Goal: Task Accomplishment & Management: Use online tool/utility

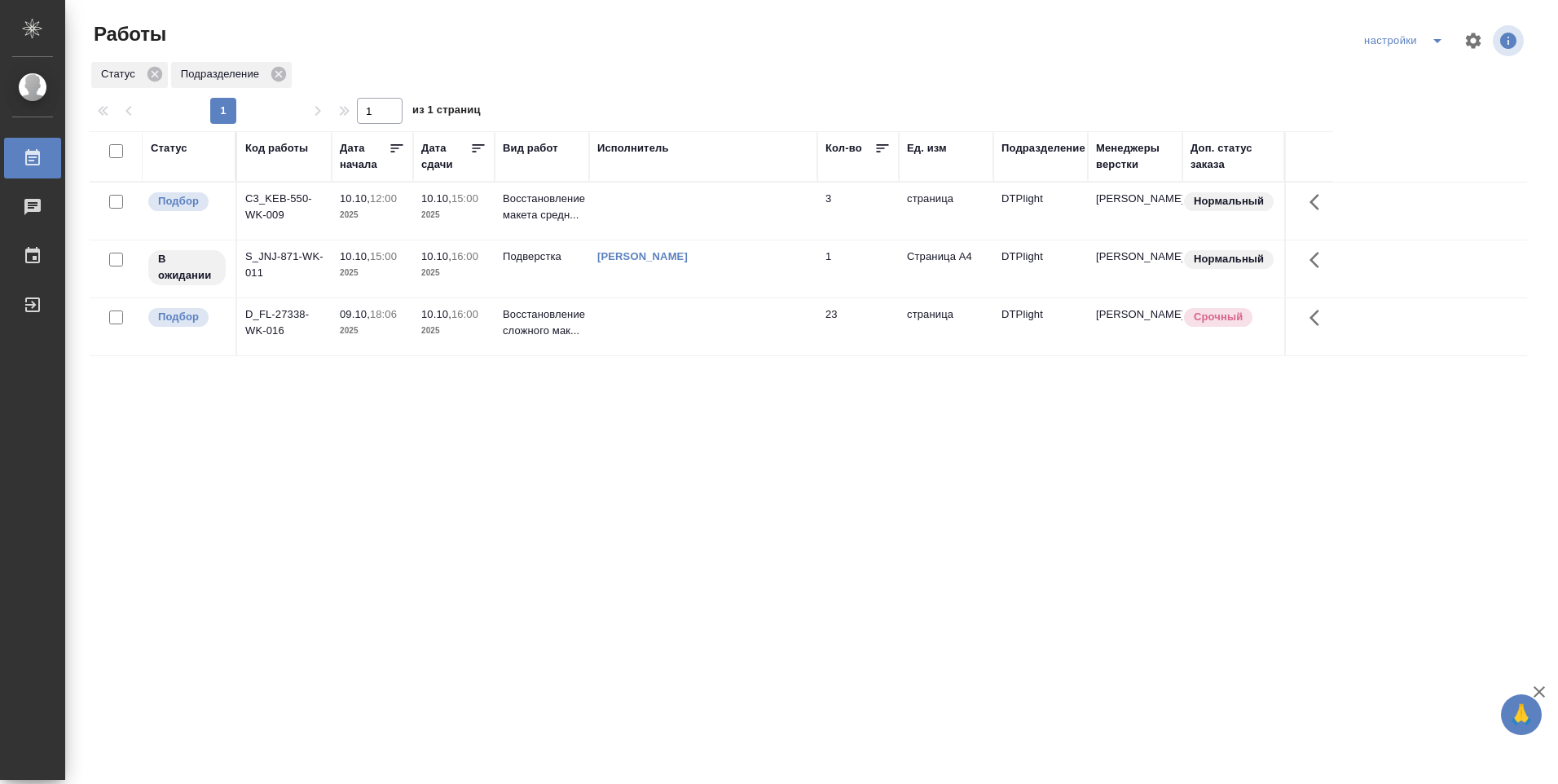
click at [665, 207] on td at bounding box center [703, 211] width 228 height 57
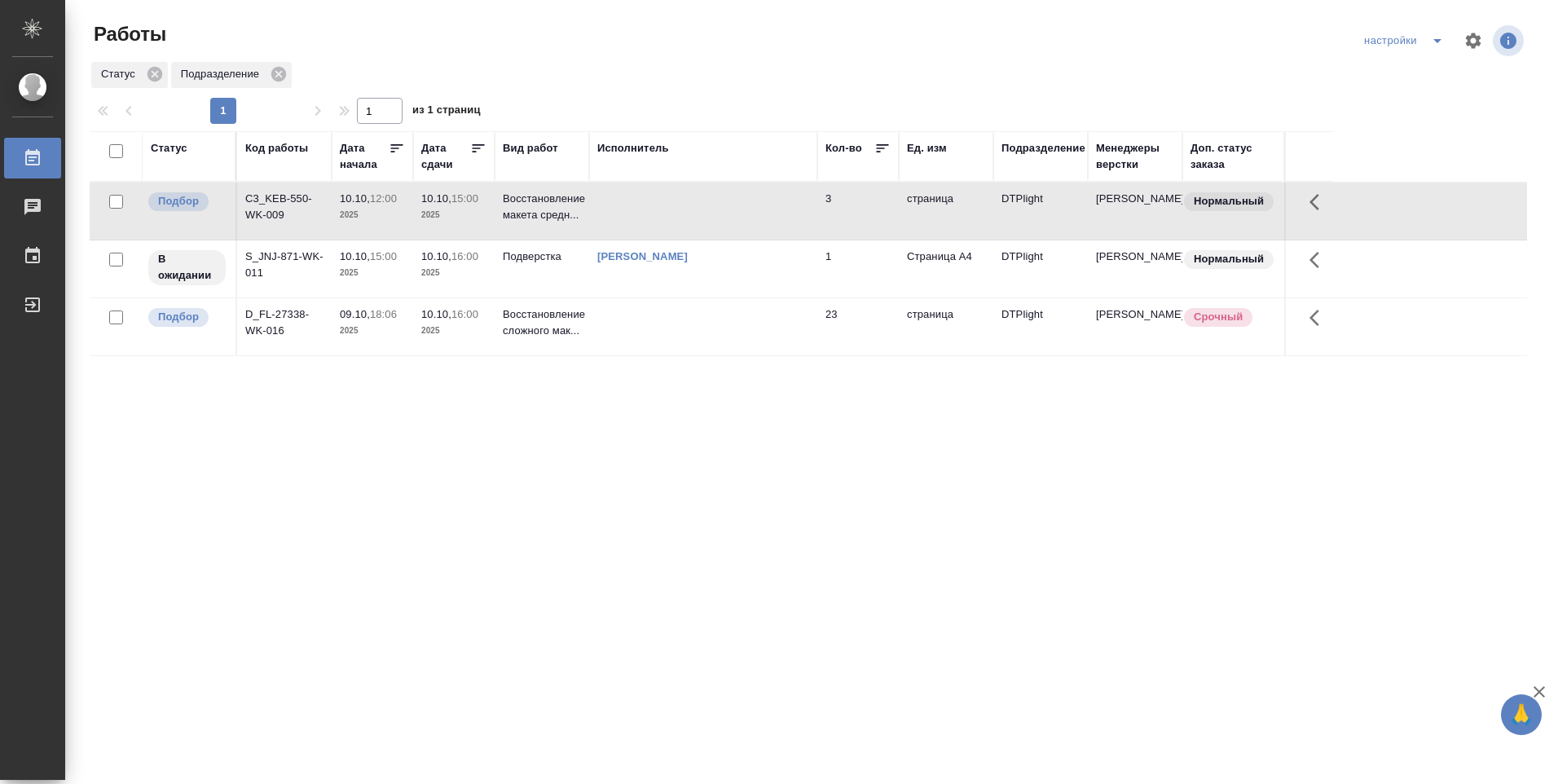
click at [666, 205] on td at bounding box center [703, 211] width 228 height 57
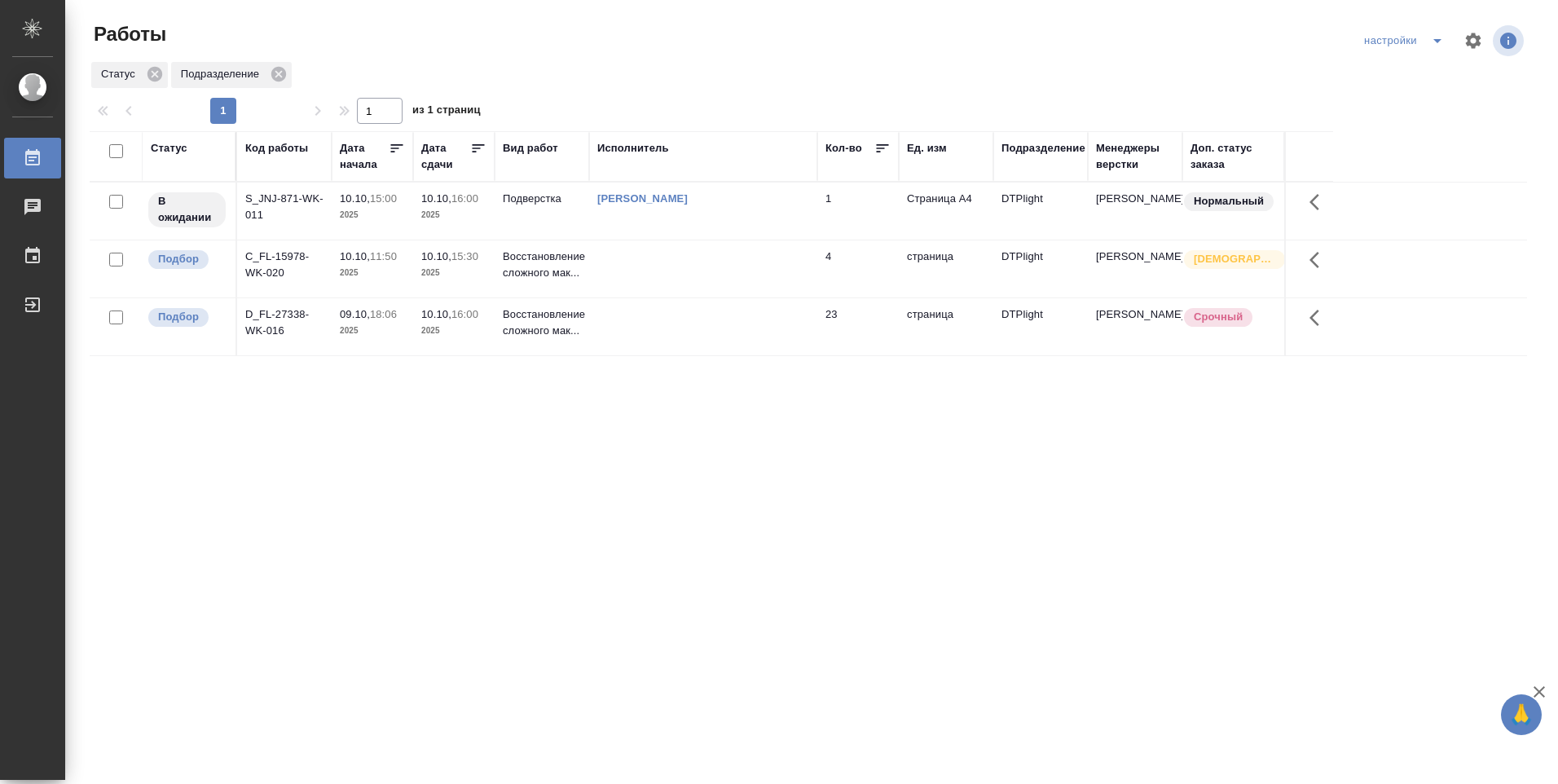
click at [634, 259] on td at bounding box center [703, 269] width 228 height 57
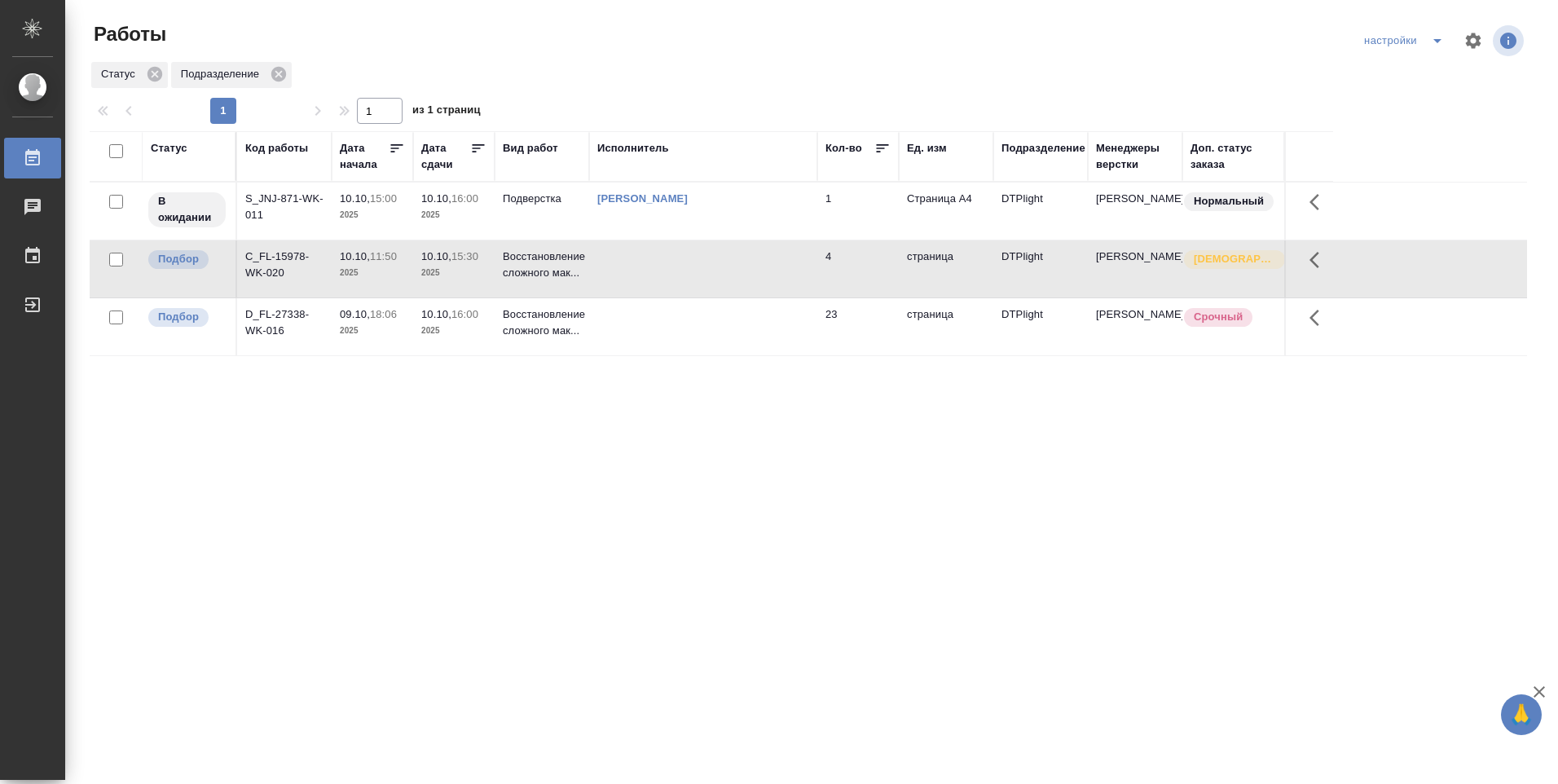
click at [634, 259] on td at bounding box center [703, 269] width 228 height 57
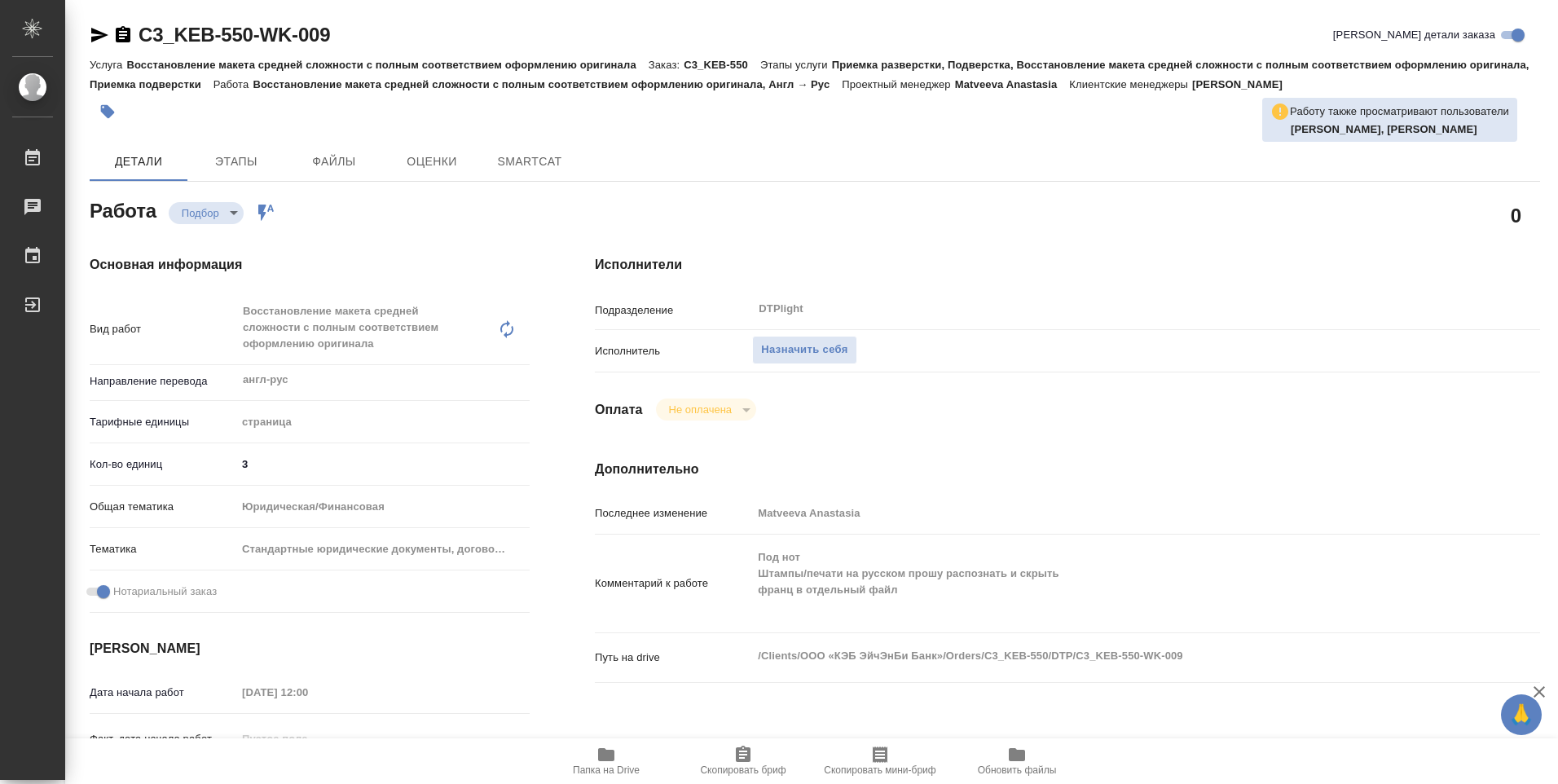
type textarea "x"
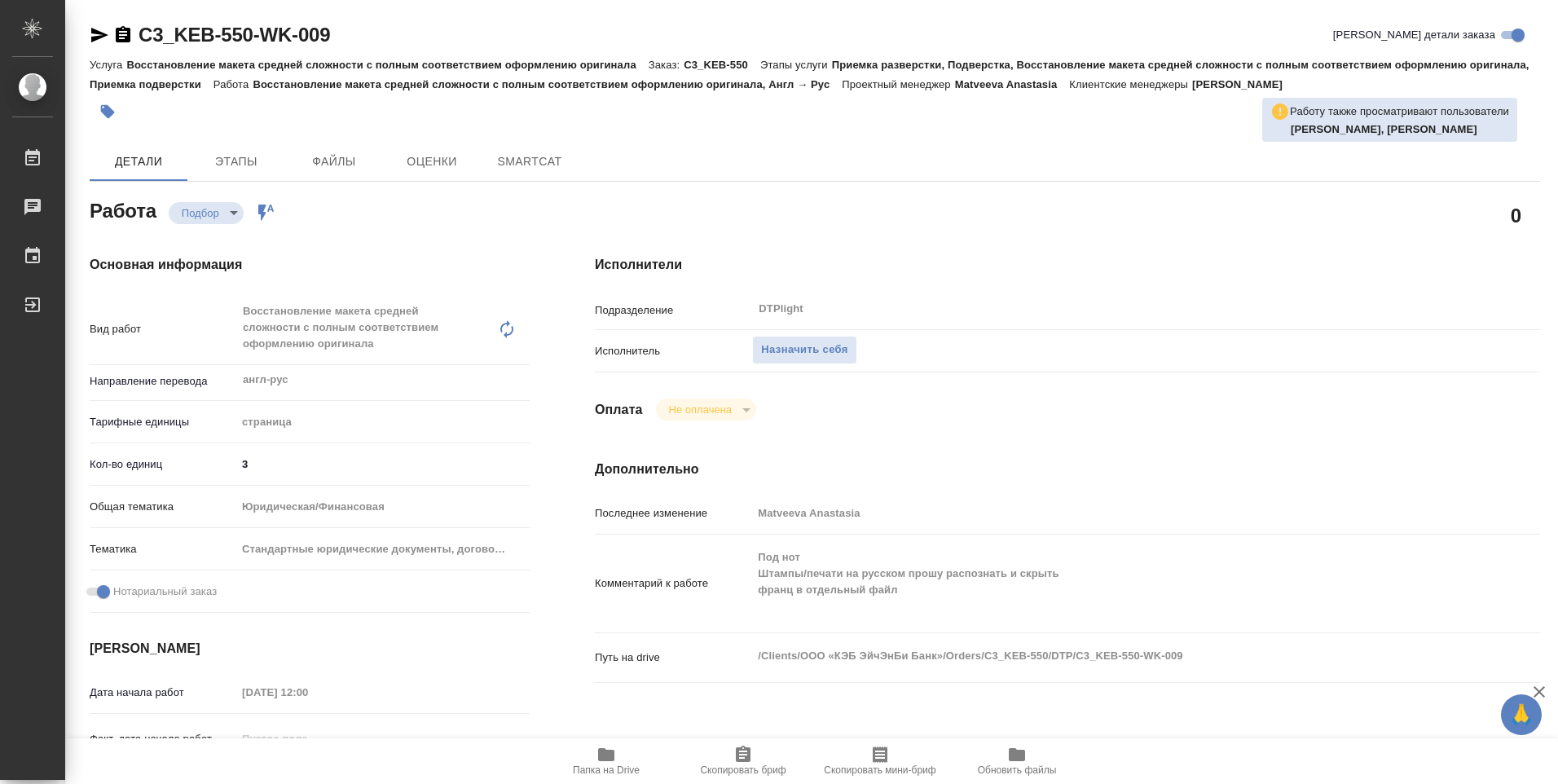
type textarea "x"
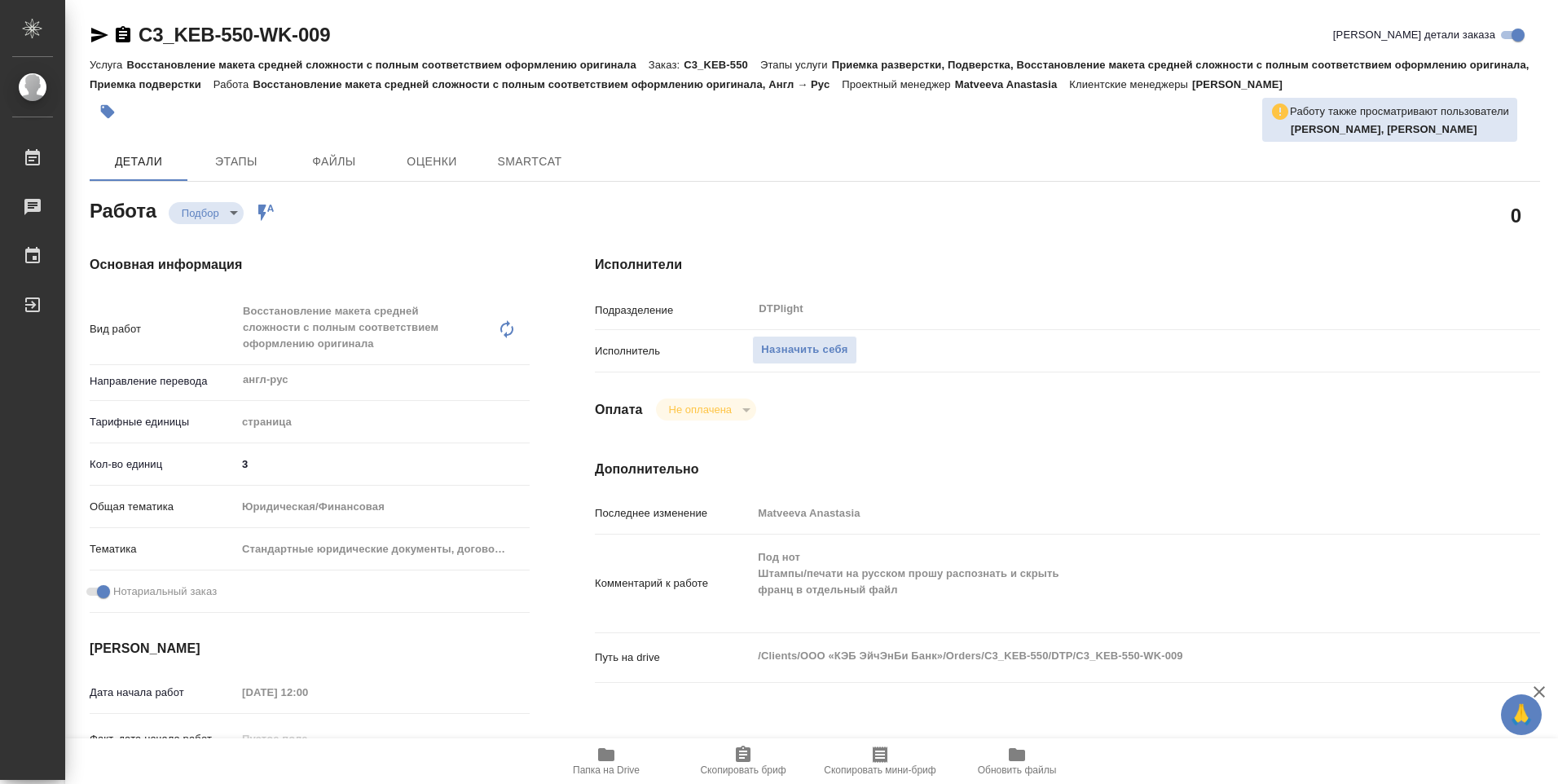
type textarea "x"
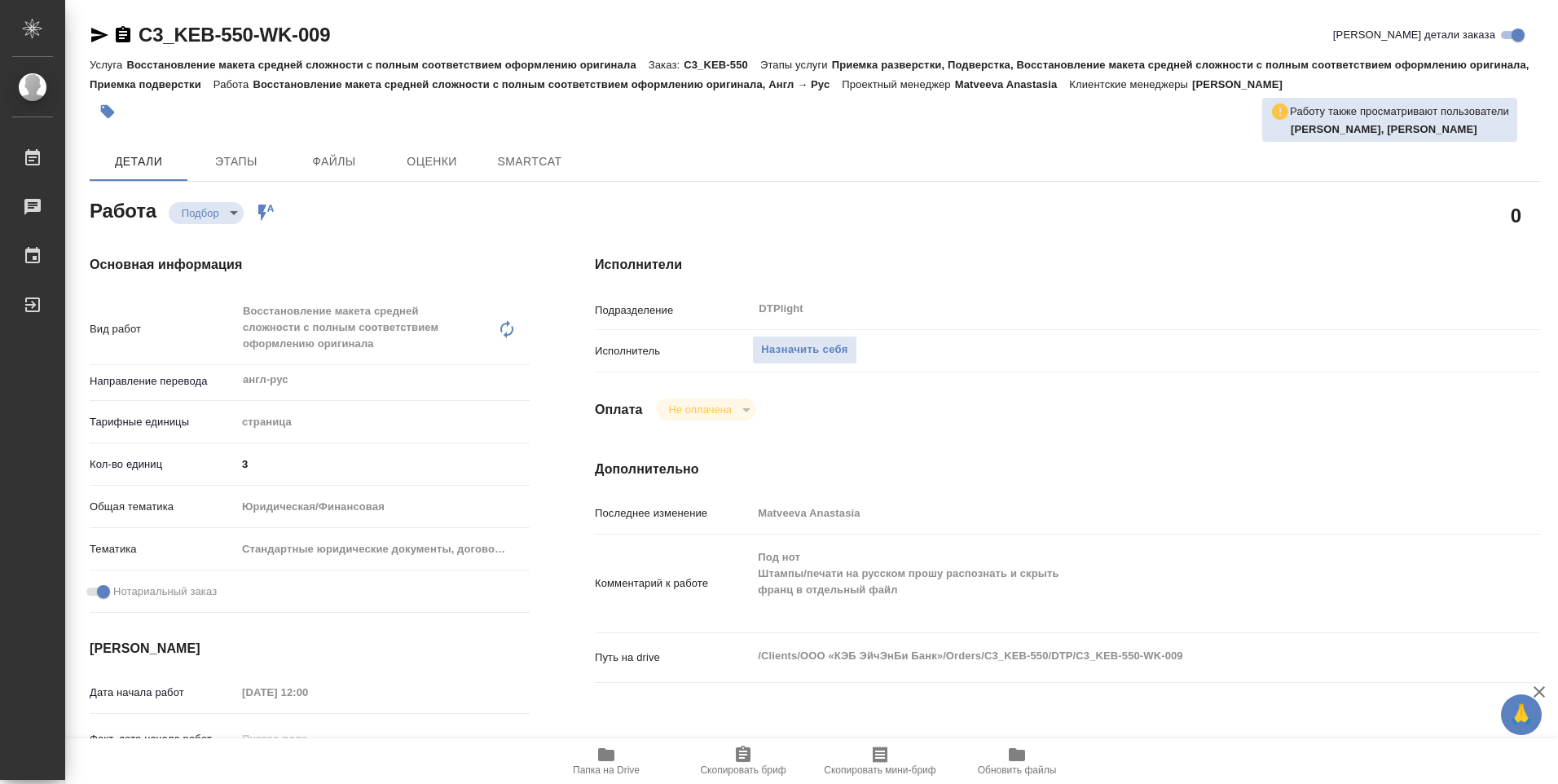
type textarea "x"
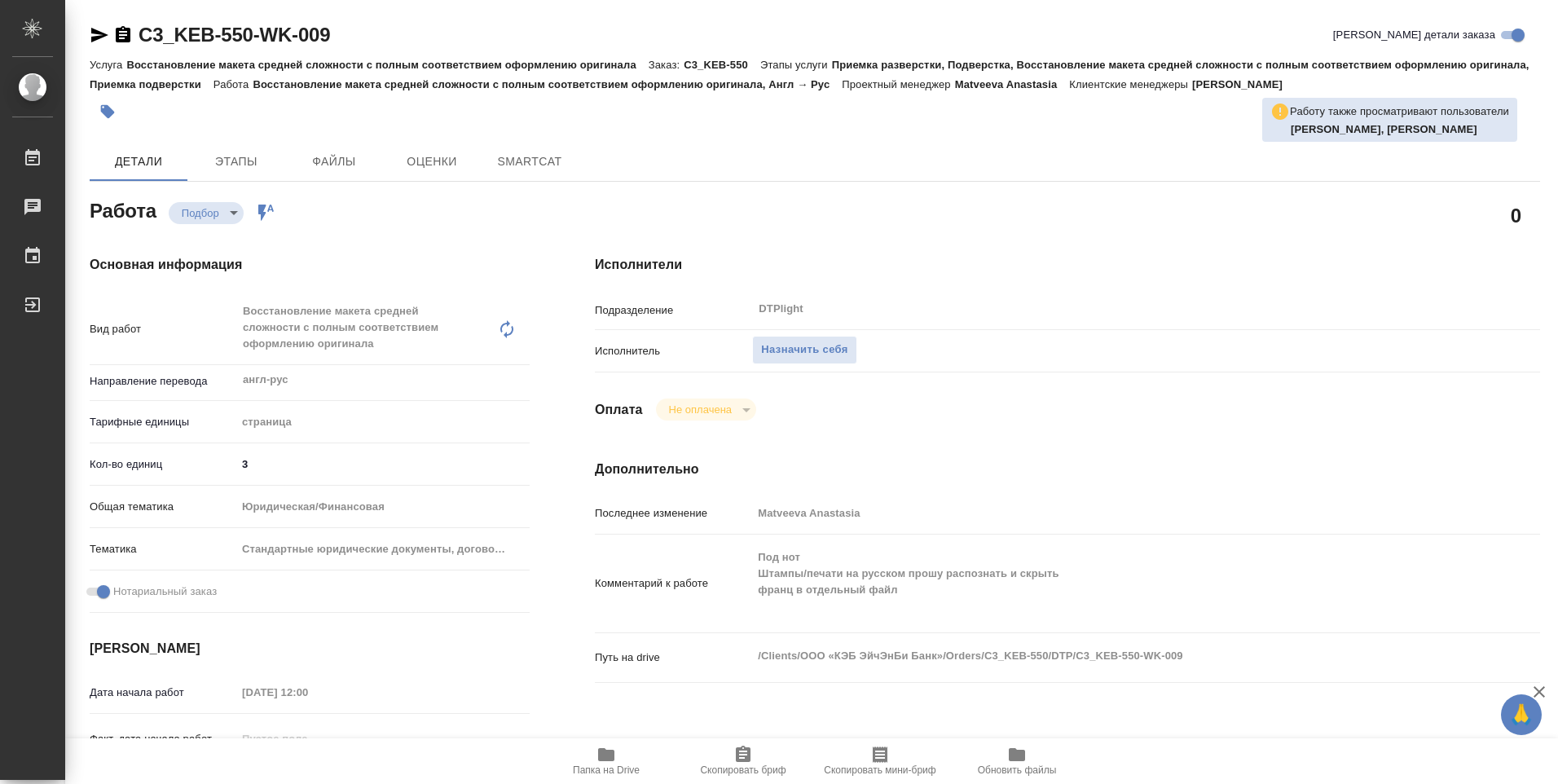
type textarea "x"
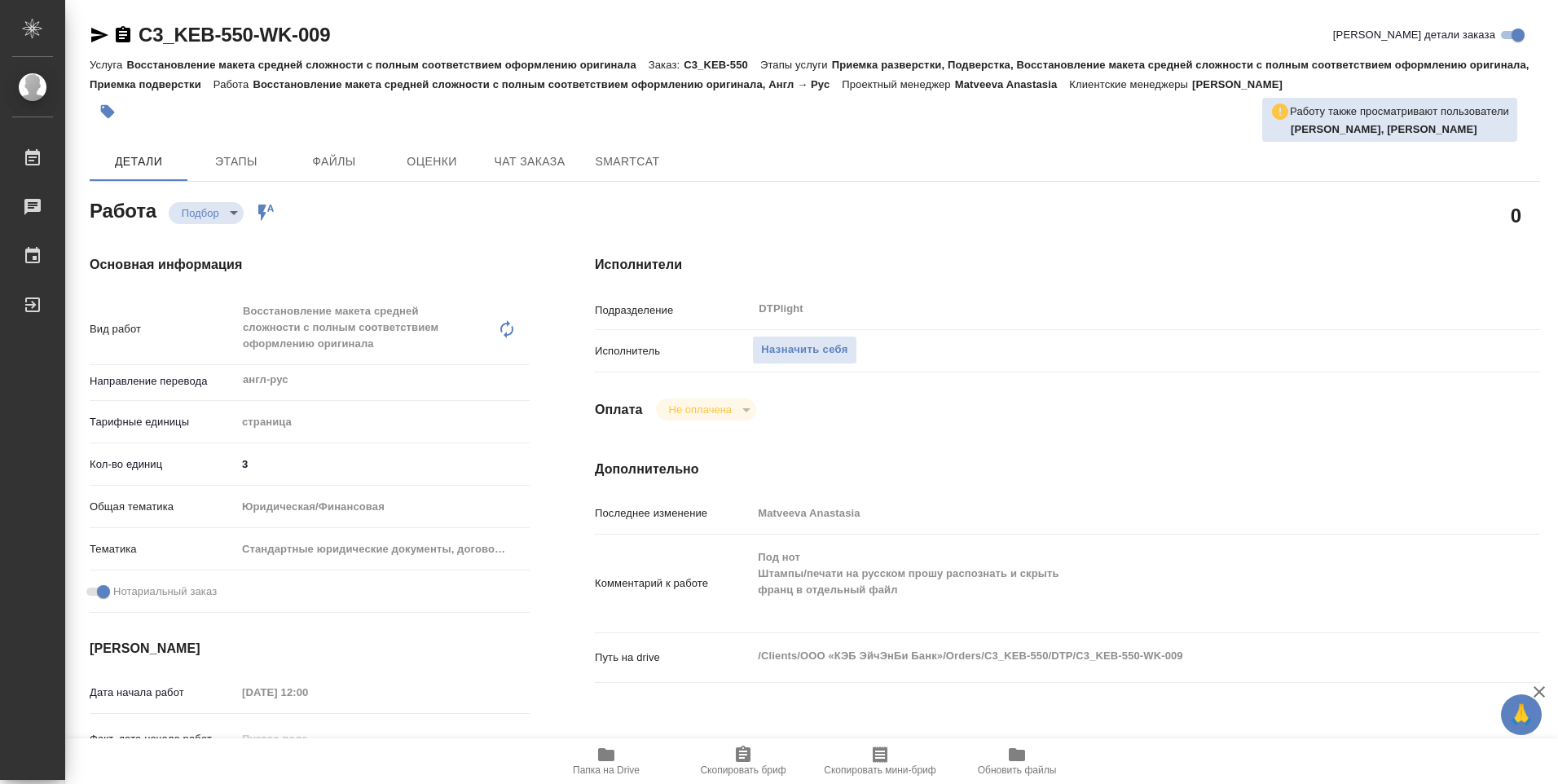
type textarea "x"
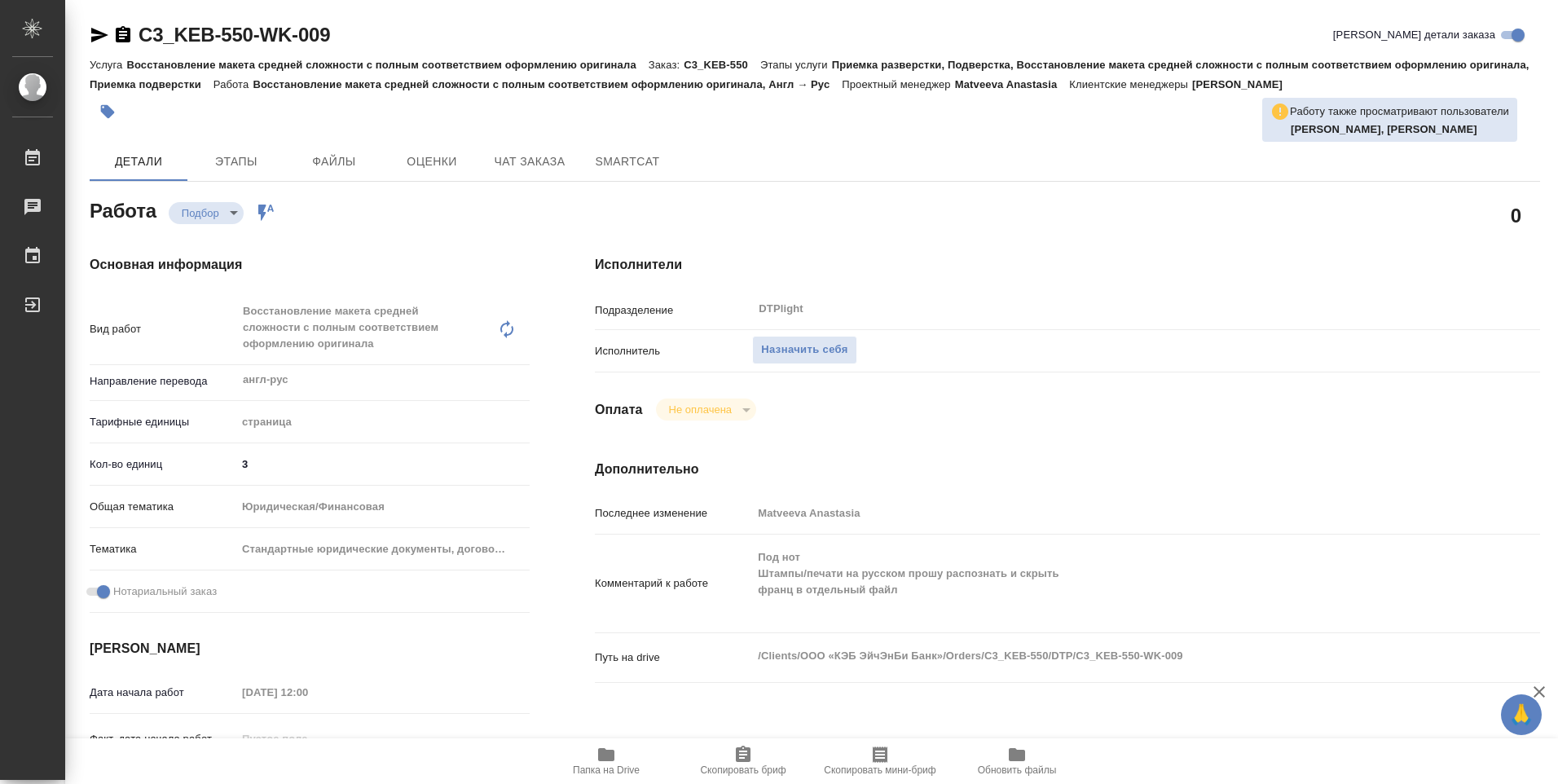
type textarea "x"
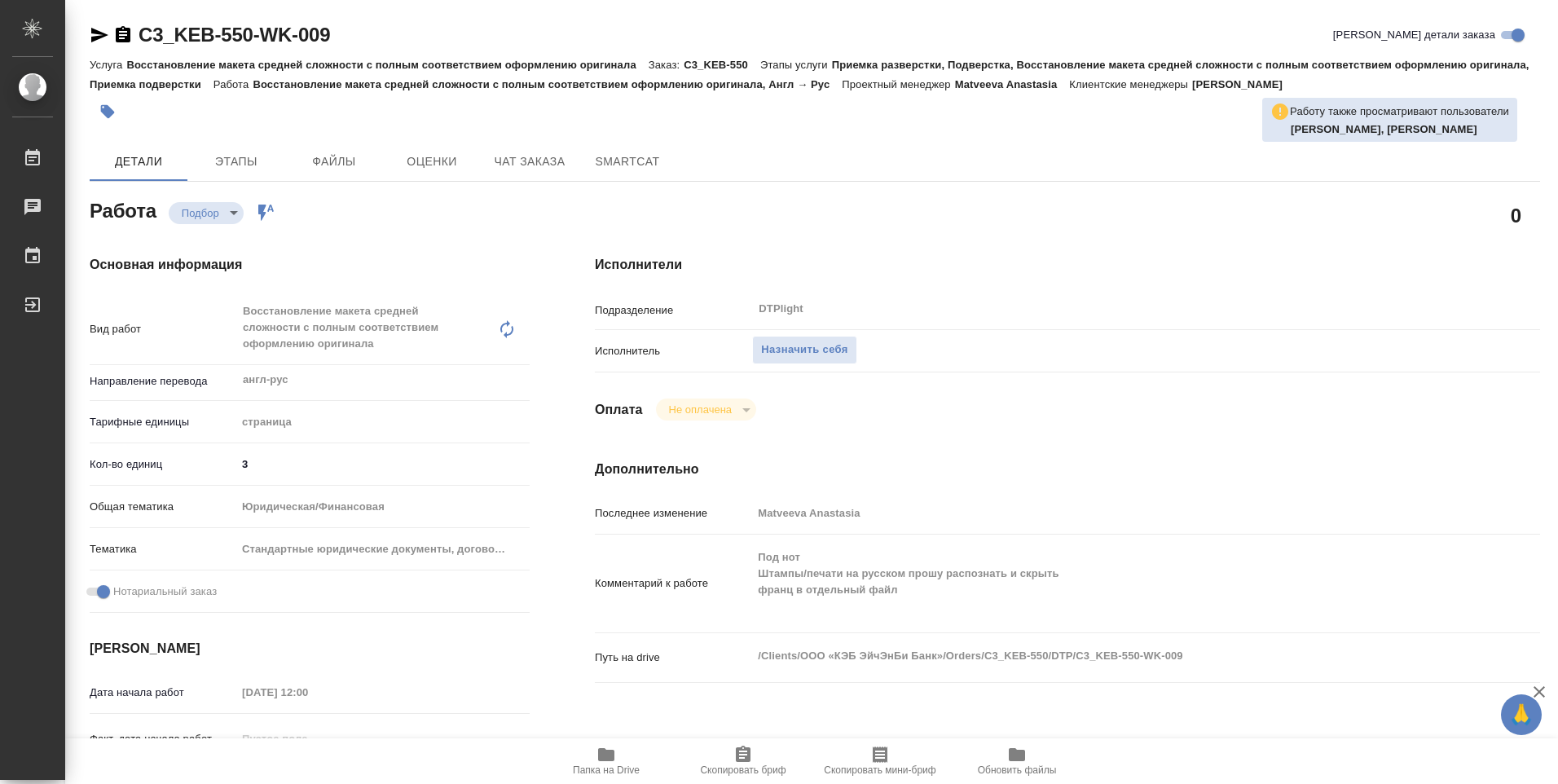
click at [599, 757] on icon "button" at bounding box center [606, 754] width 16 height 13
type textarea "x"
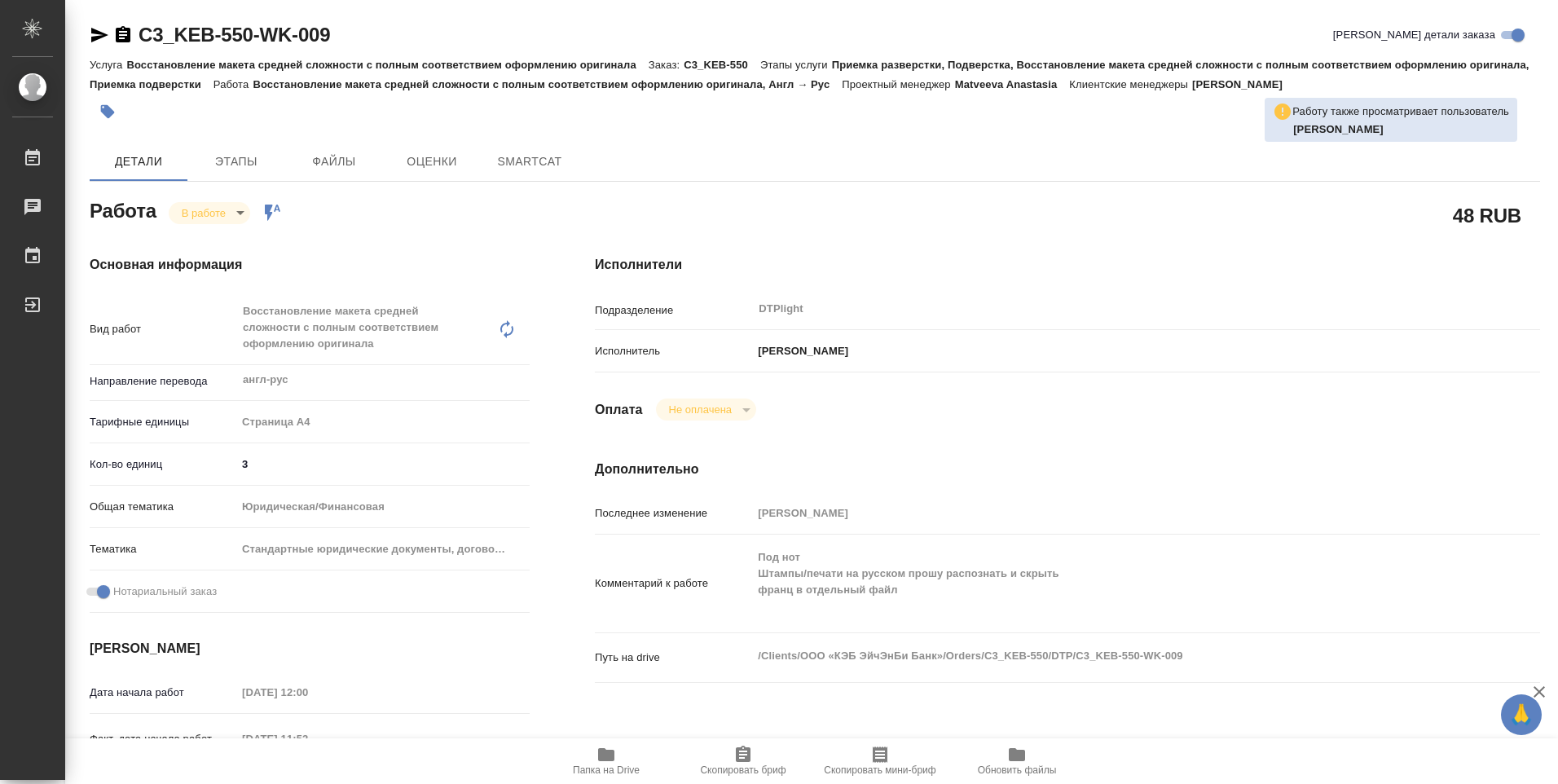
type textarea "x"
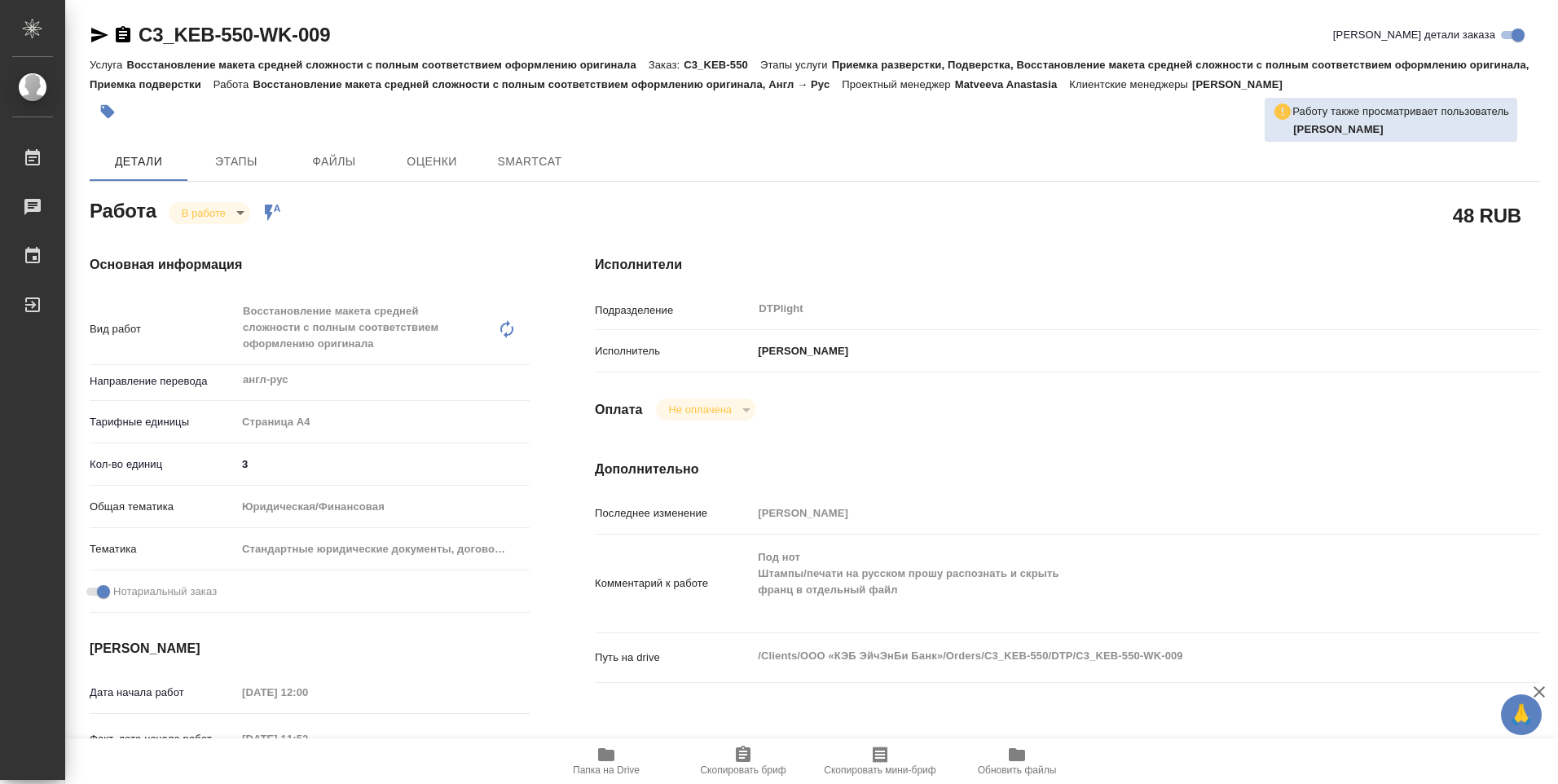
type textarea "x"
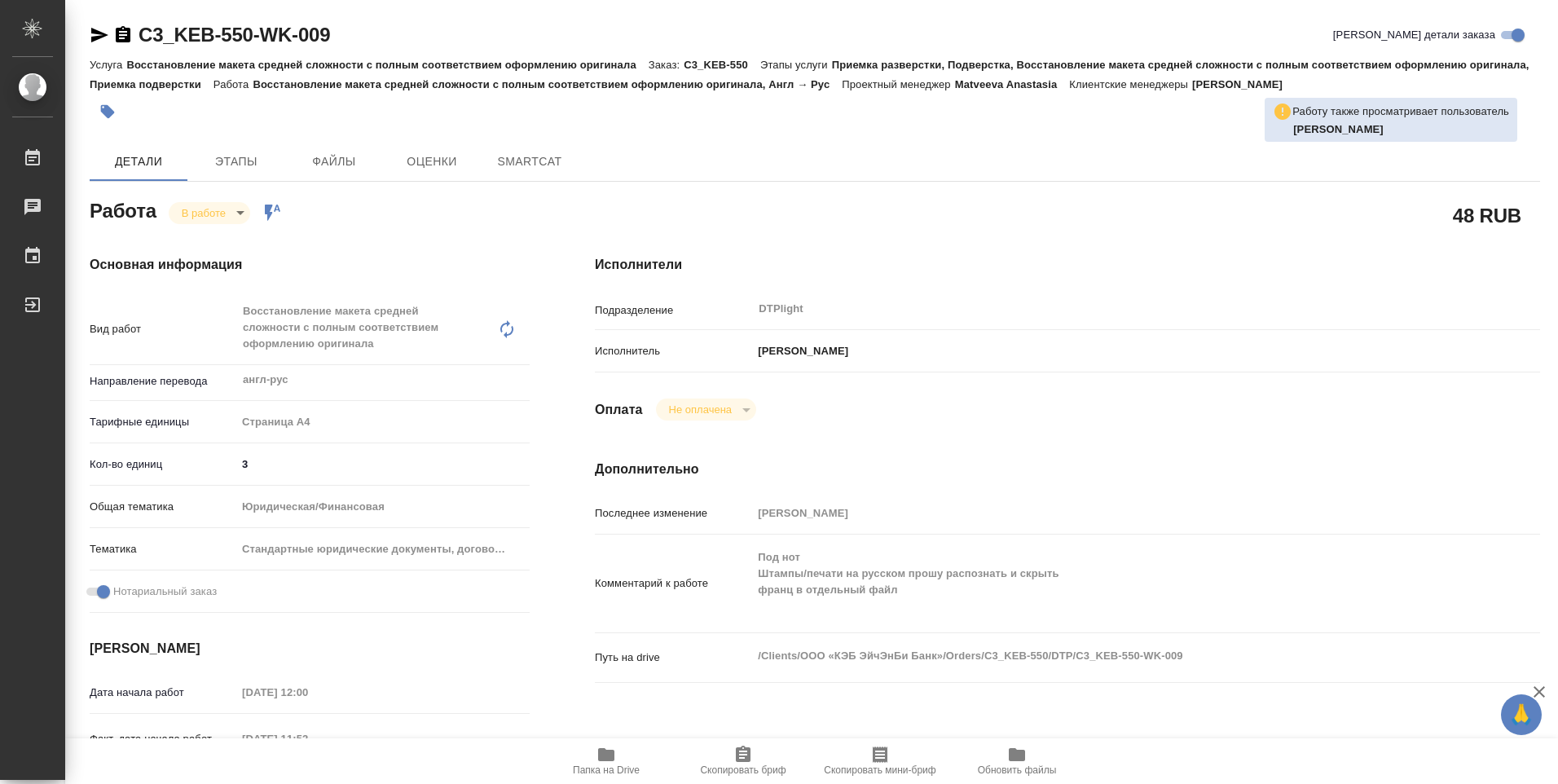
type textarea "x"
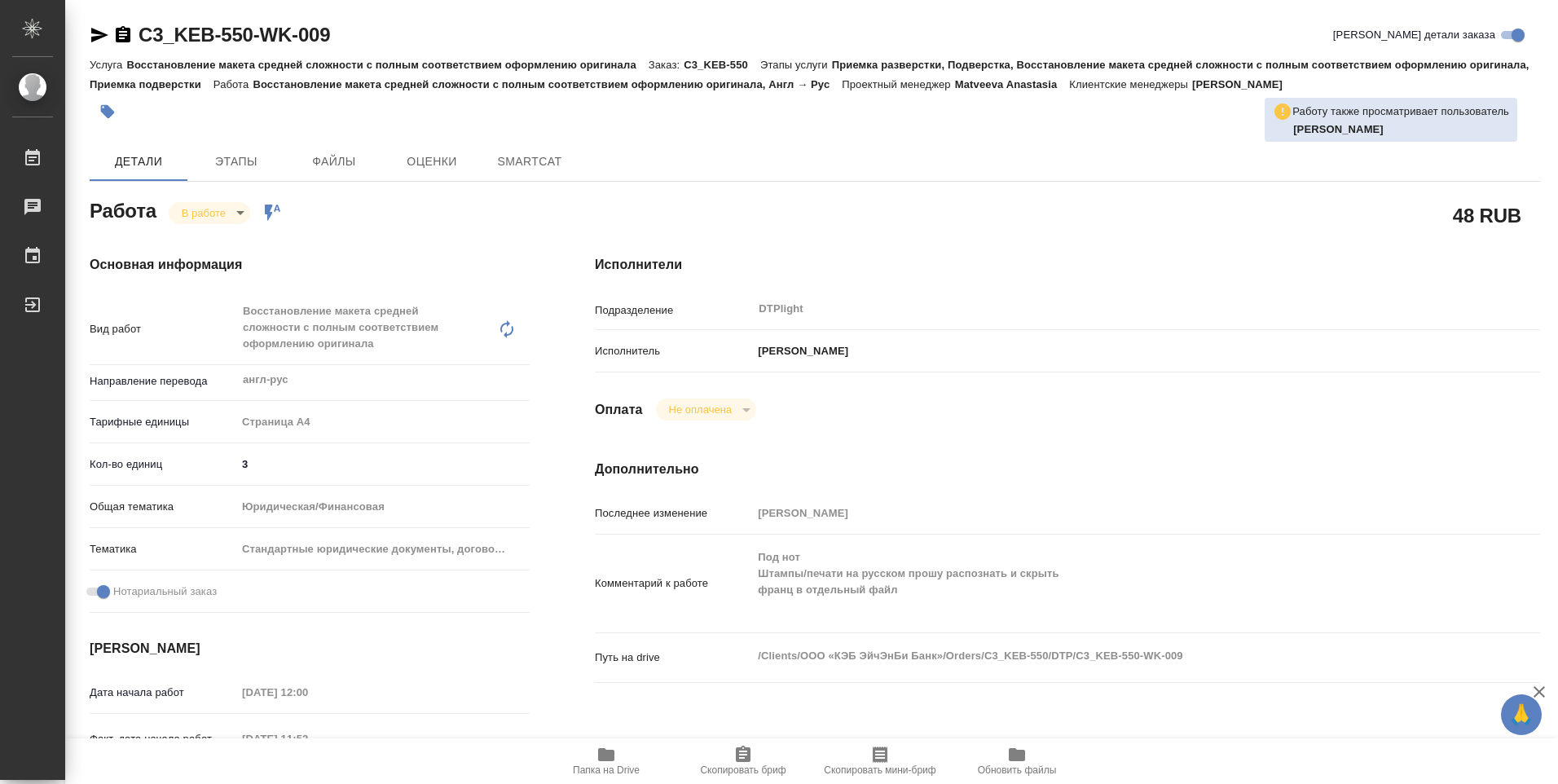
type textarea "x"
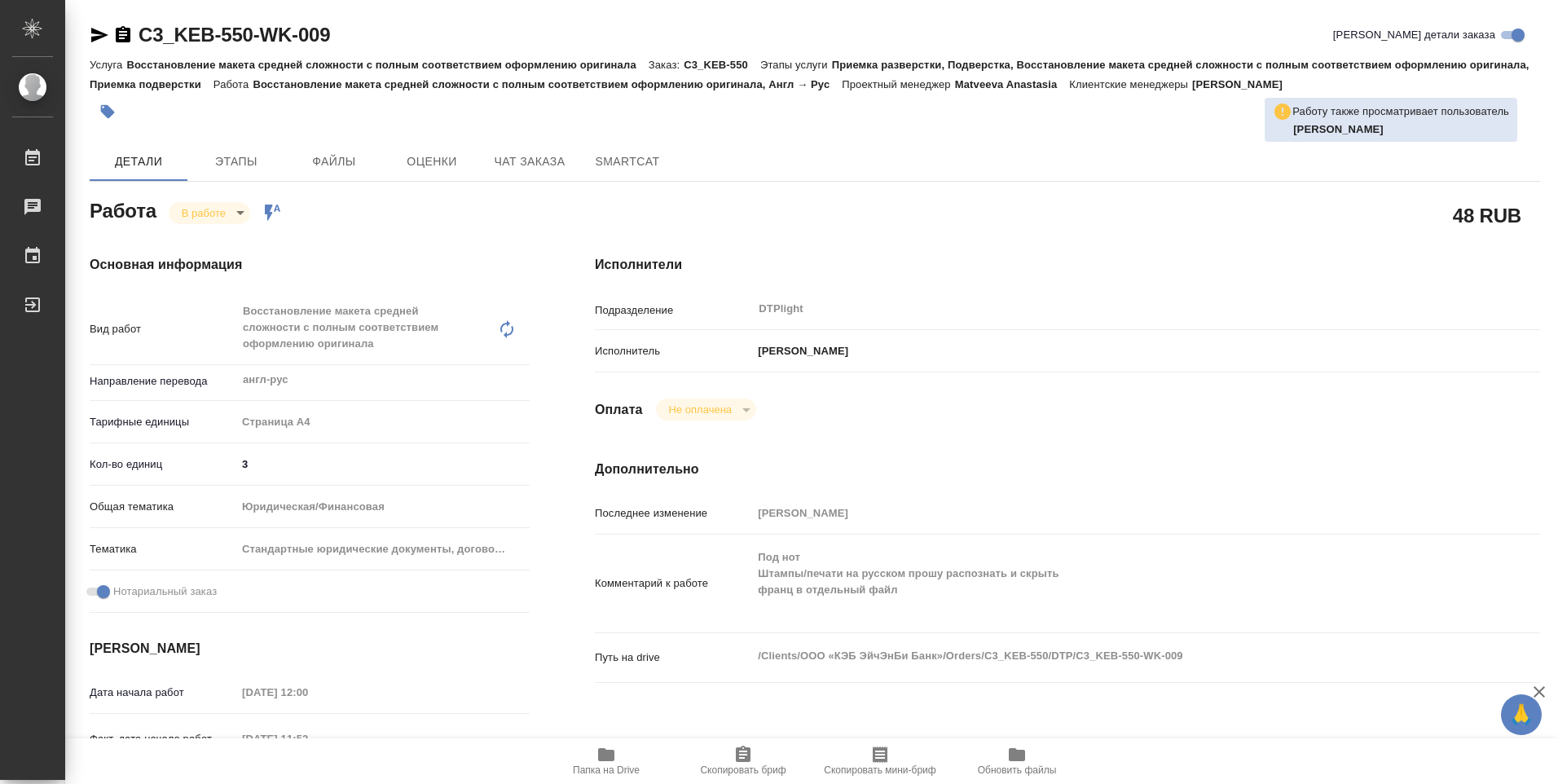
type textarea "x"
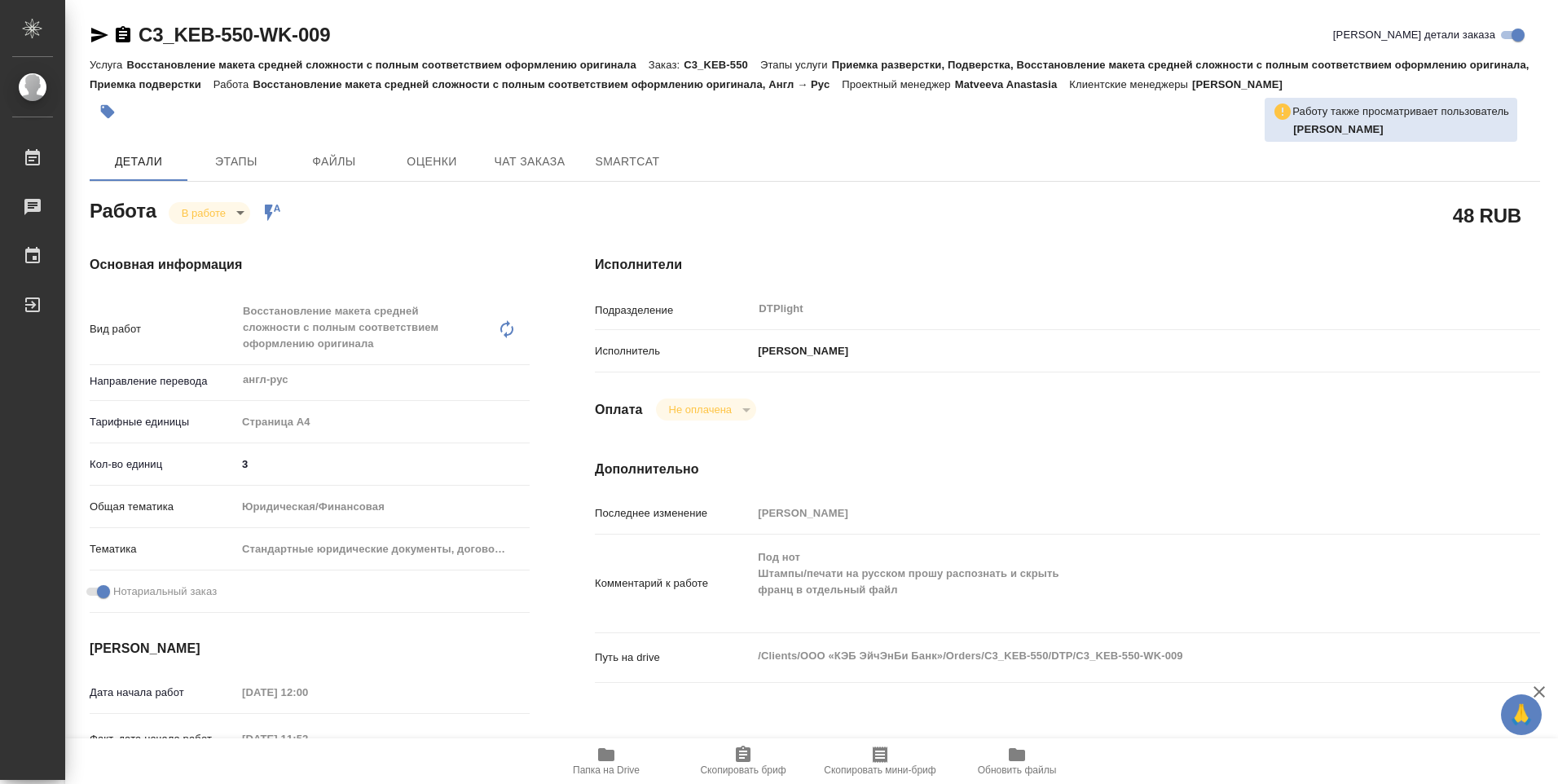
type textarea "x"
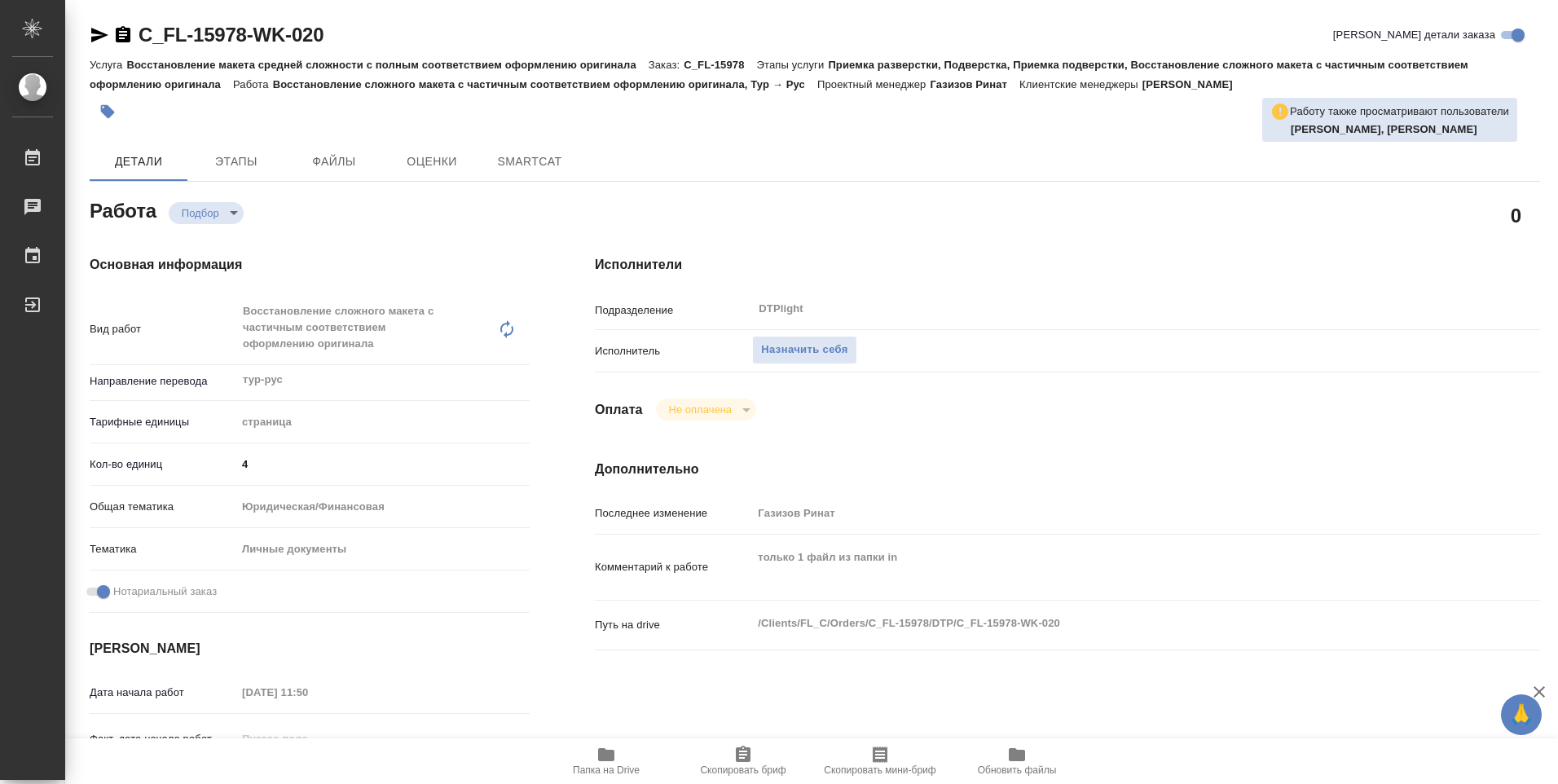
type textarea "x"
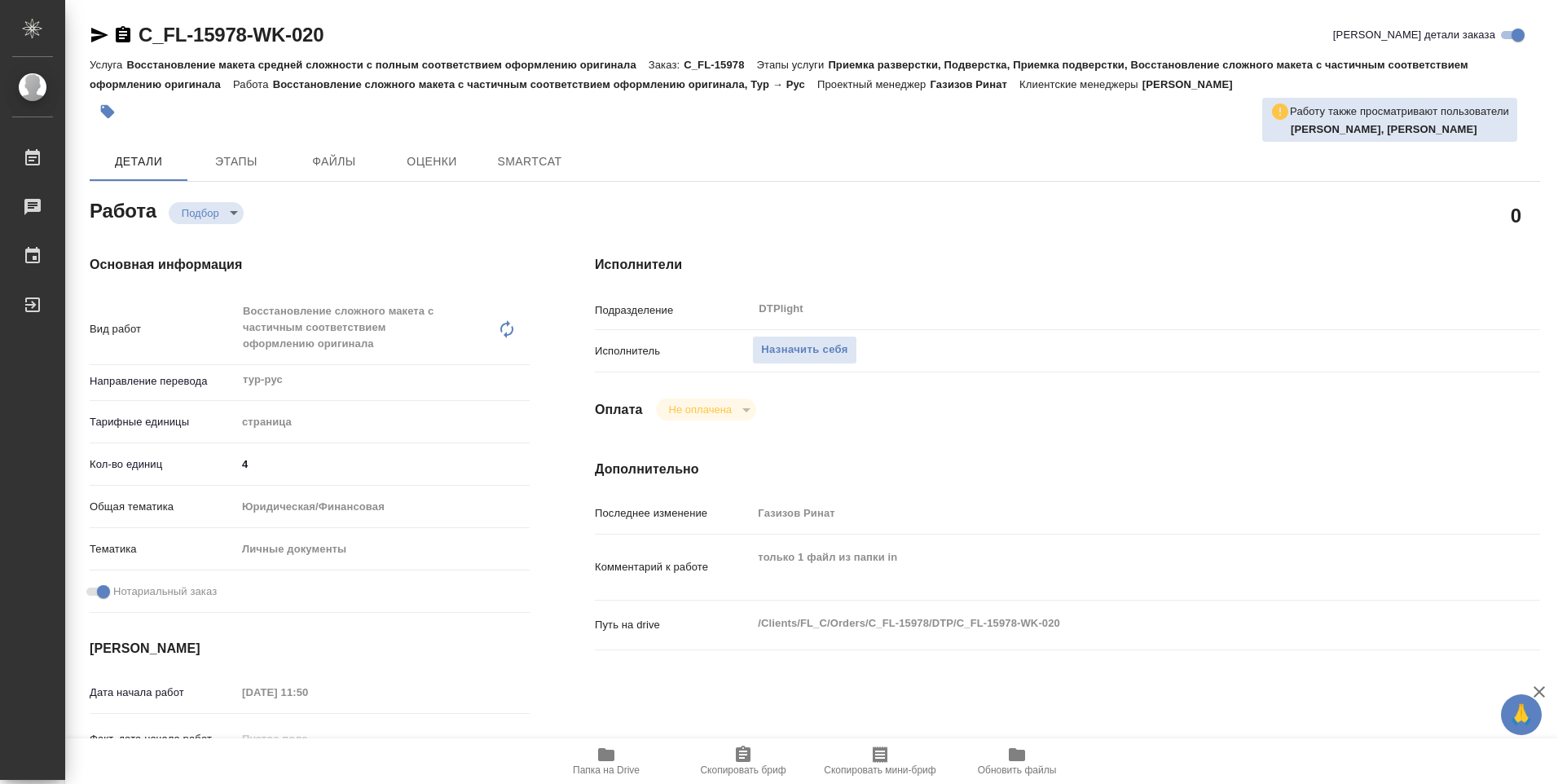
type textarea "x"
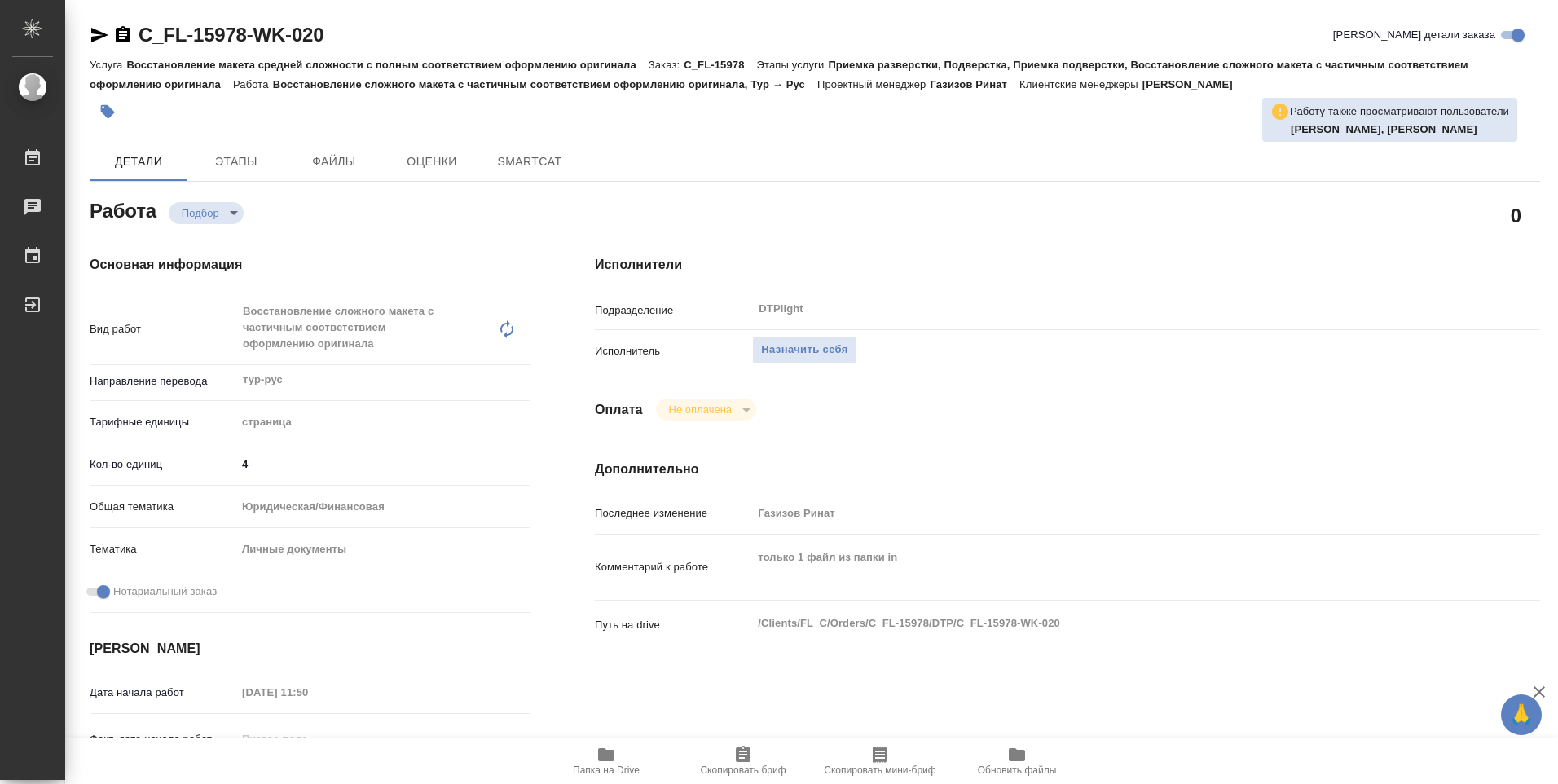
type textarea "x"
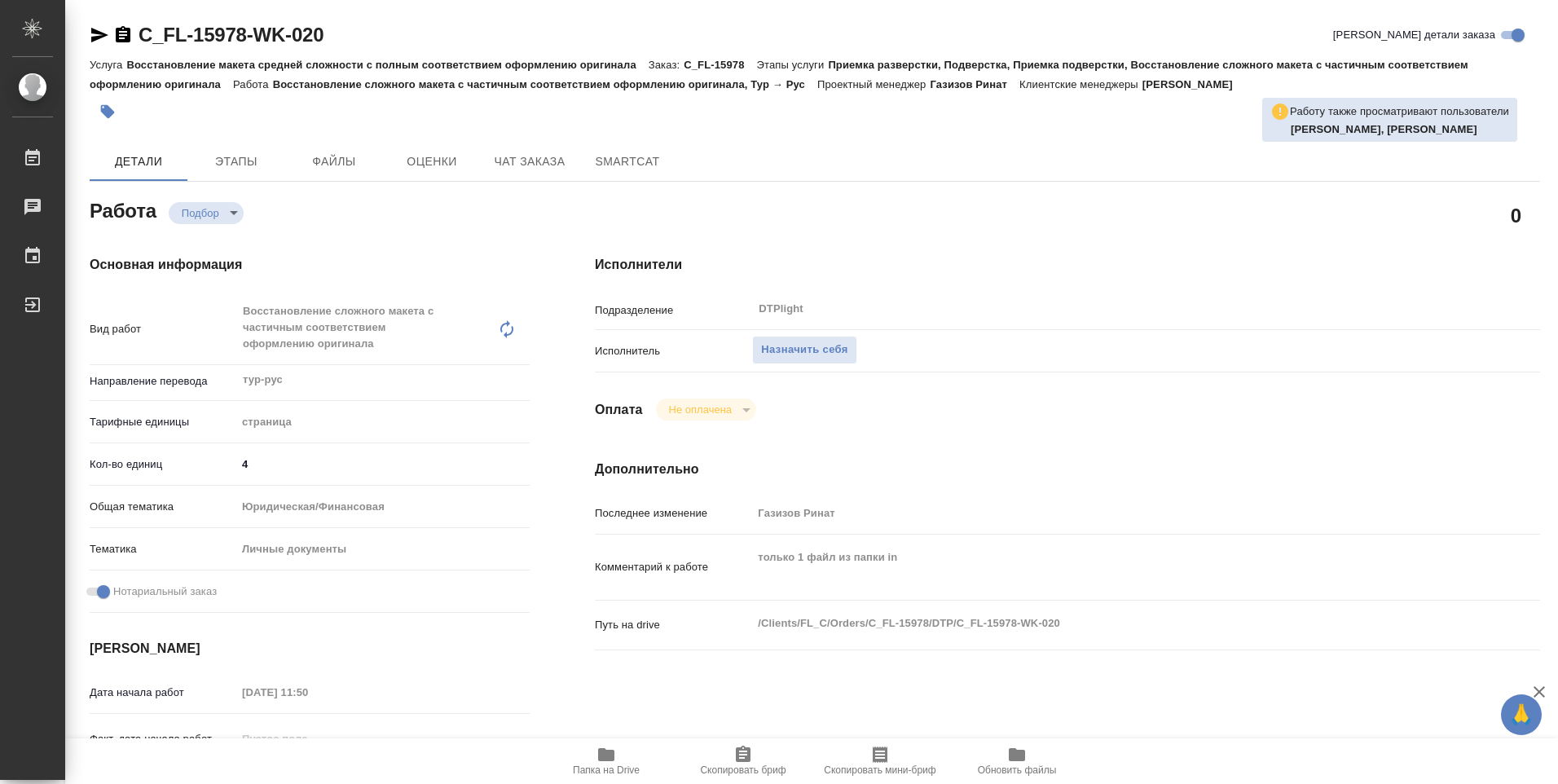
type textarea "x"
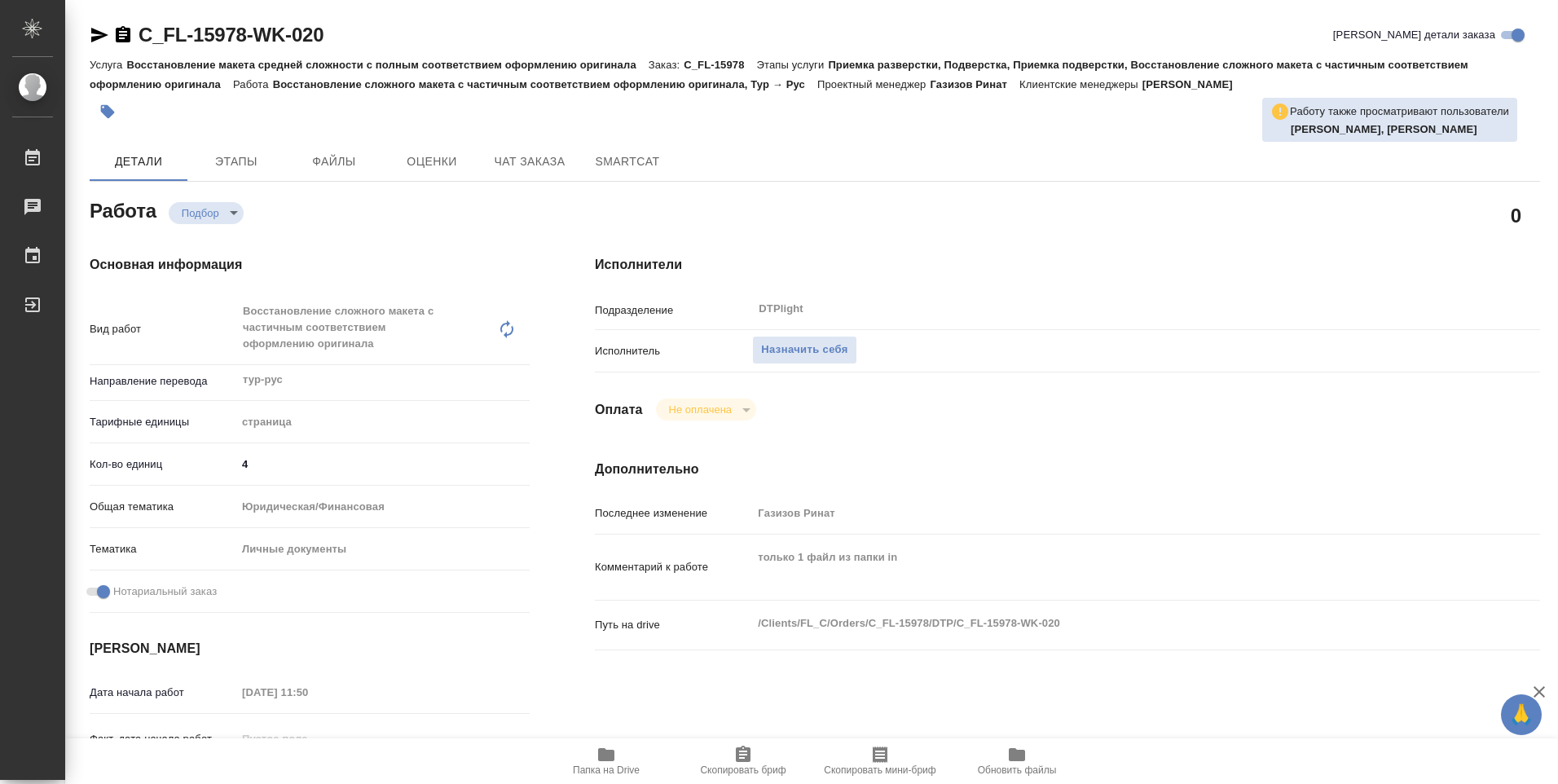
click at [604, 760] on icon "button" at bounding box center [606, 754] width 16 height 13
type textarea "x"
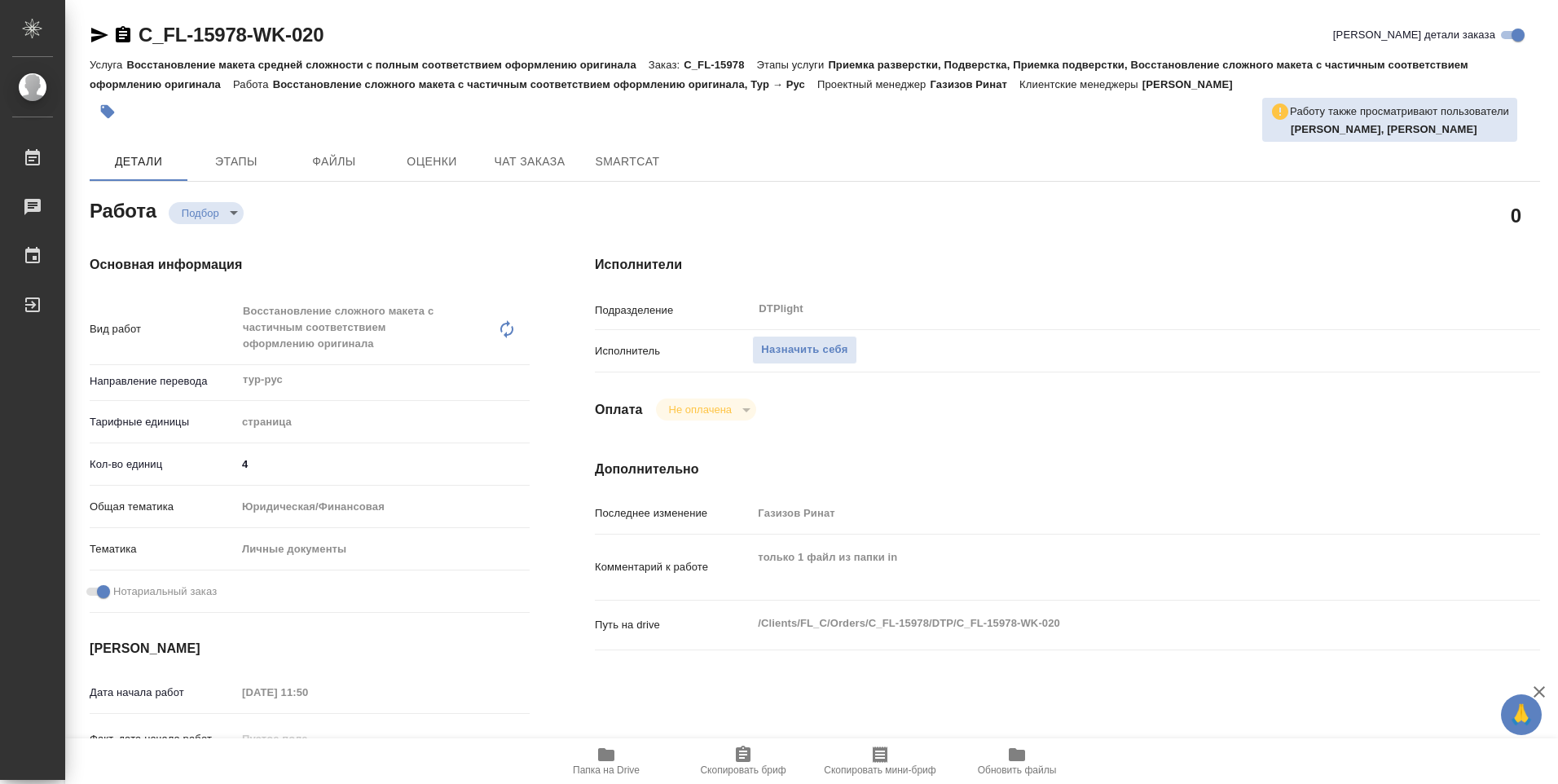
type textarea "x"
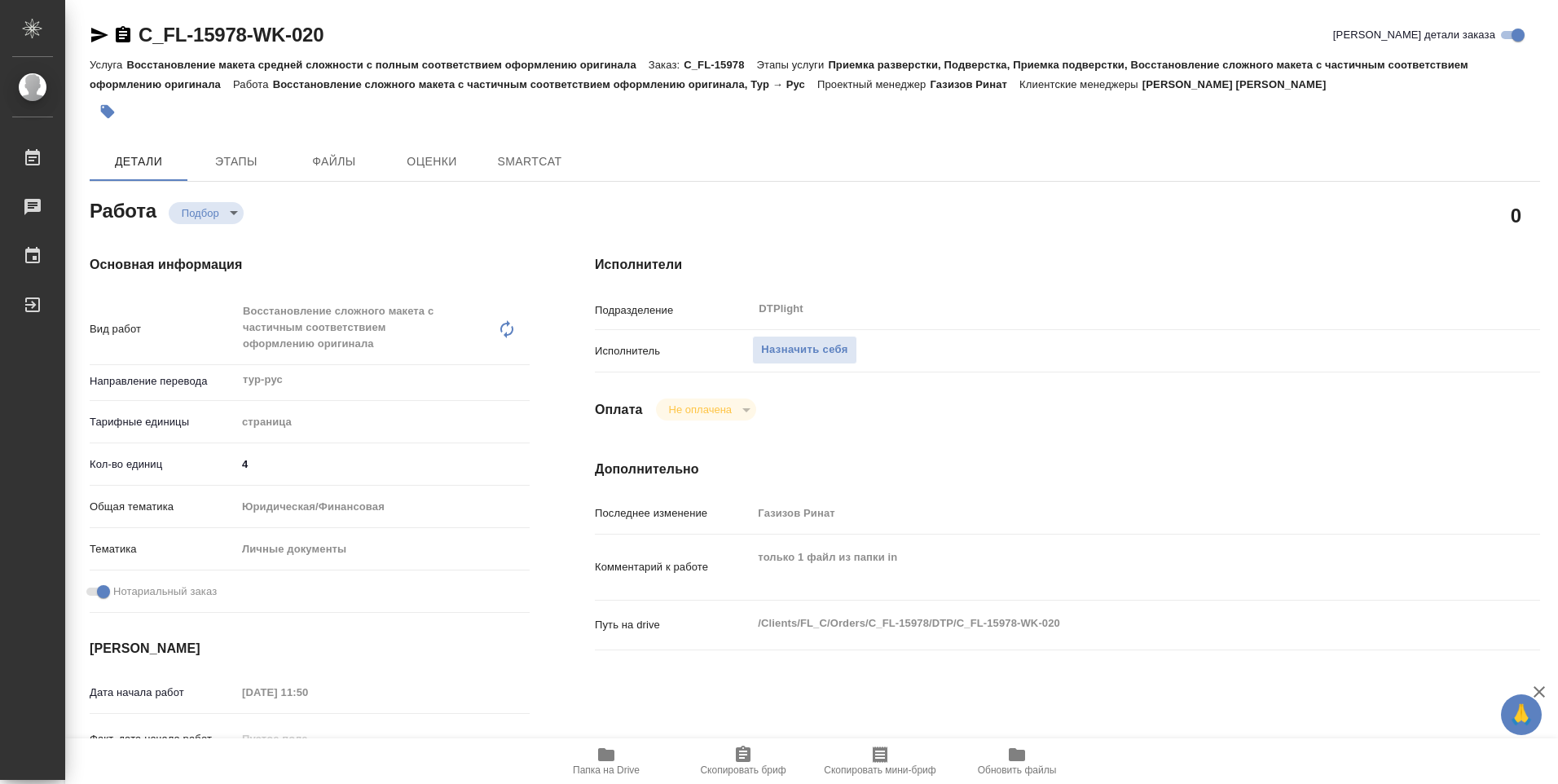
type textarea "x"
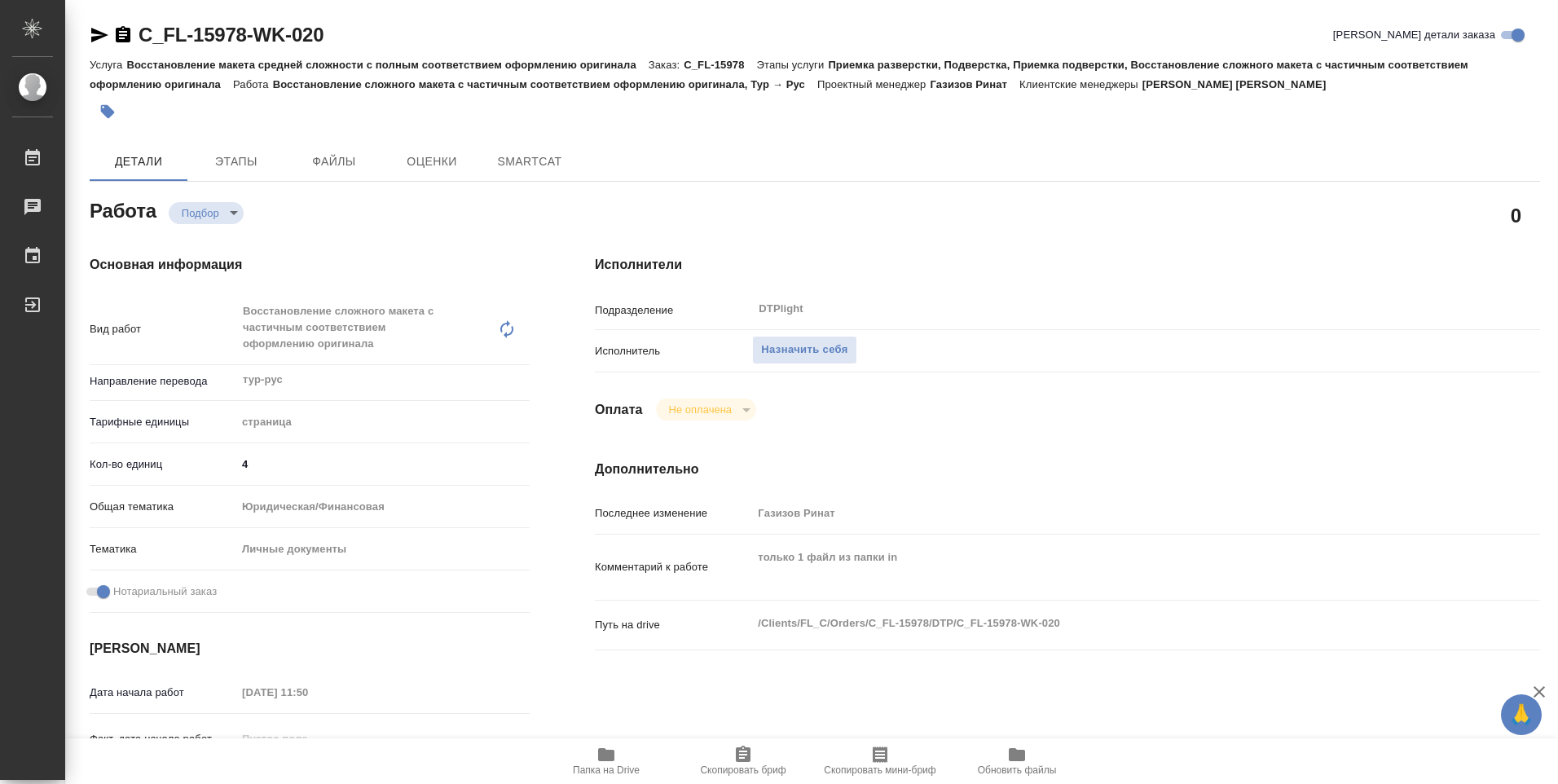
type textarea "x"
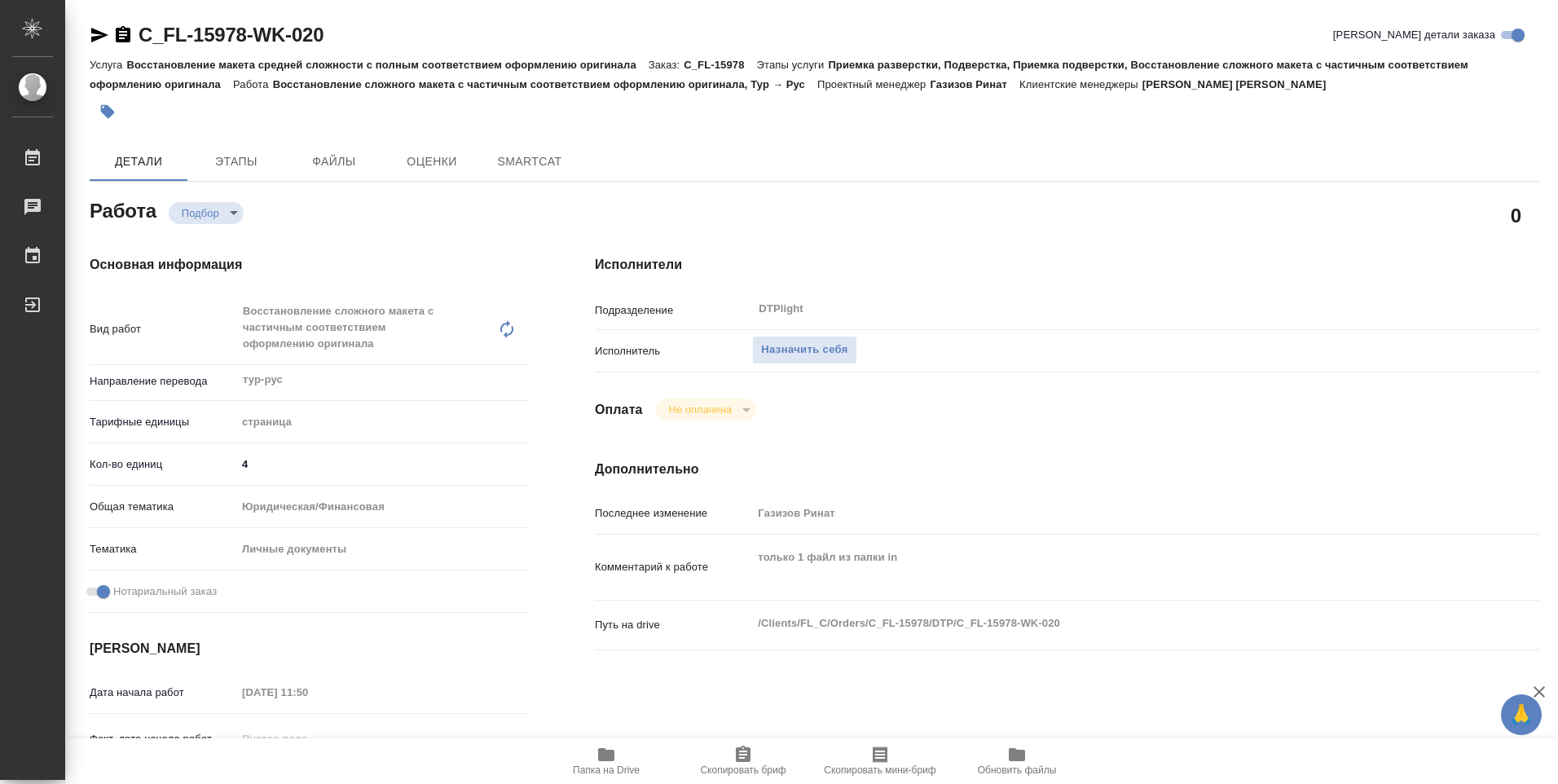
type textarea "x"
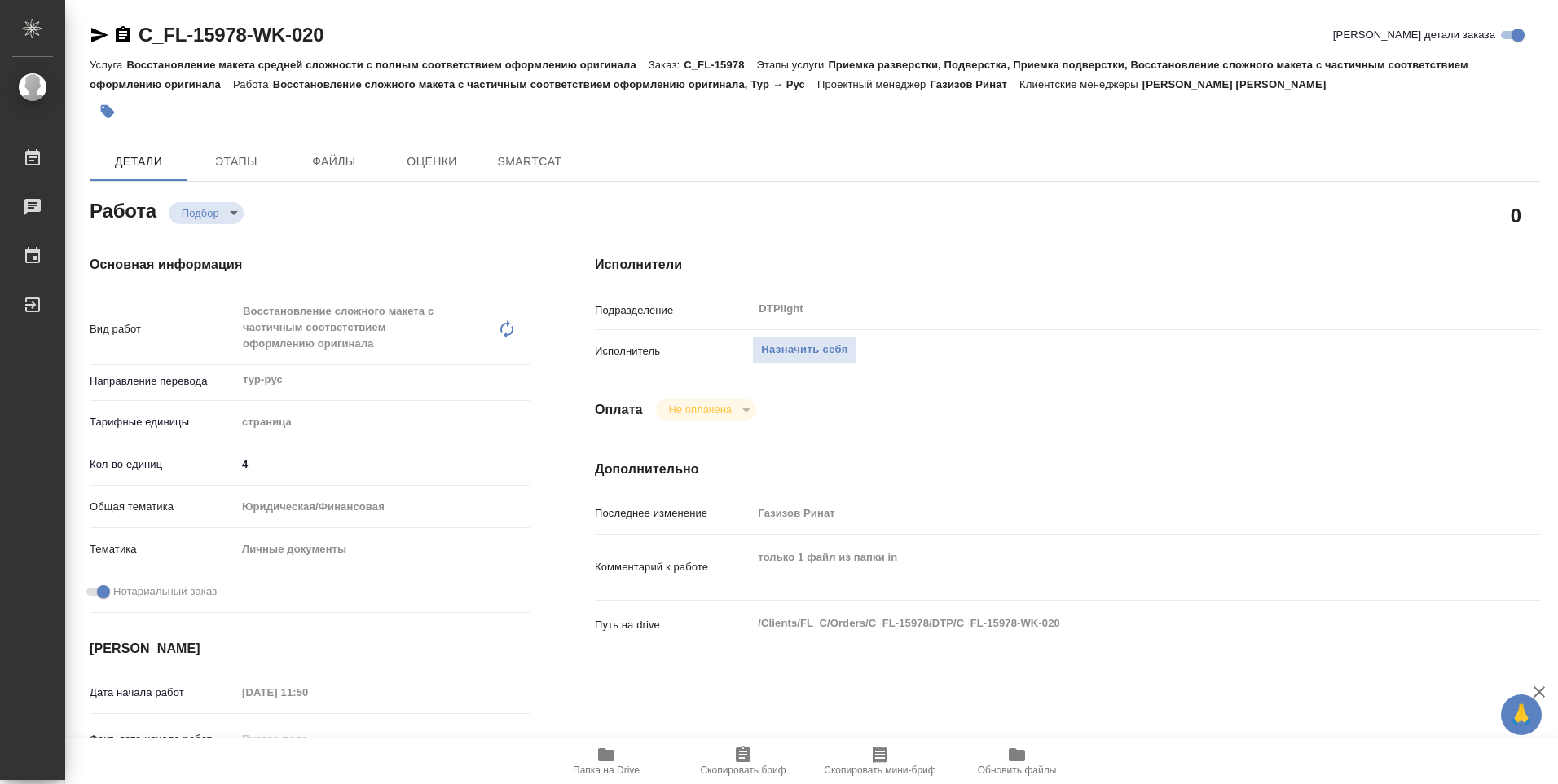
type textarea "x"
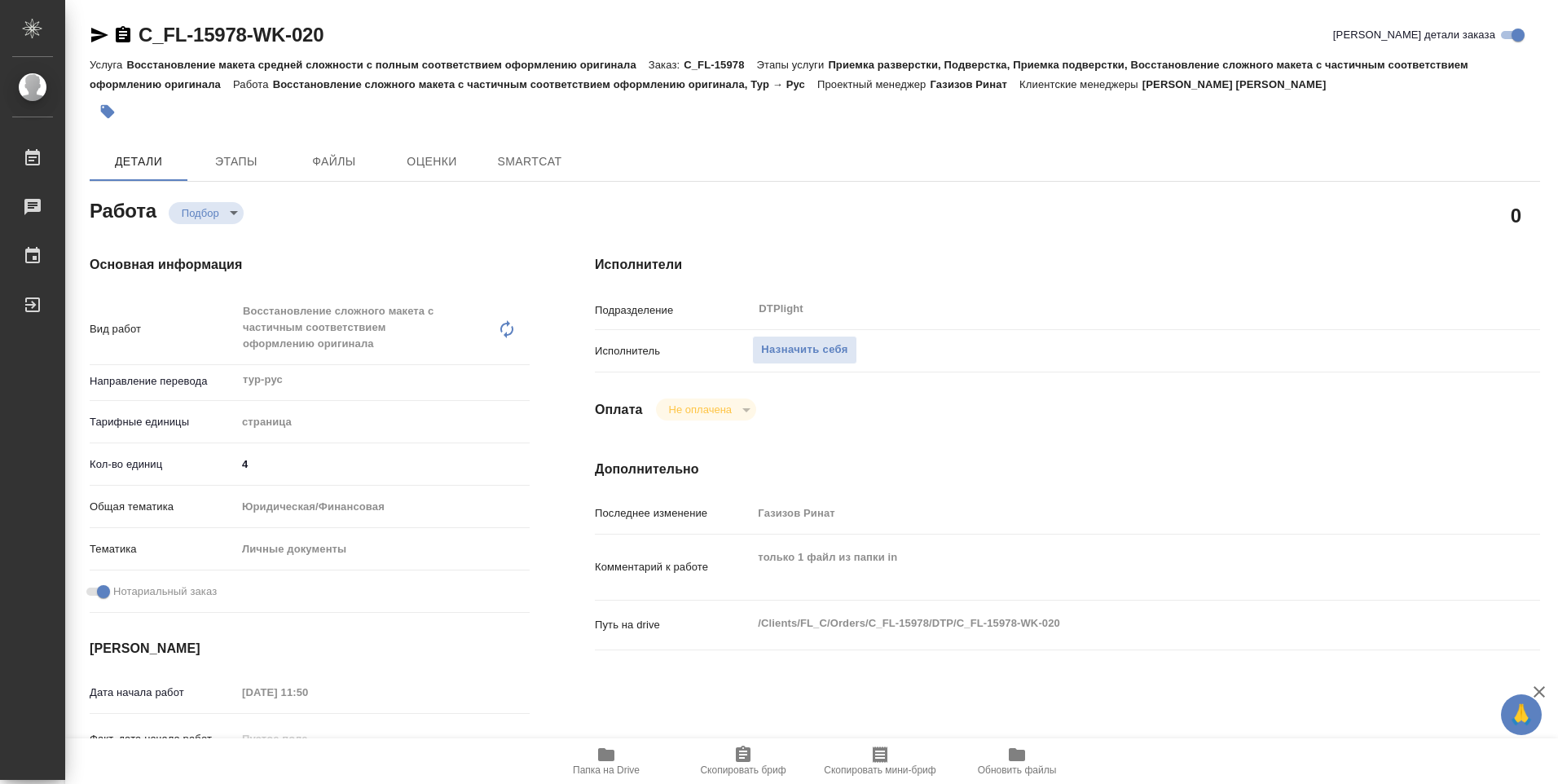
type textarea "x"
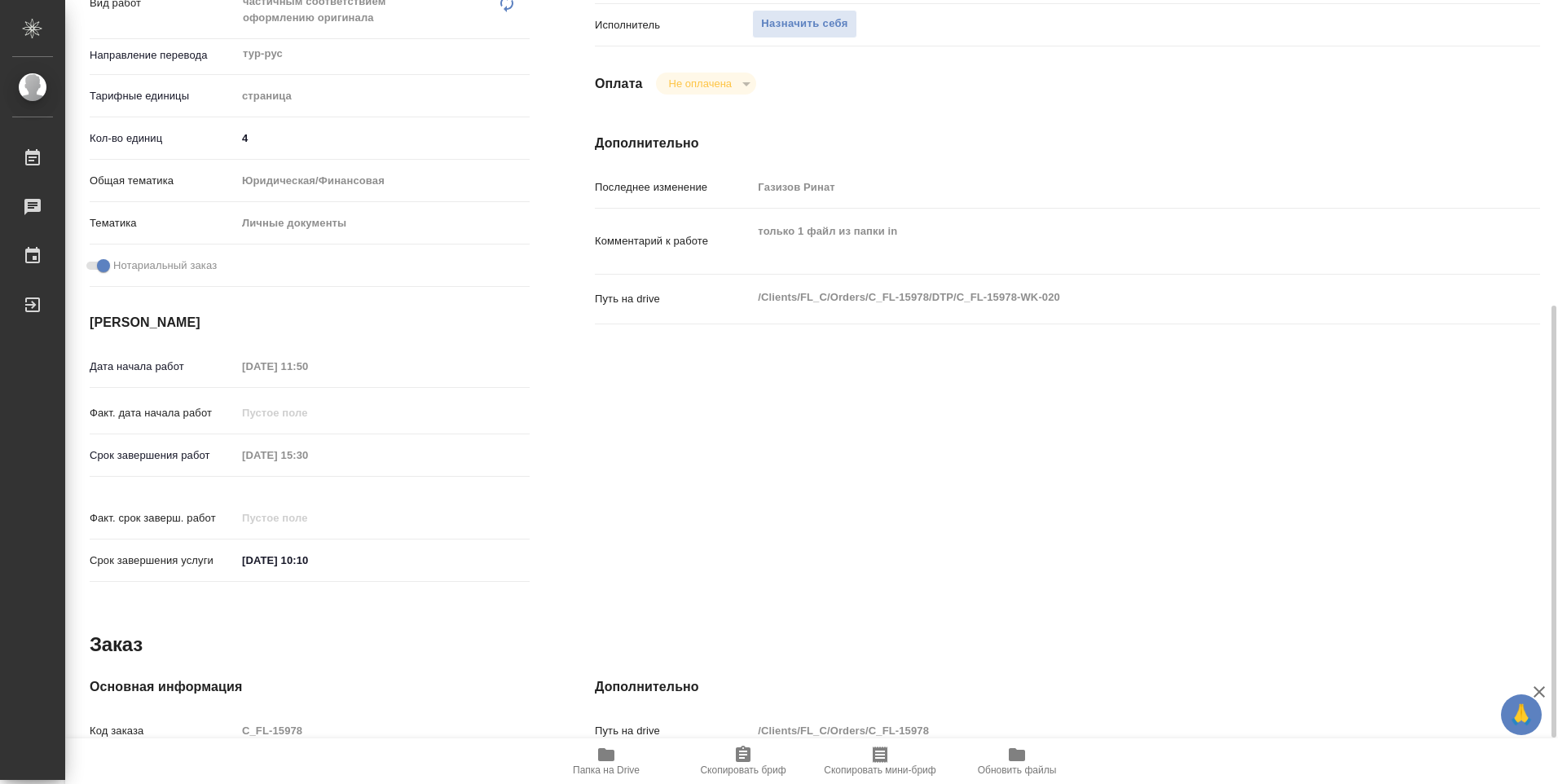
scroll to position [639, 0]
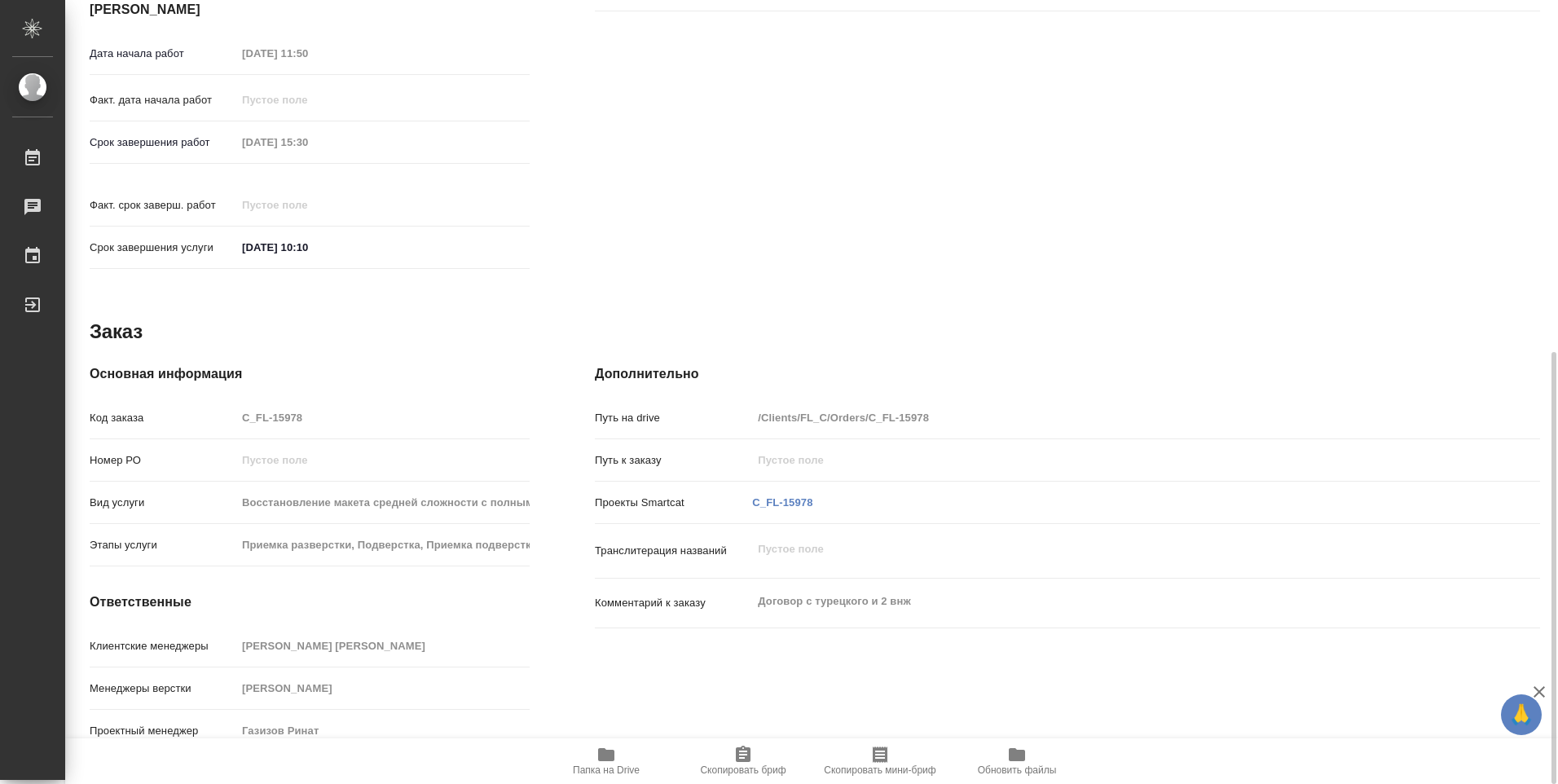
type textarea "x"
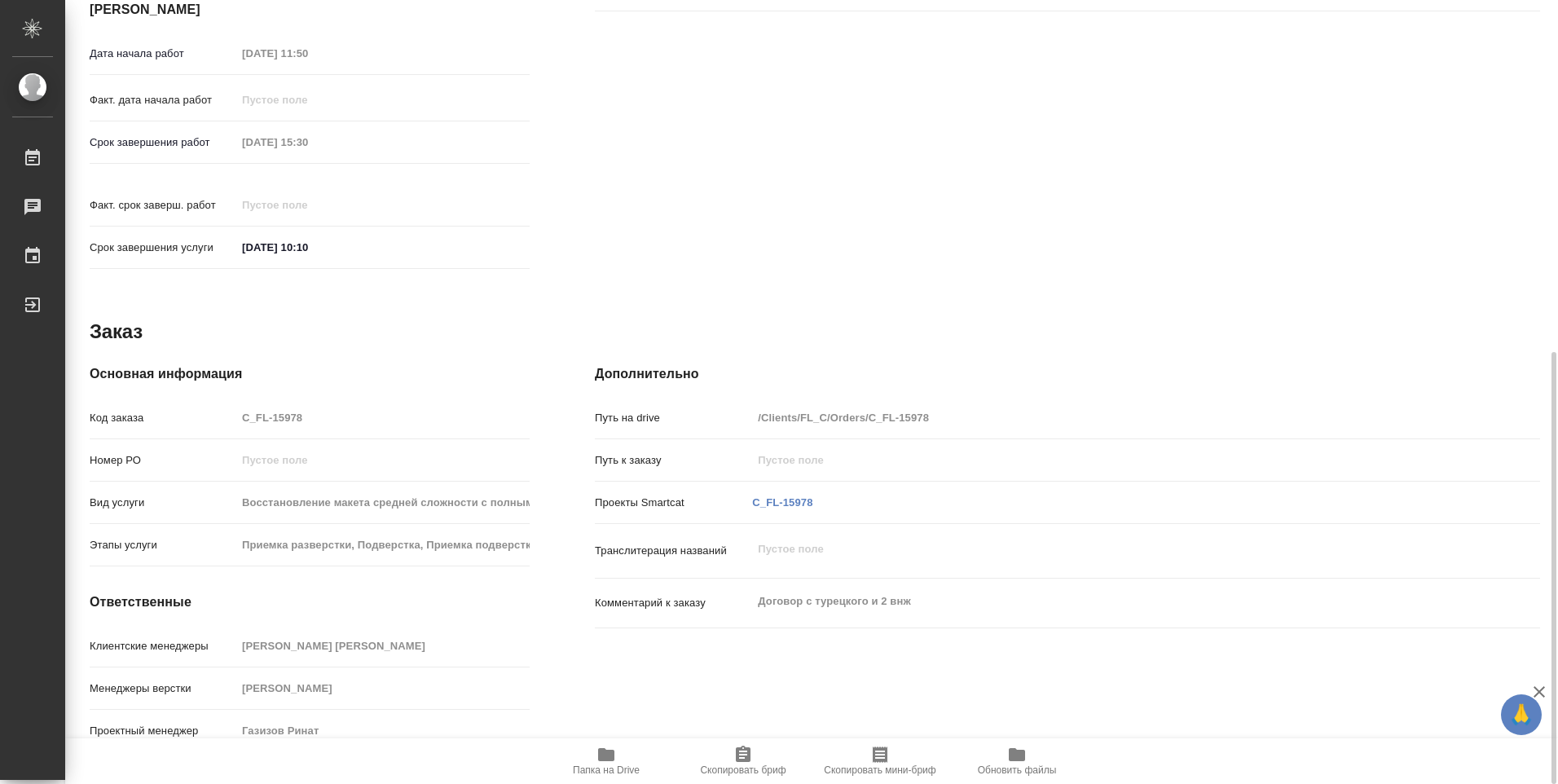
type textarea "x"
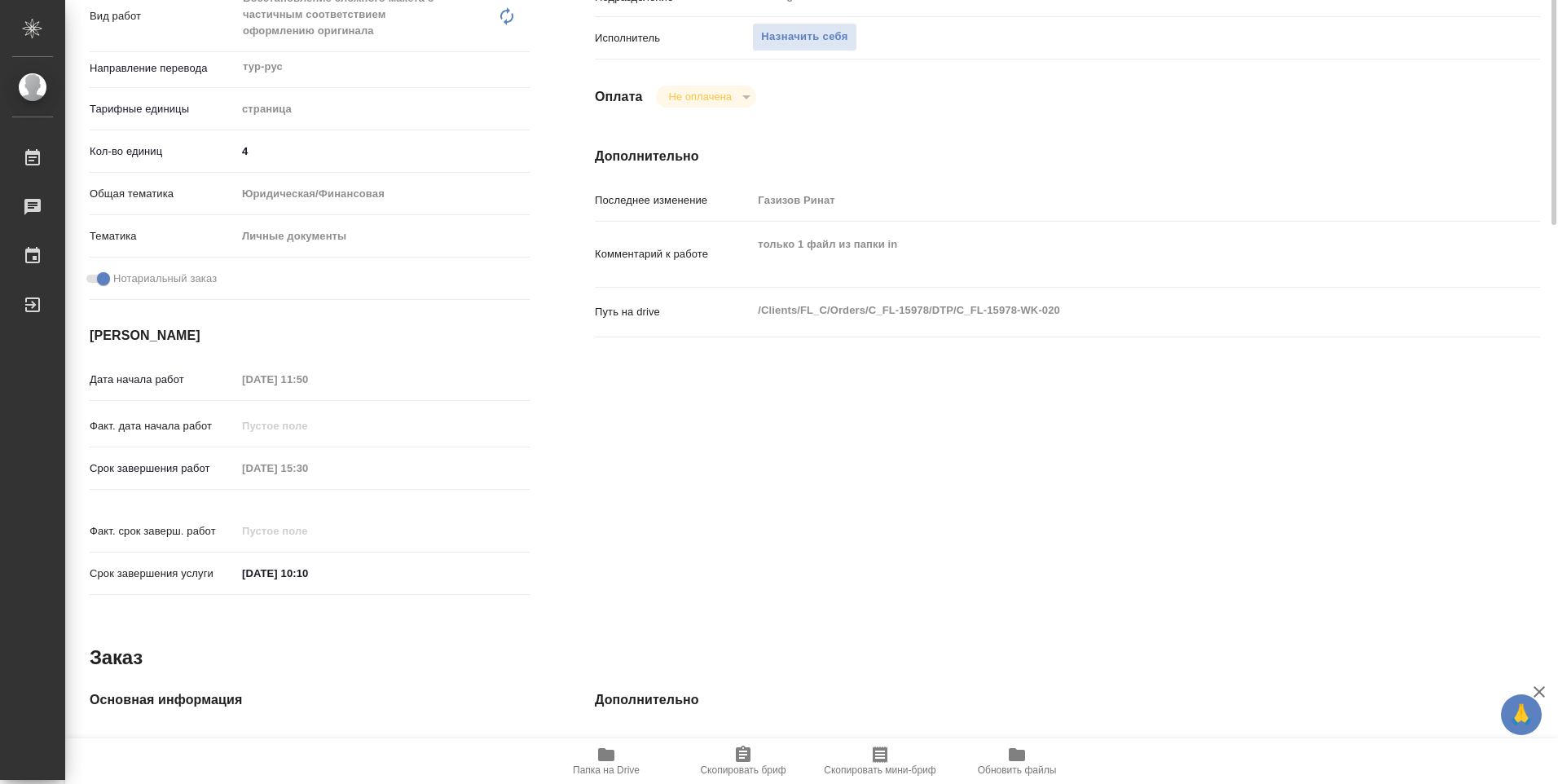
scroll to position [0, 0]
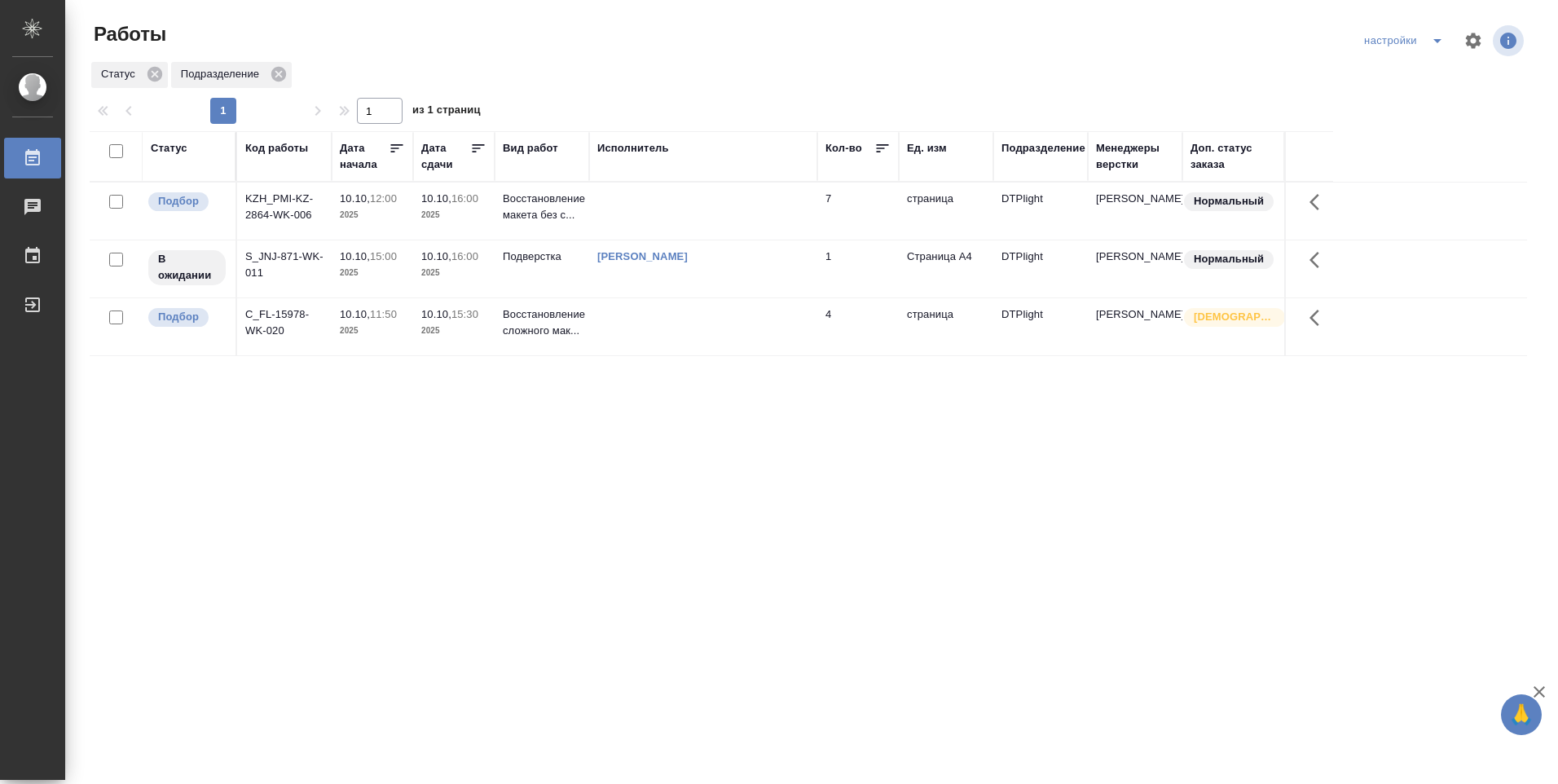
click at [706, 206] on td at bounding box center [703, 211] width 228 height 57
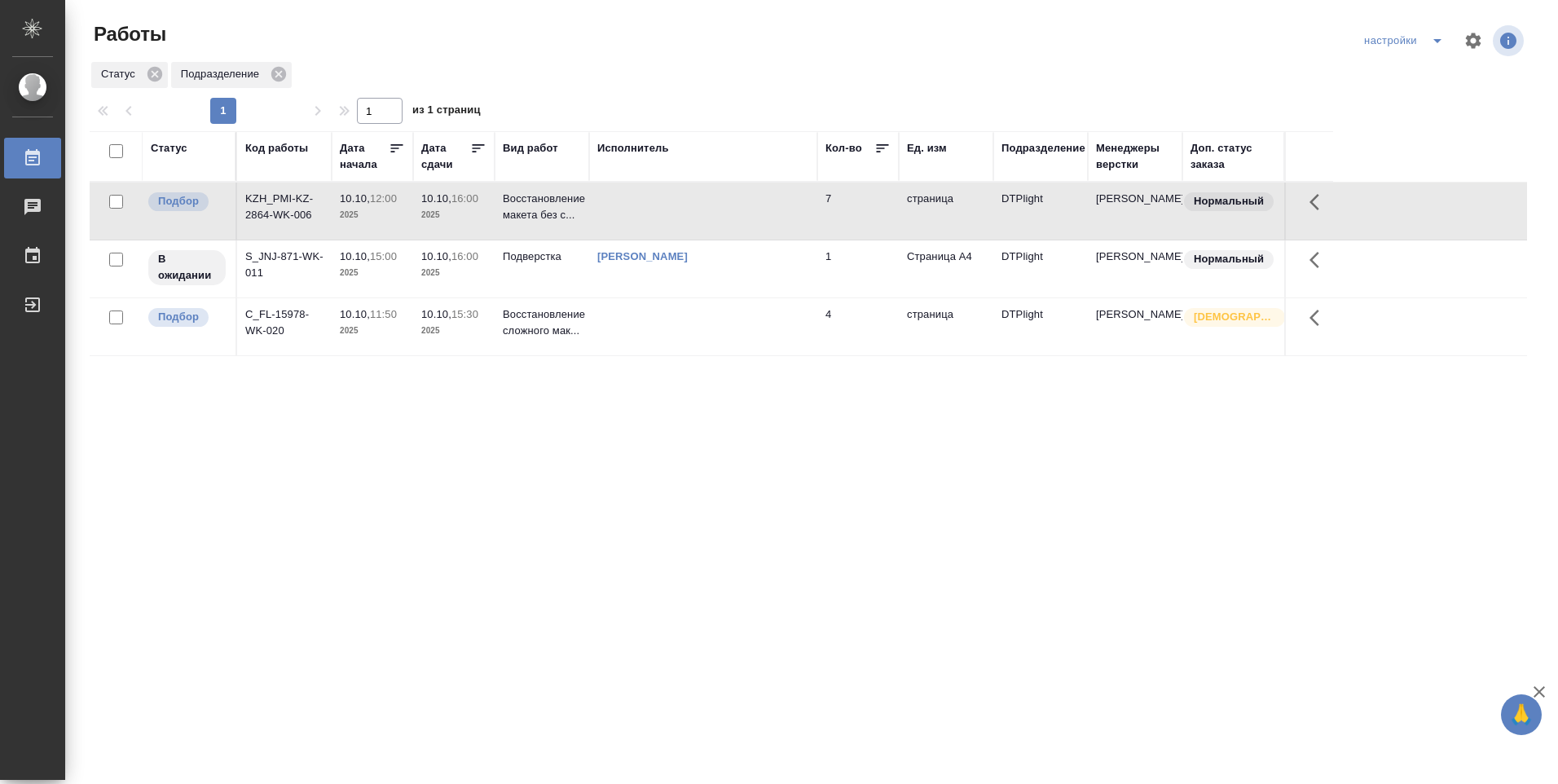
click at [705, 205] on td at bounding box center [703, 211] width 228 height 57
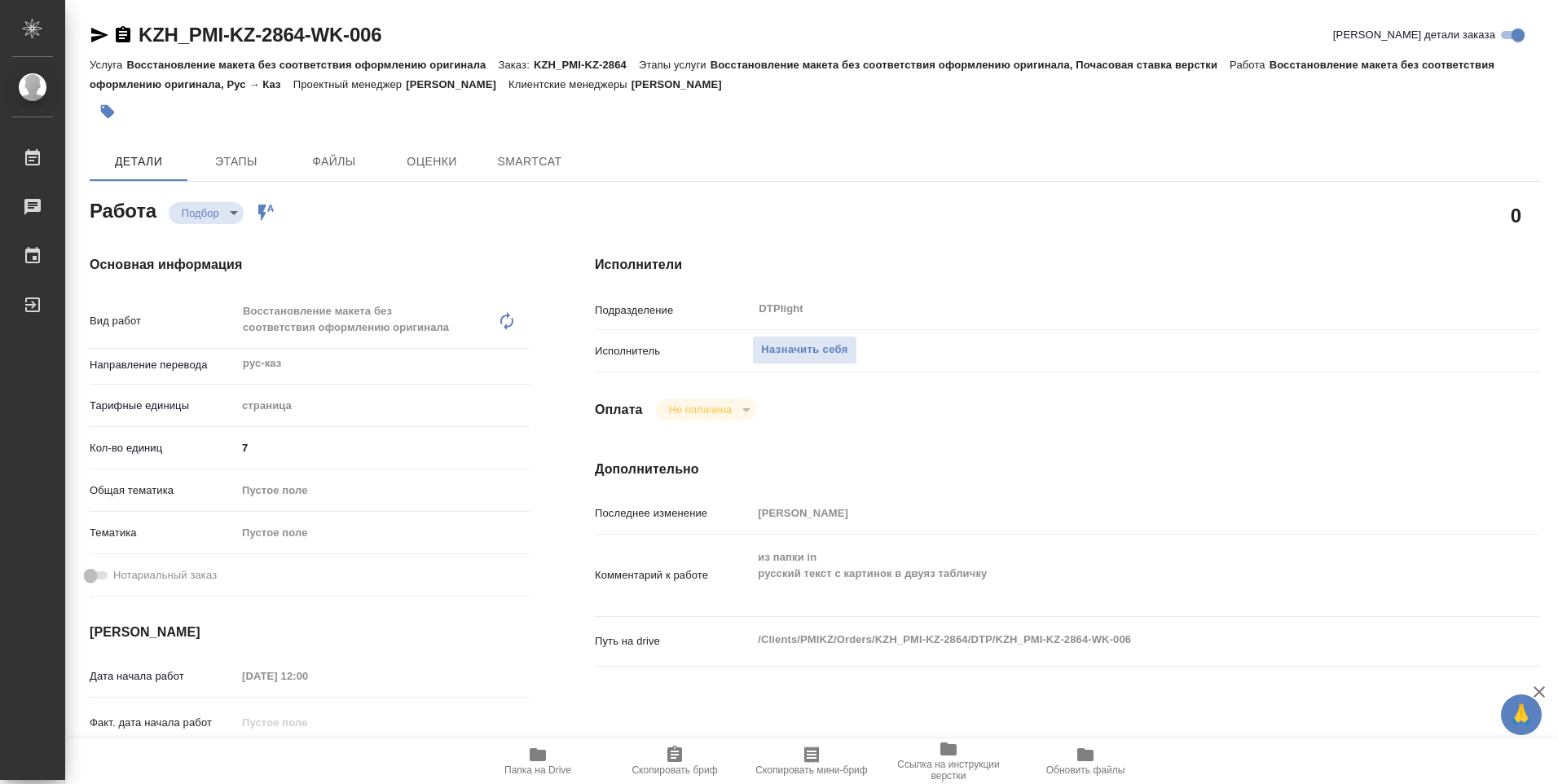
type textarea "x"
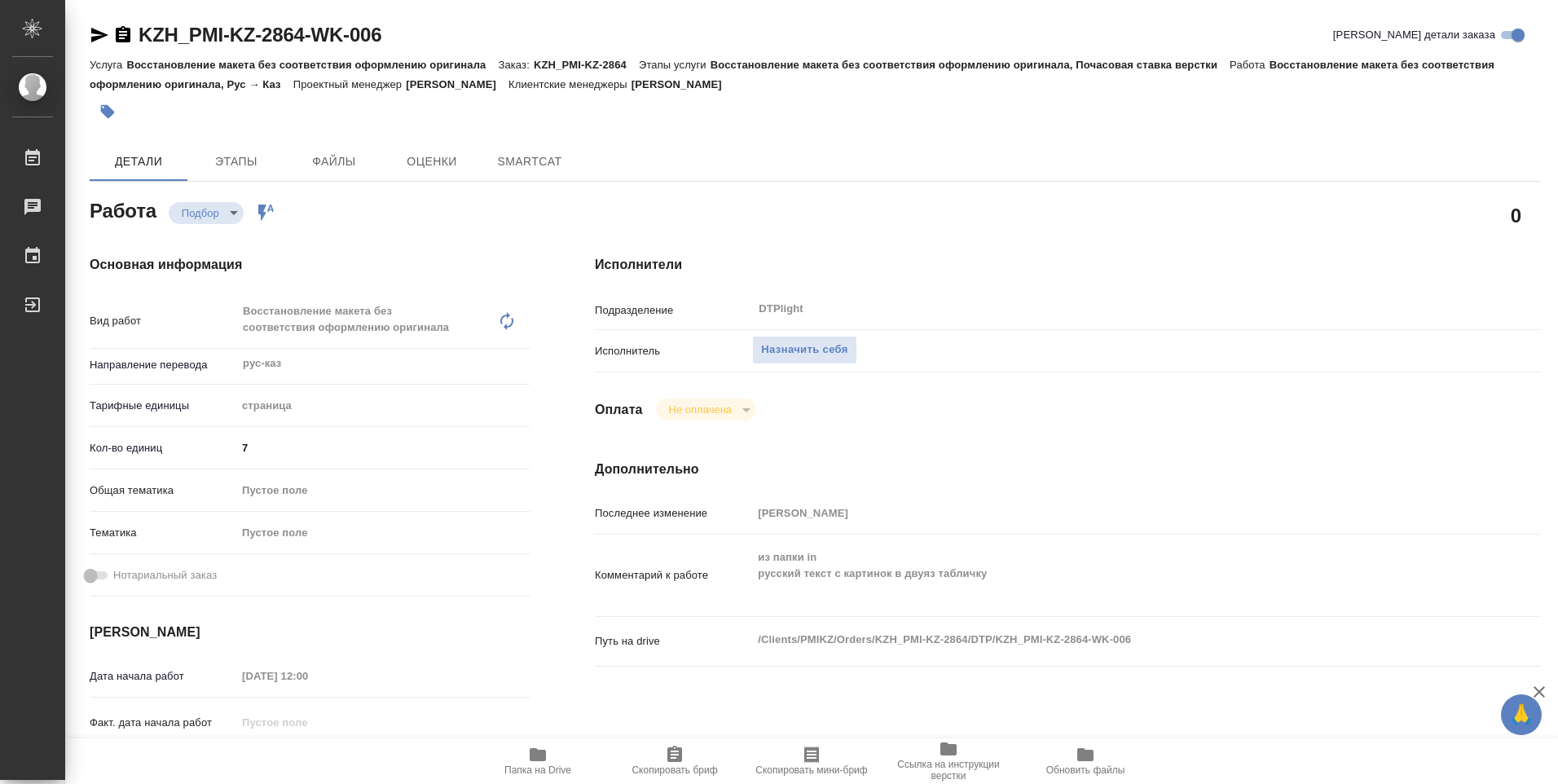
type textarea "x"
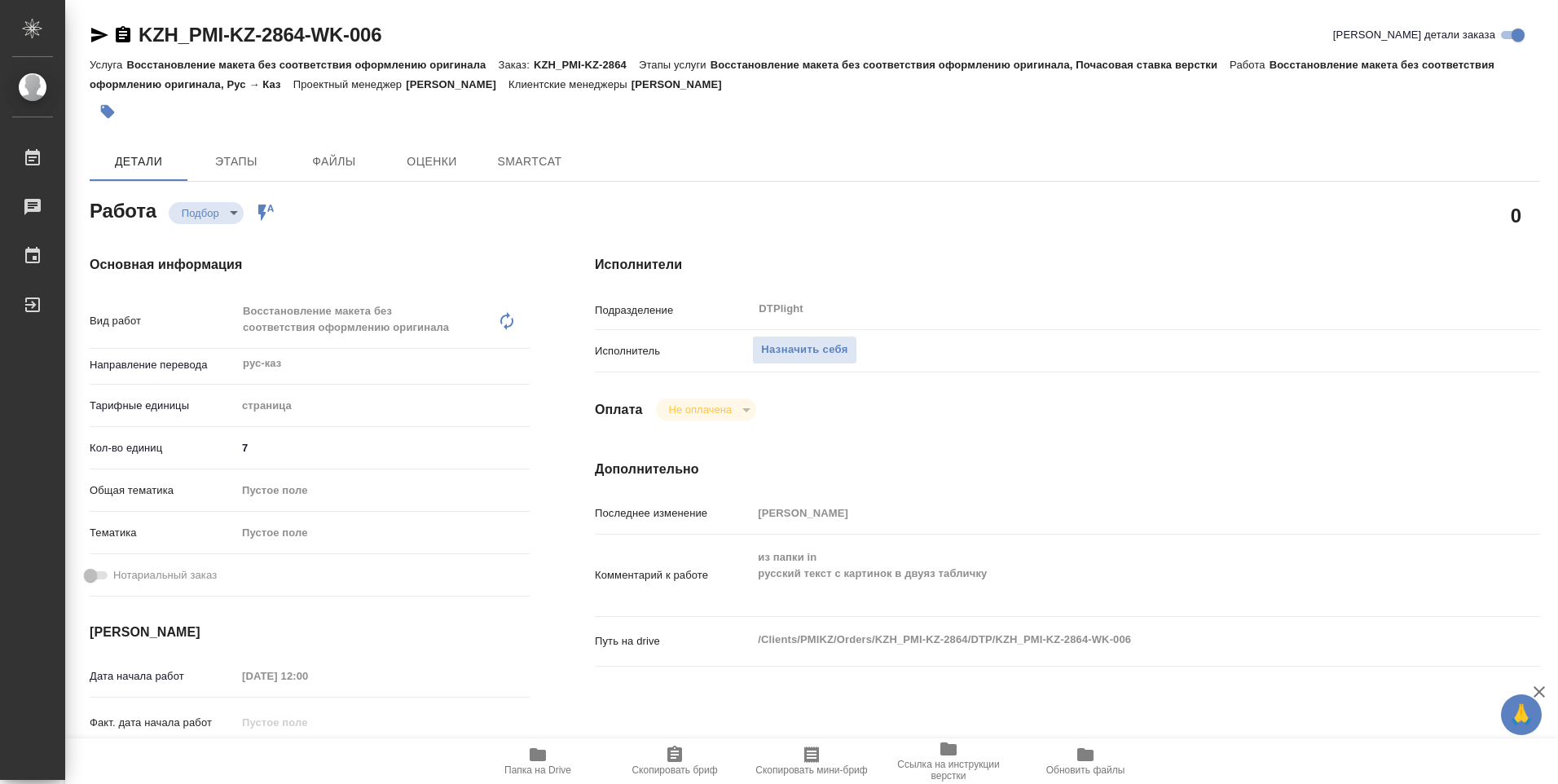
type textarea "x"
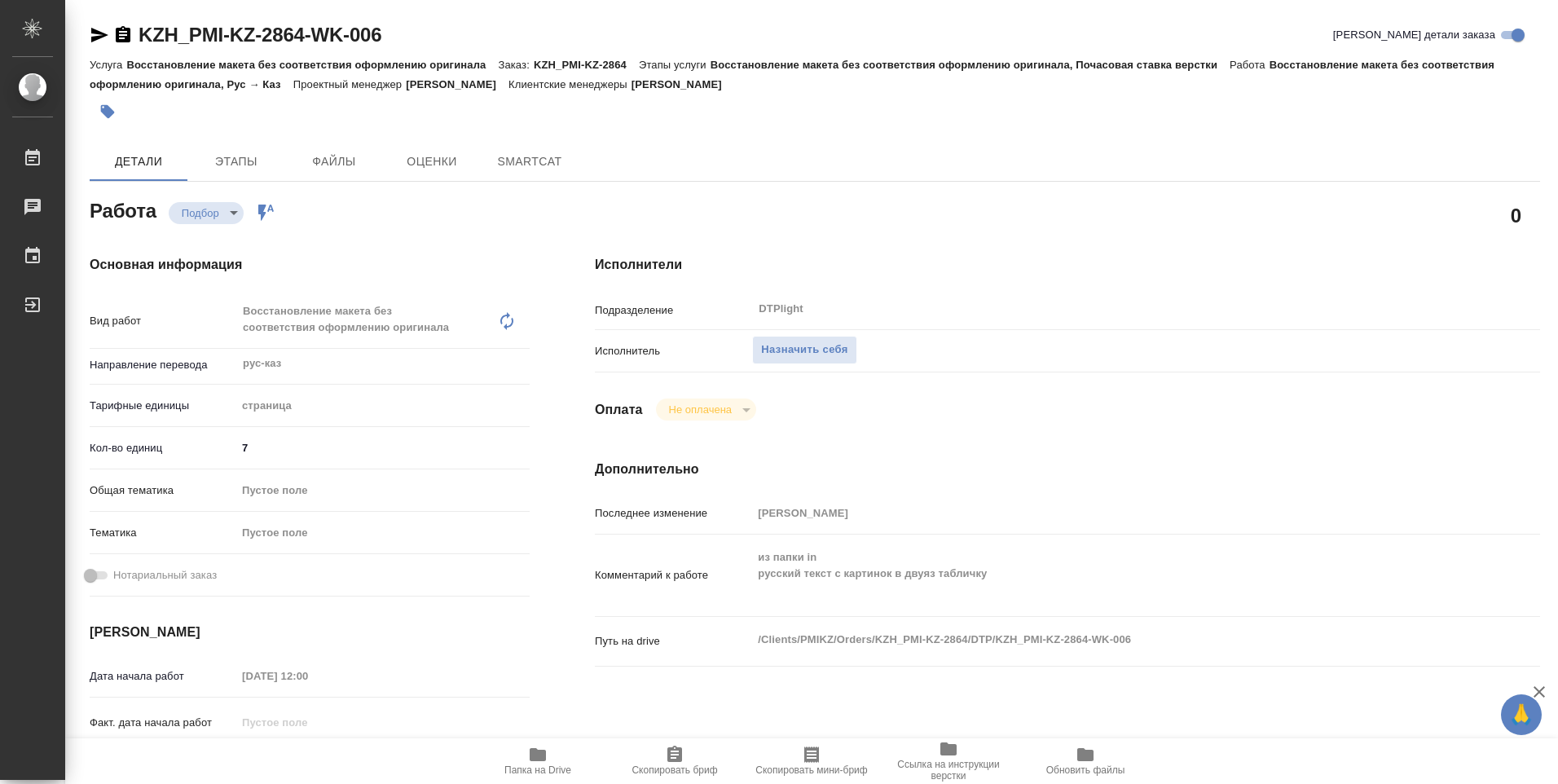
type textarea "x"
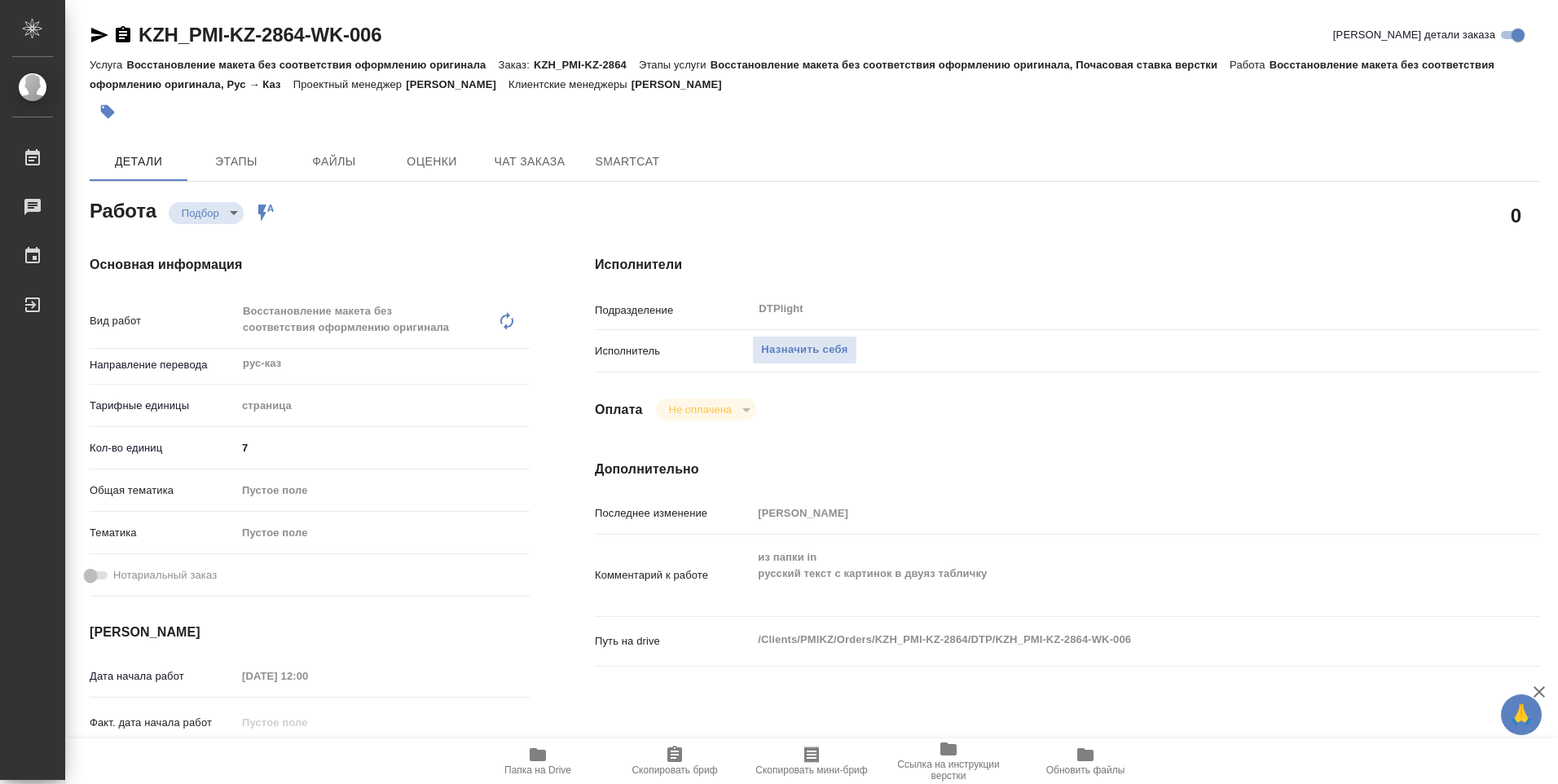
type textarea "x"
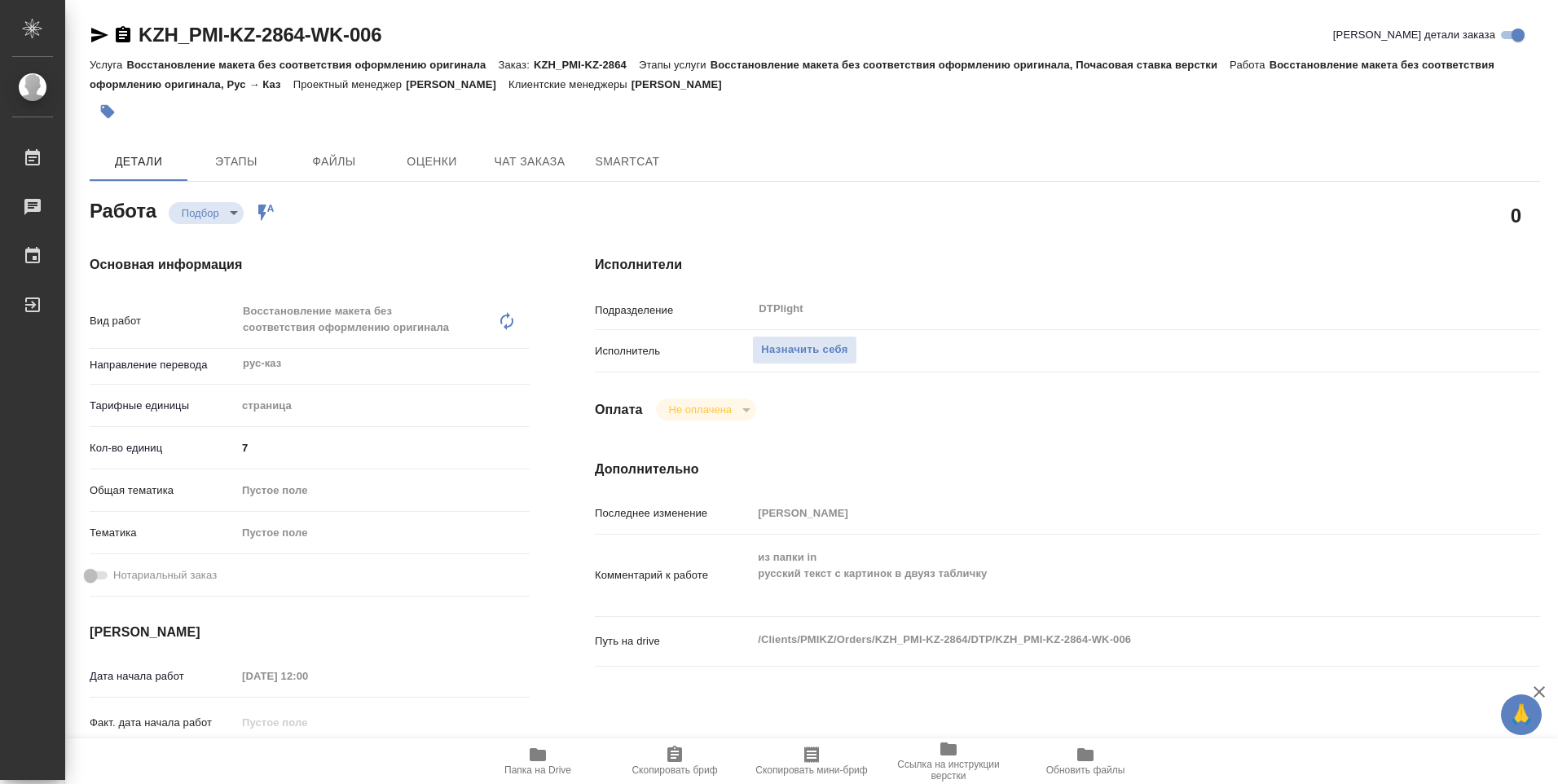
type textarea "x"
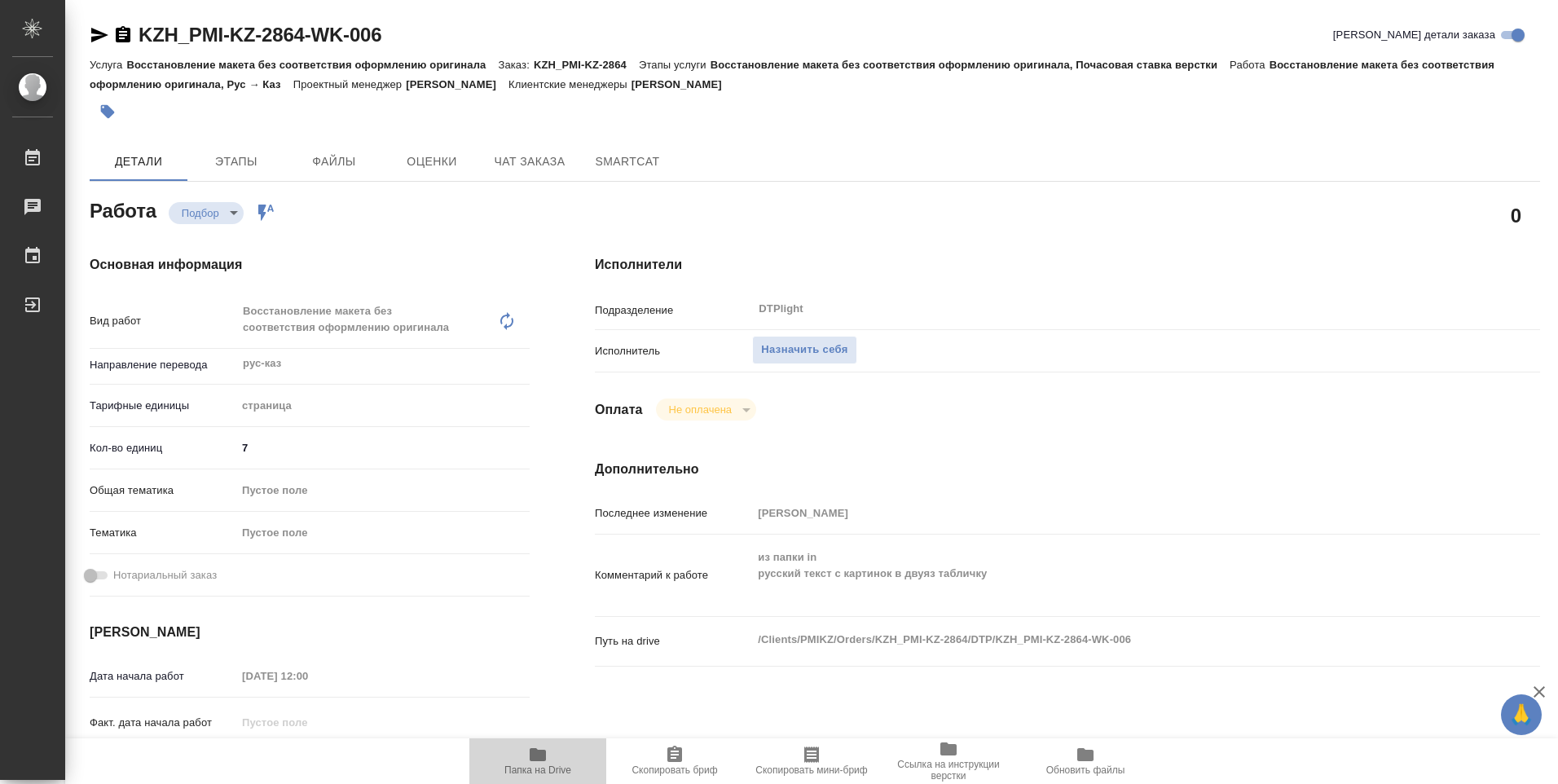
click at [538, 752] on icon "button" at bounding box center [537, 754] width 16 height 13
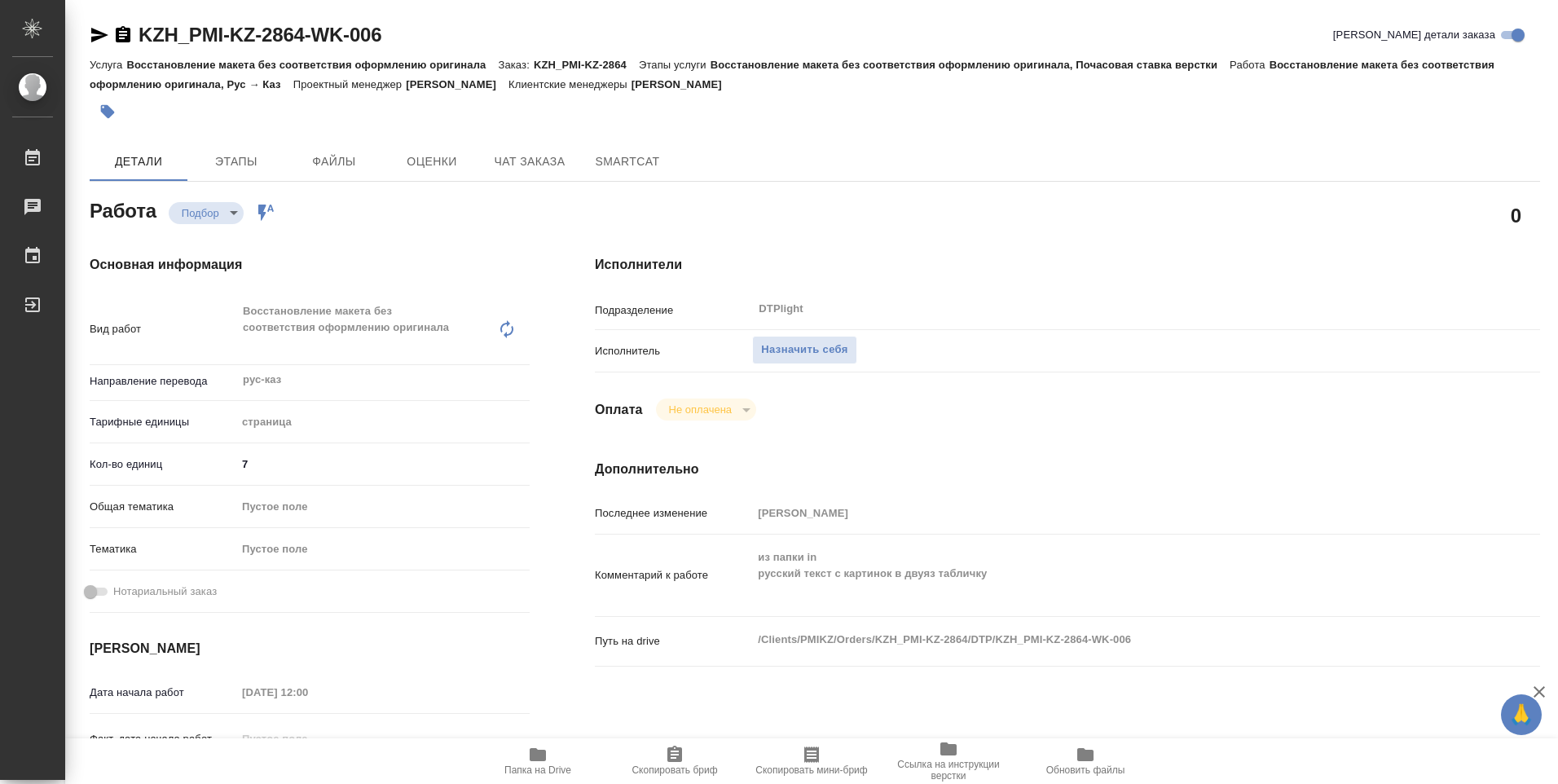
type textarea "x"
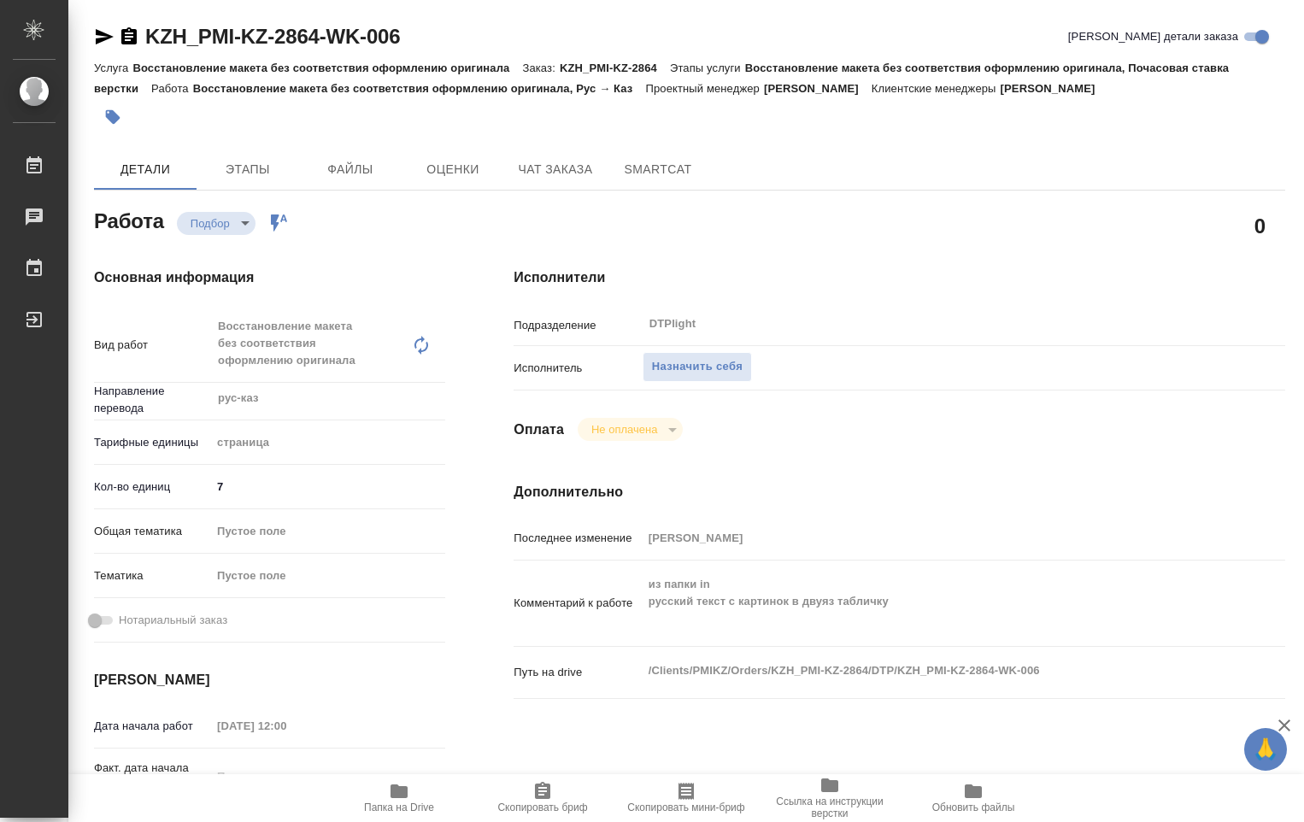
type textarea "x"
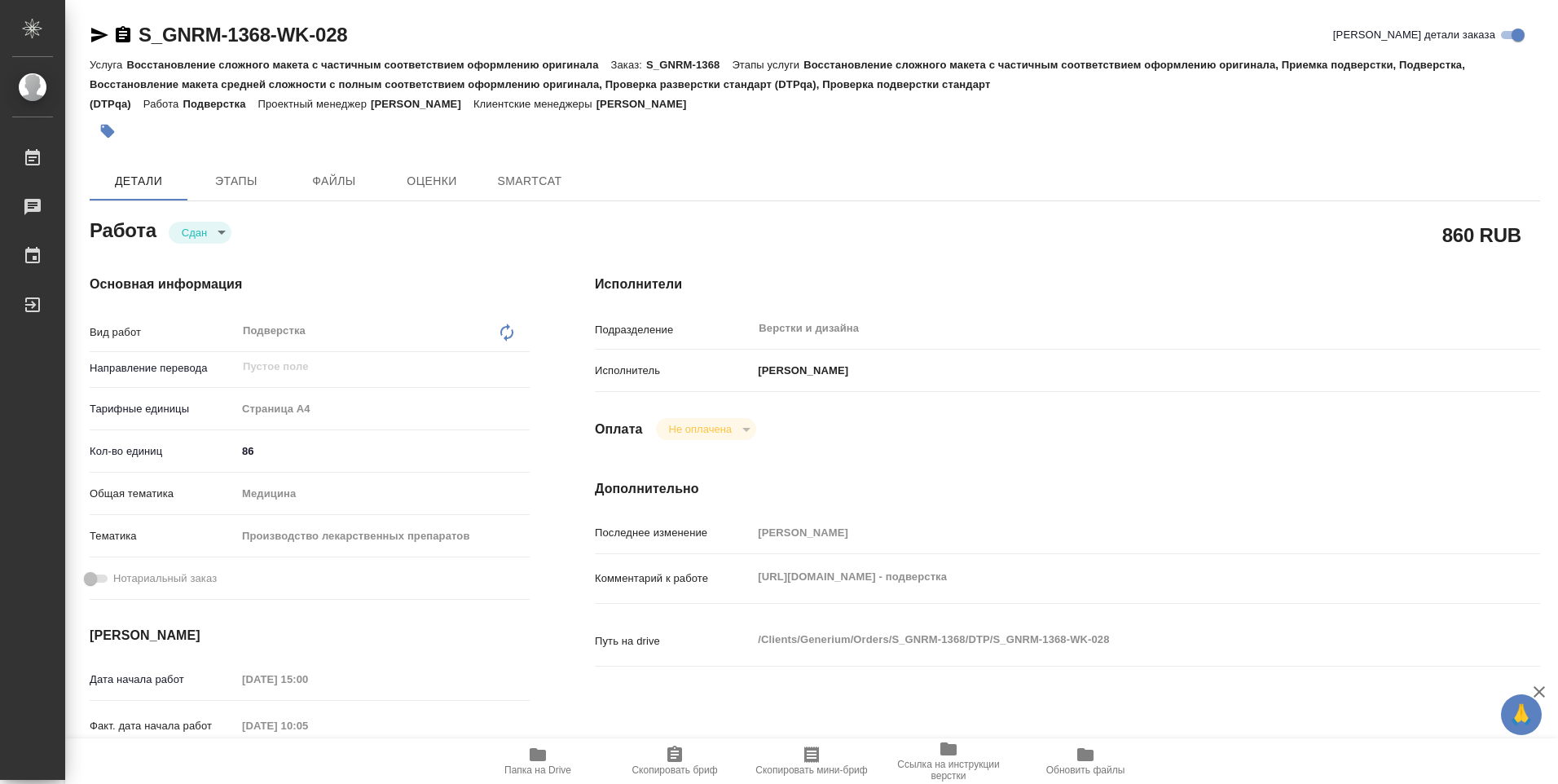
type textarea "x"
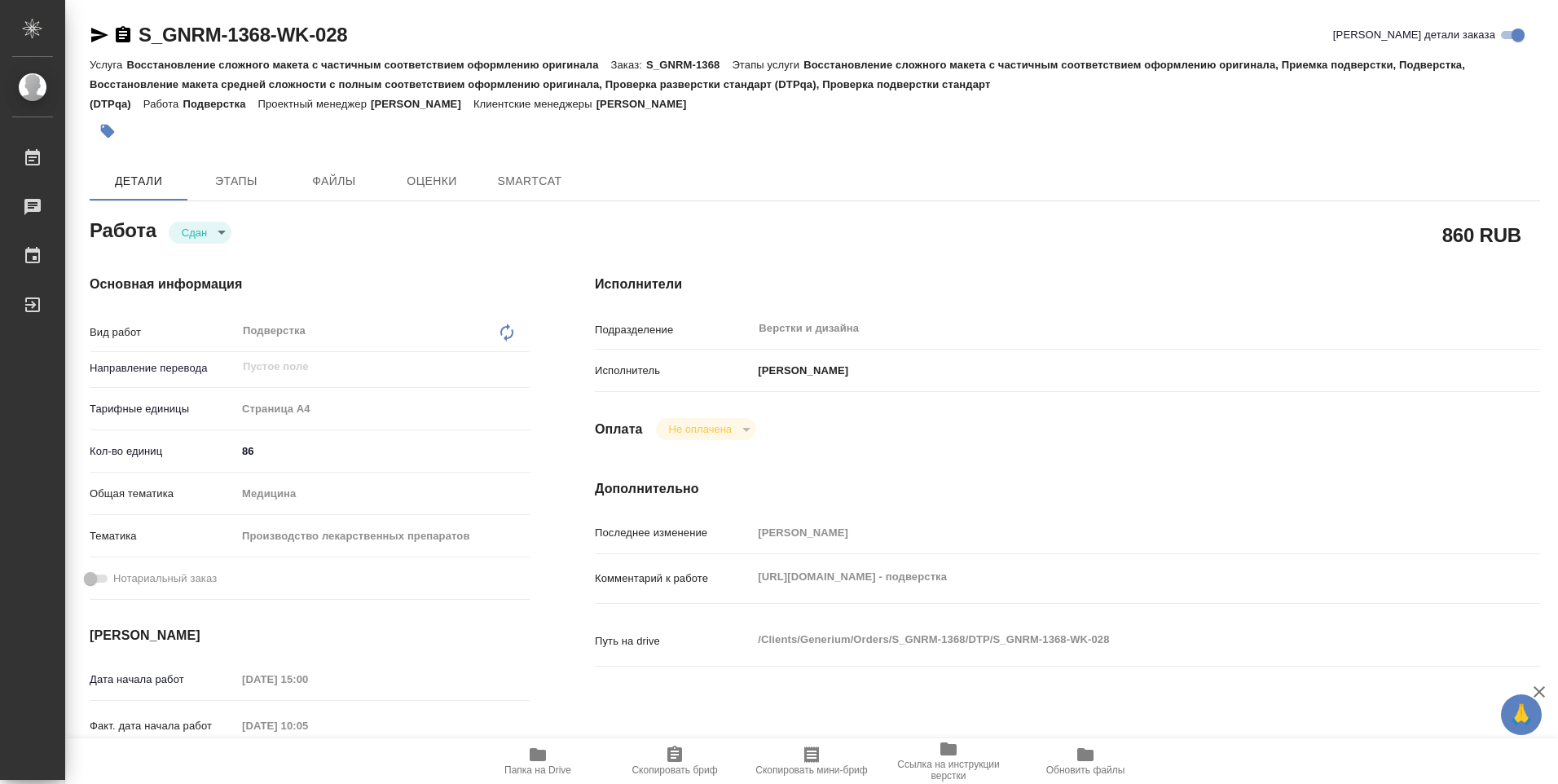
type textarea "x"
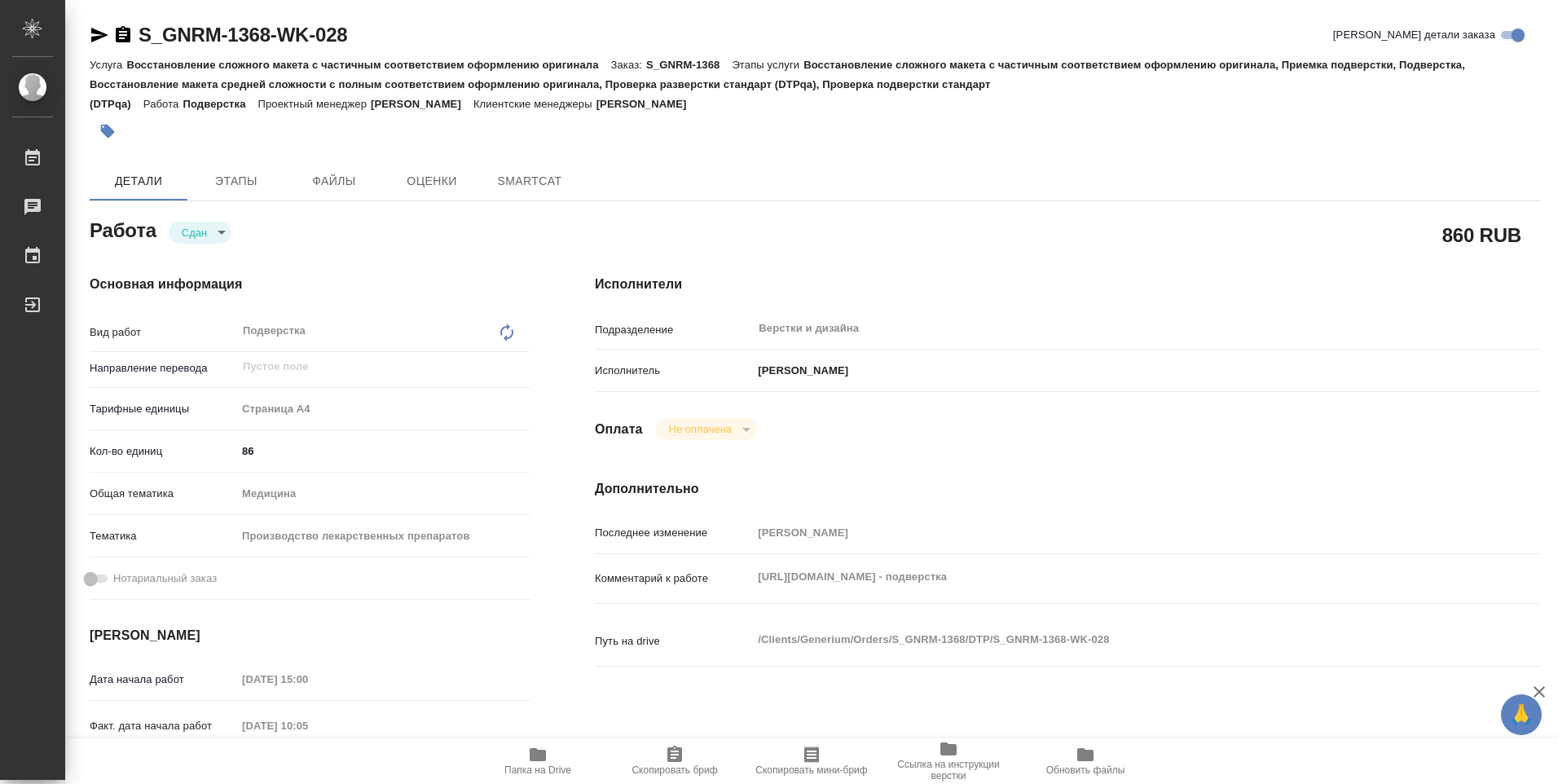
type textarea "x"
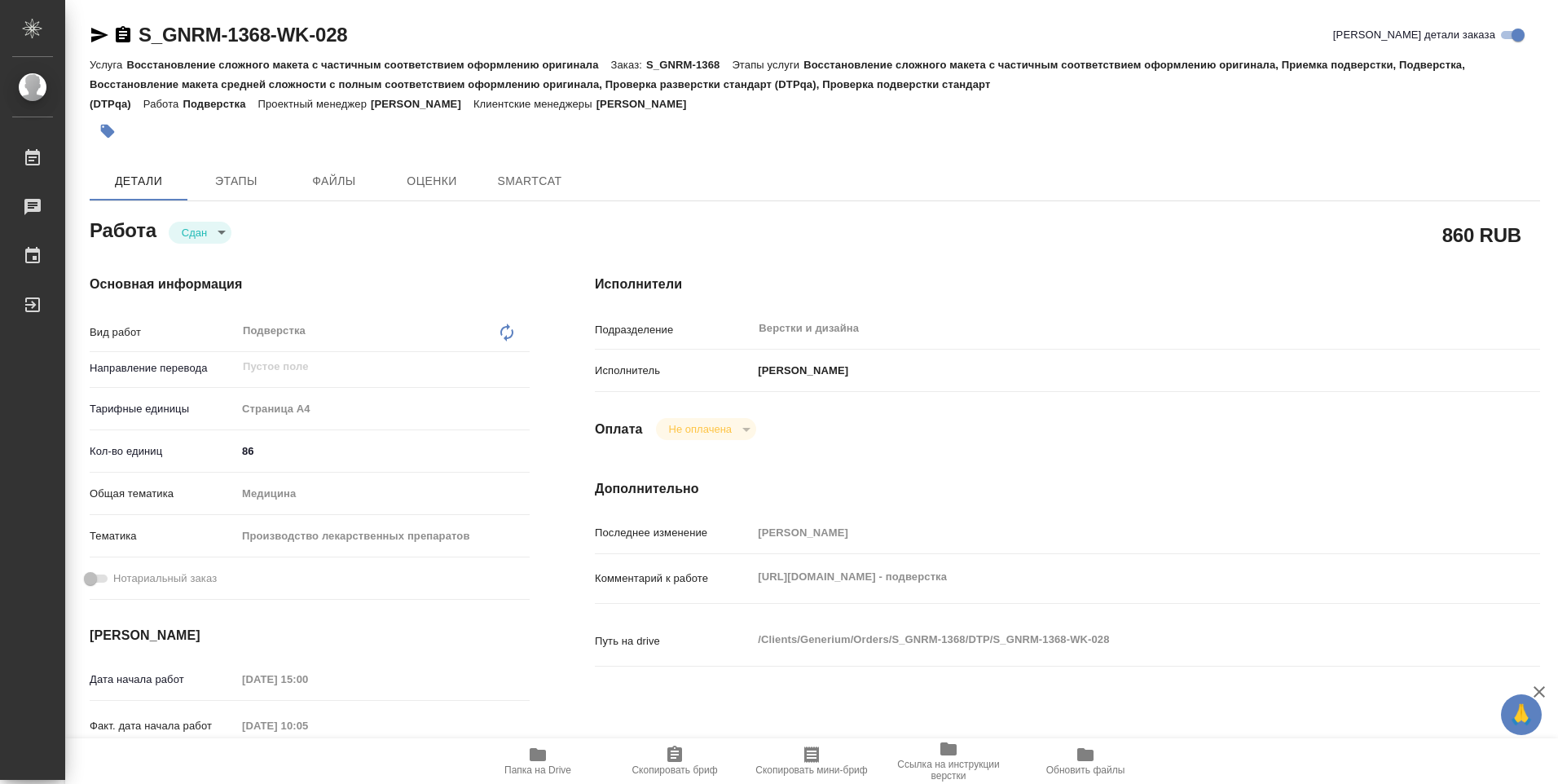
type textarea "x"
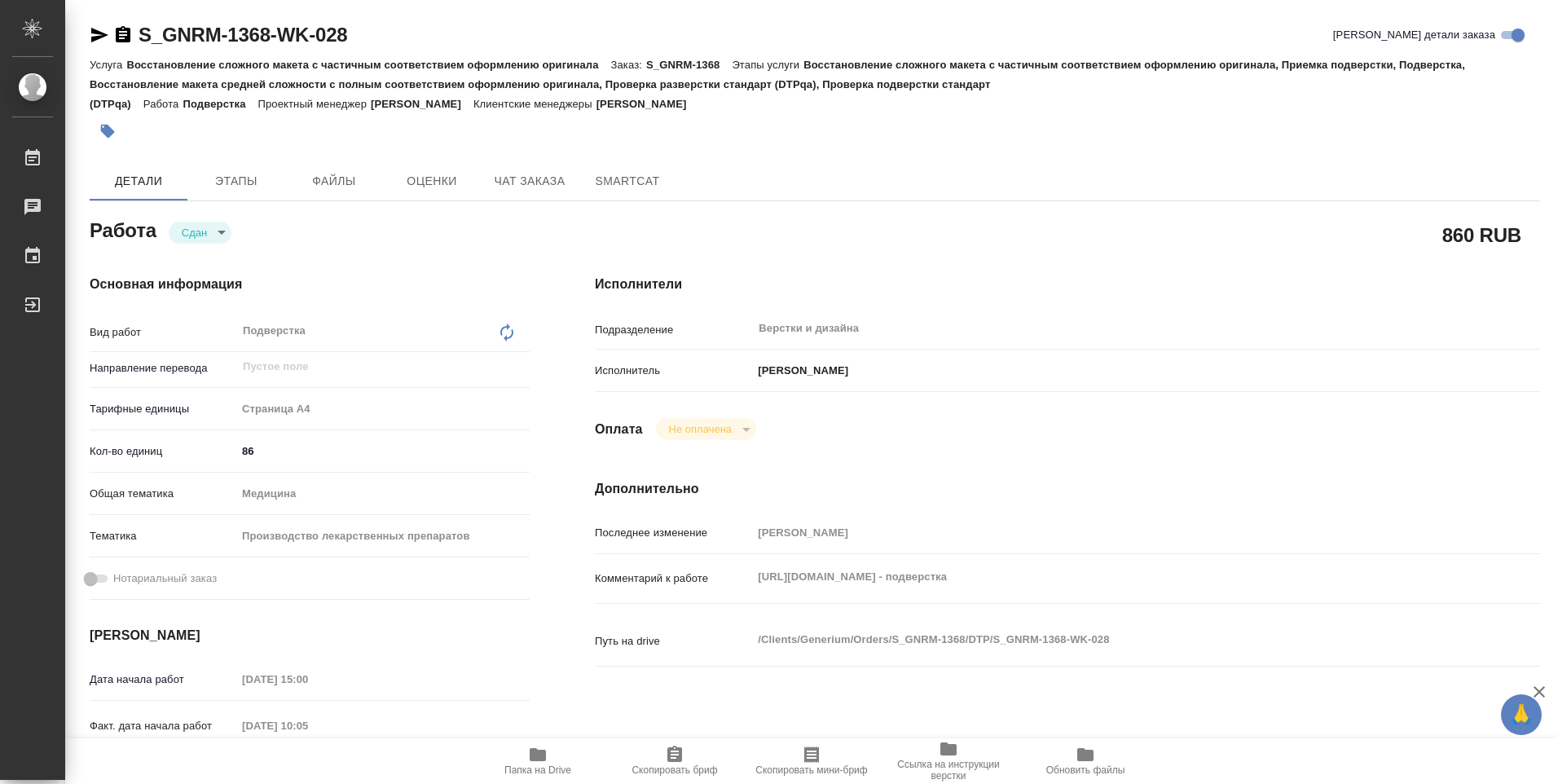
type textarea "x"
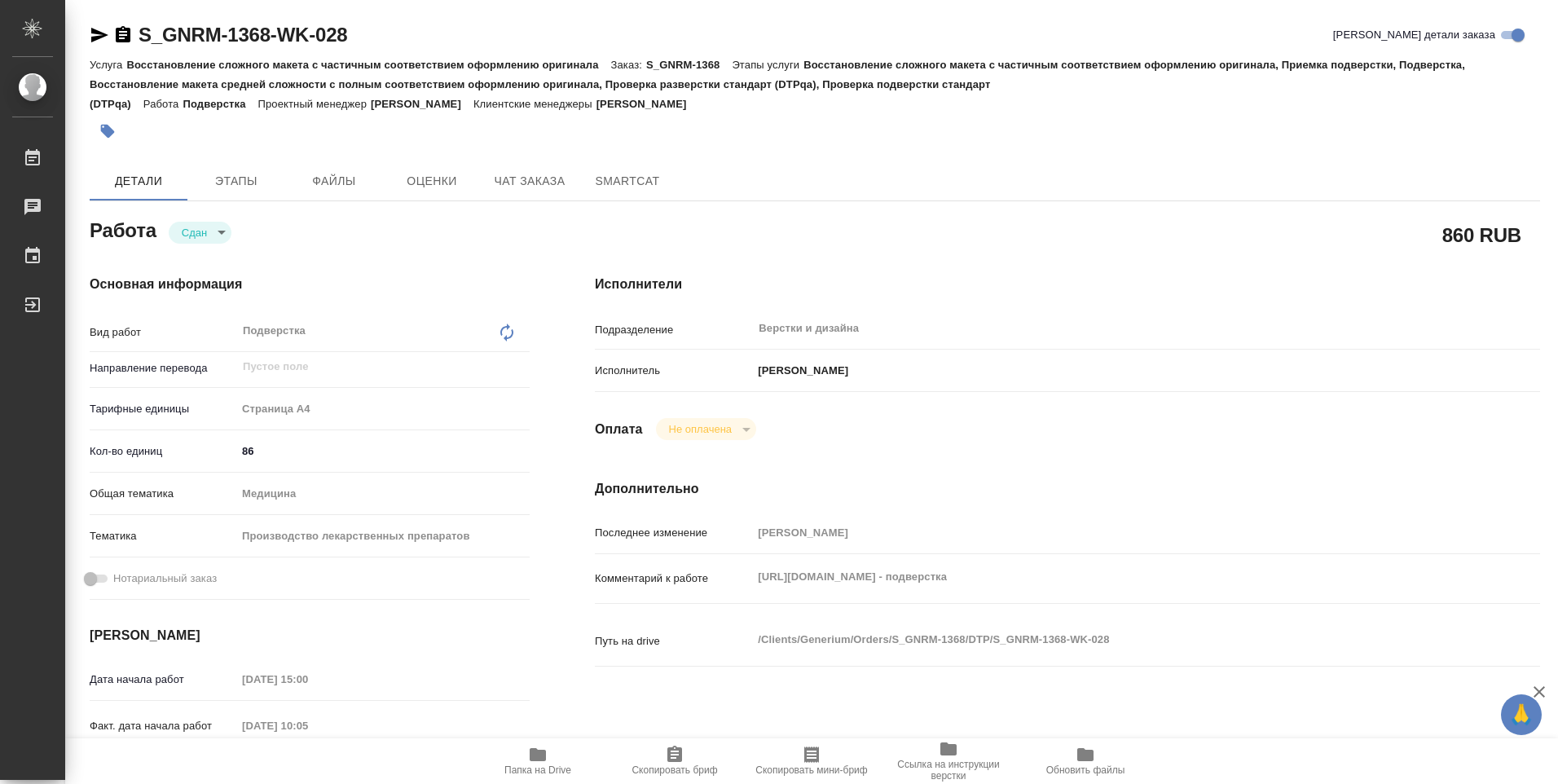
type textarea "x"
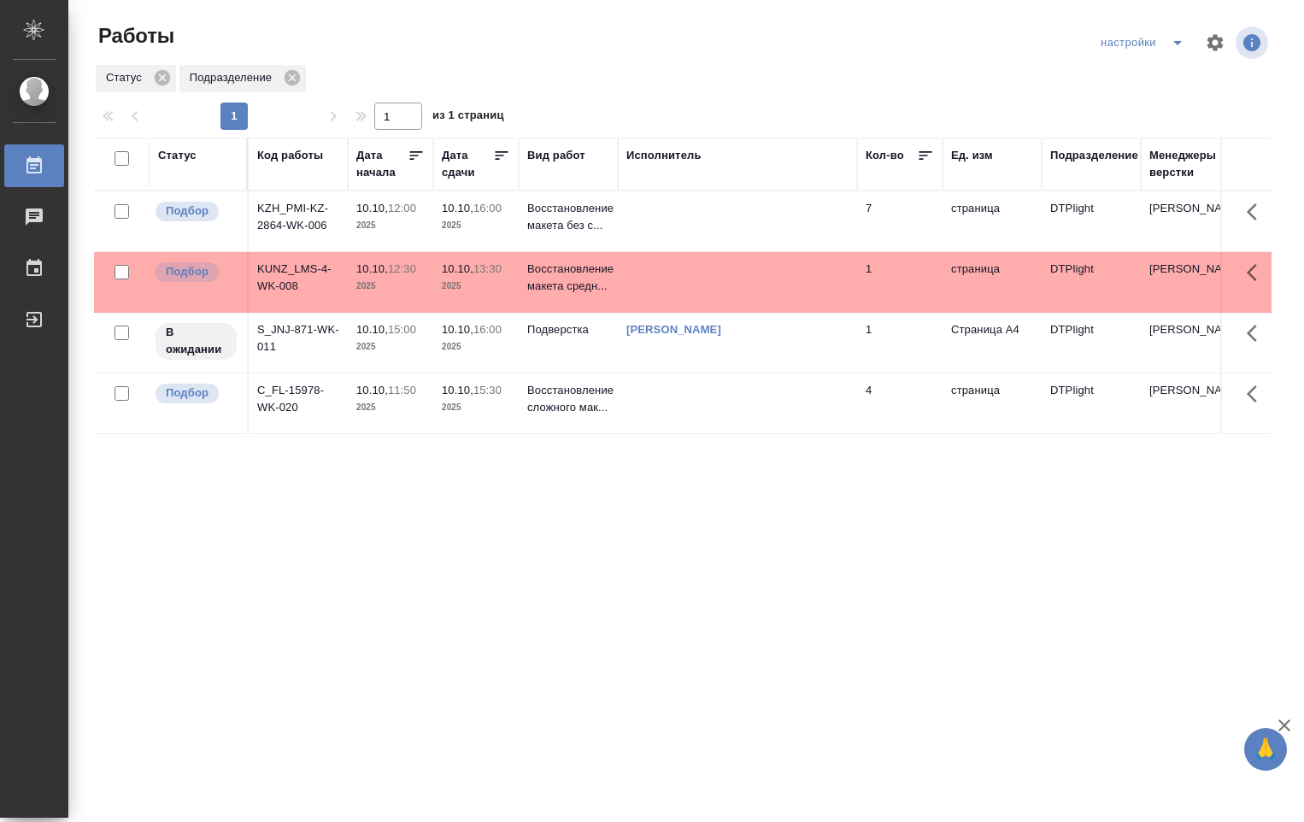
click at [736, 257] on td at bounding box center [737, 282] width 239 height 60
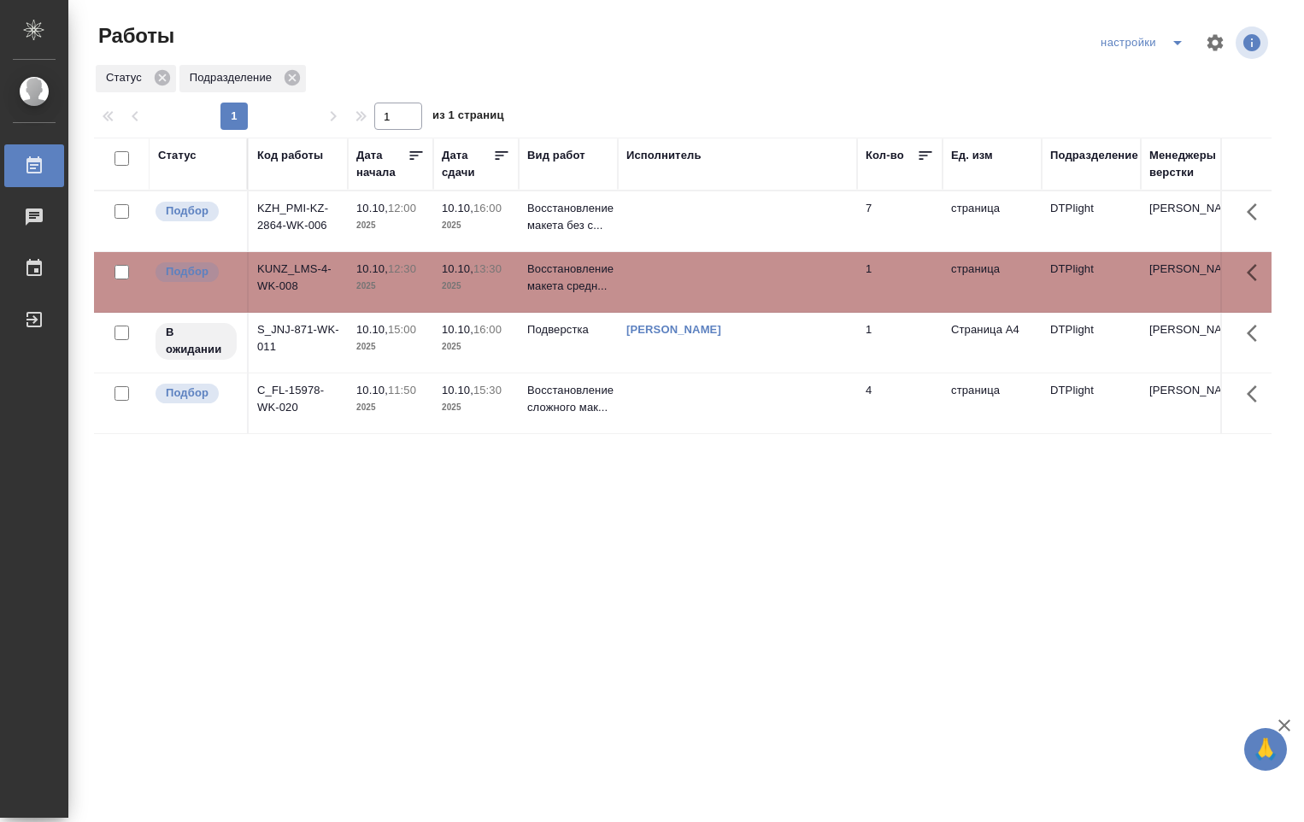
click at [732, 270] on td at bounding box center [737, 282] width 239 height 60
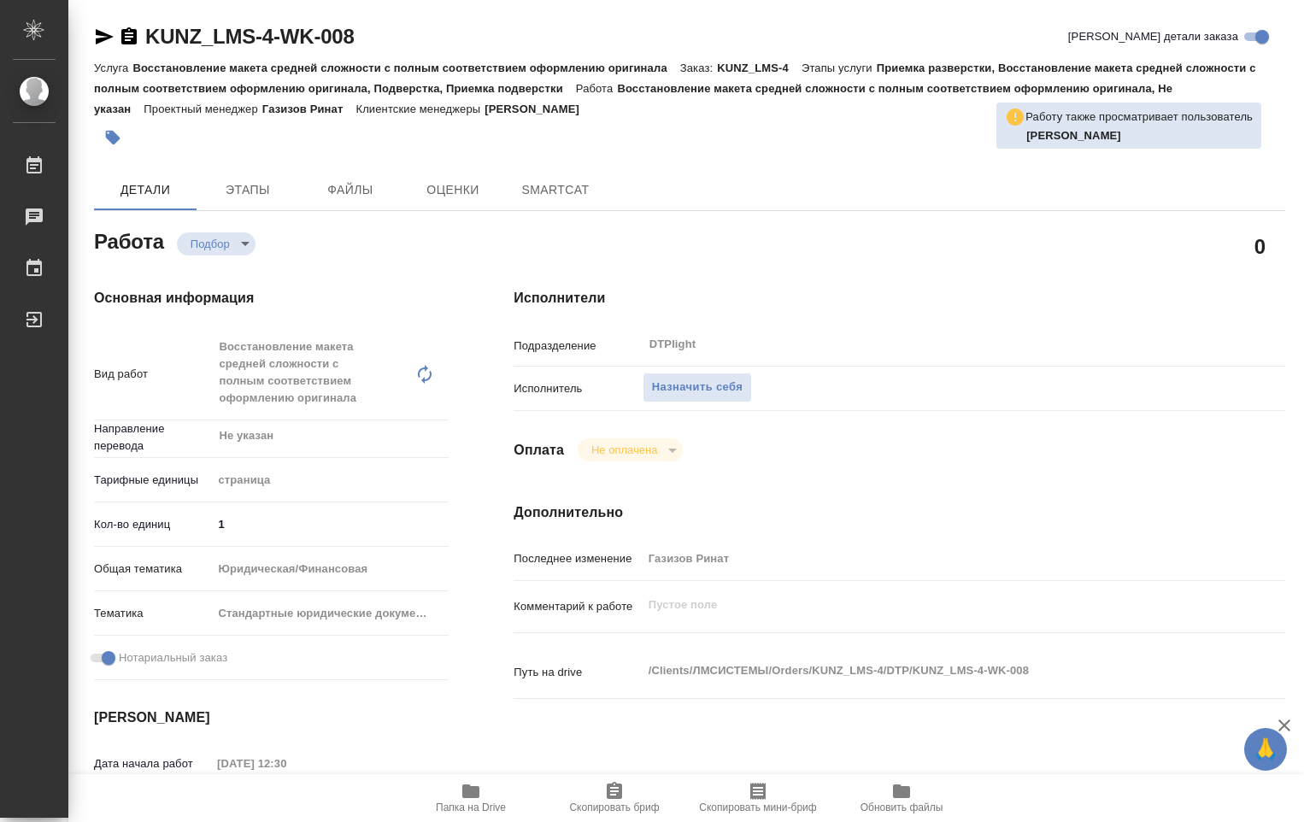
type textarea "x"
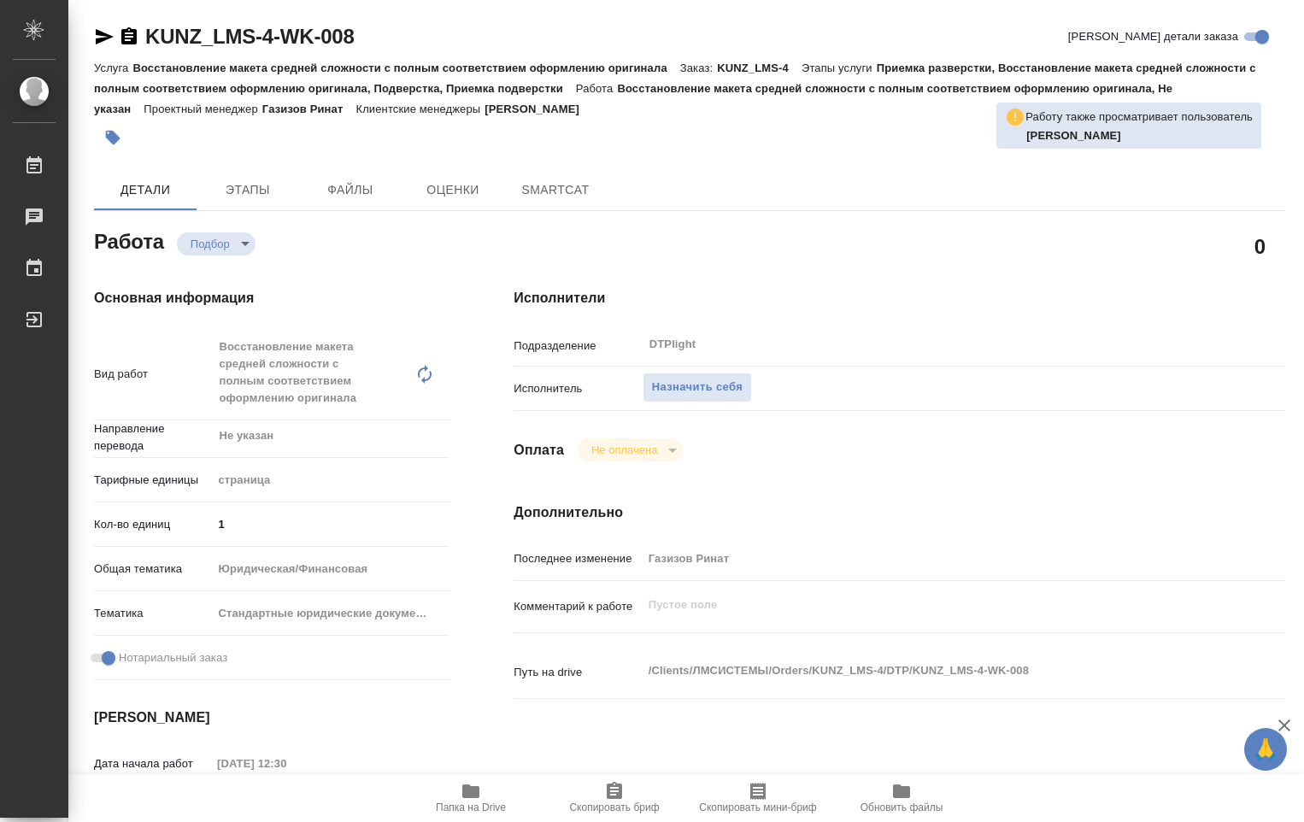
type textarea "x"
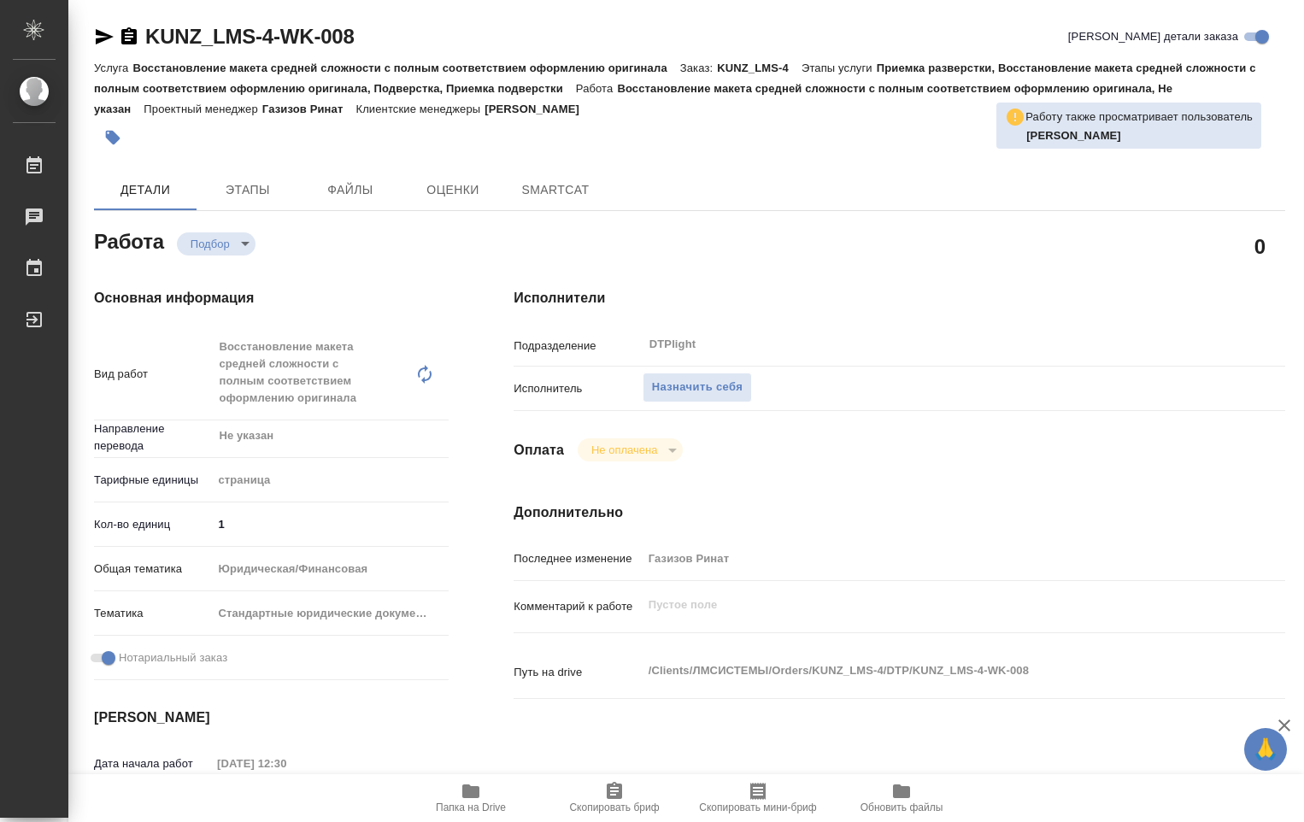
type textarea "x"
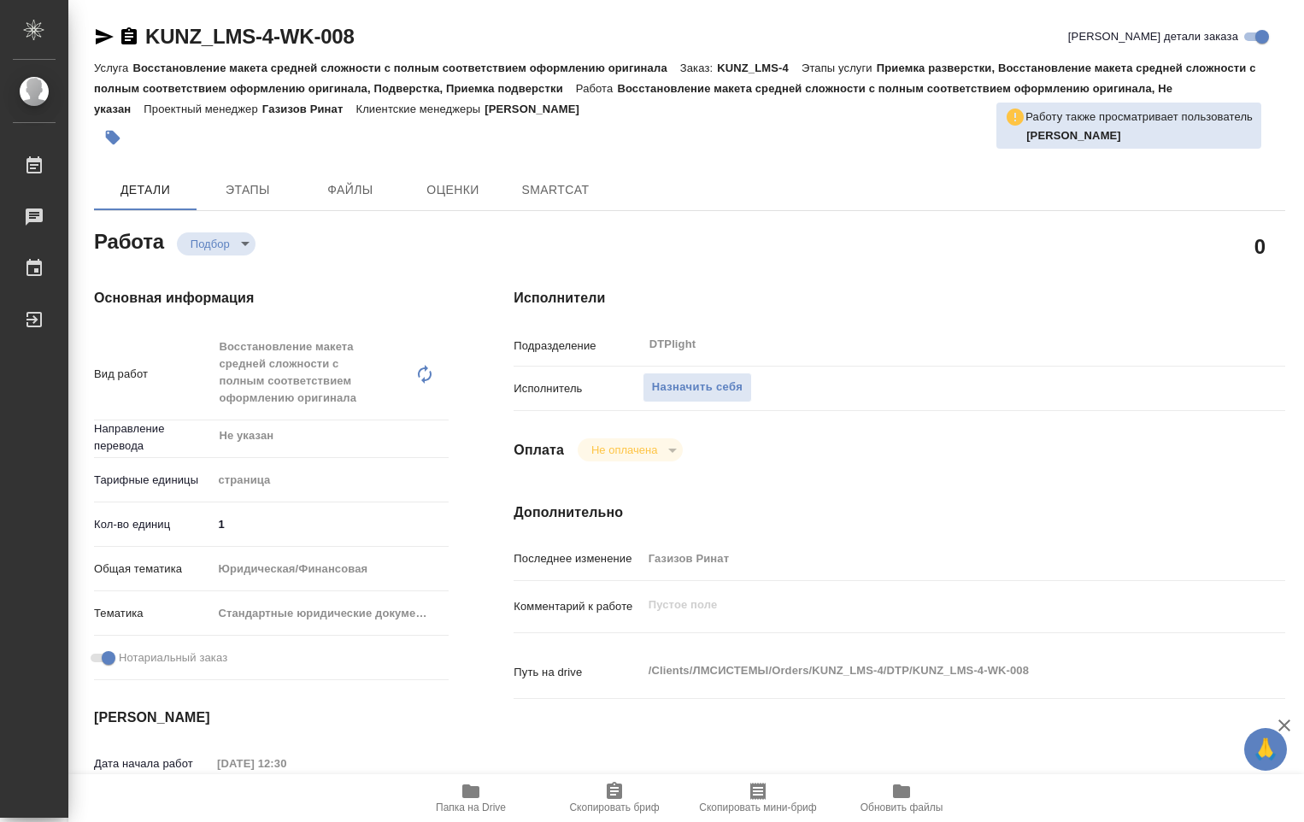
type textarea "x"
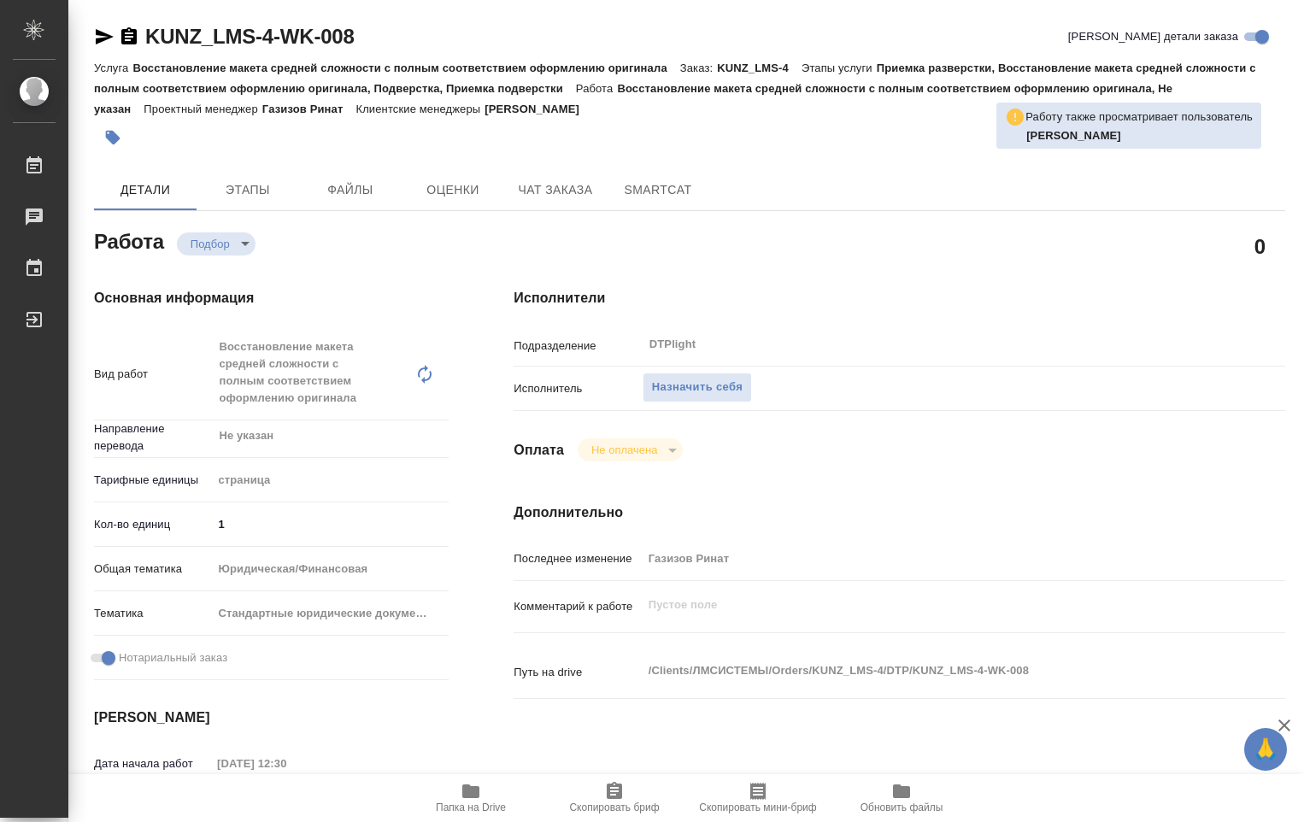
type textarea "x"
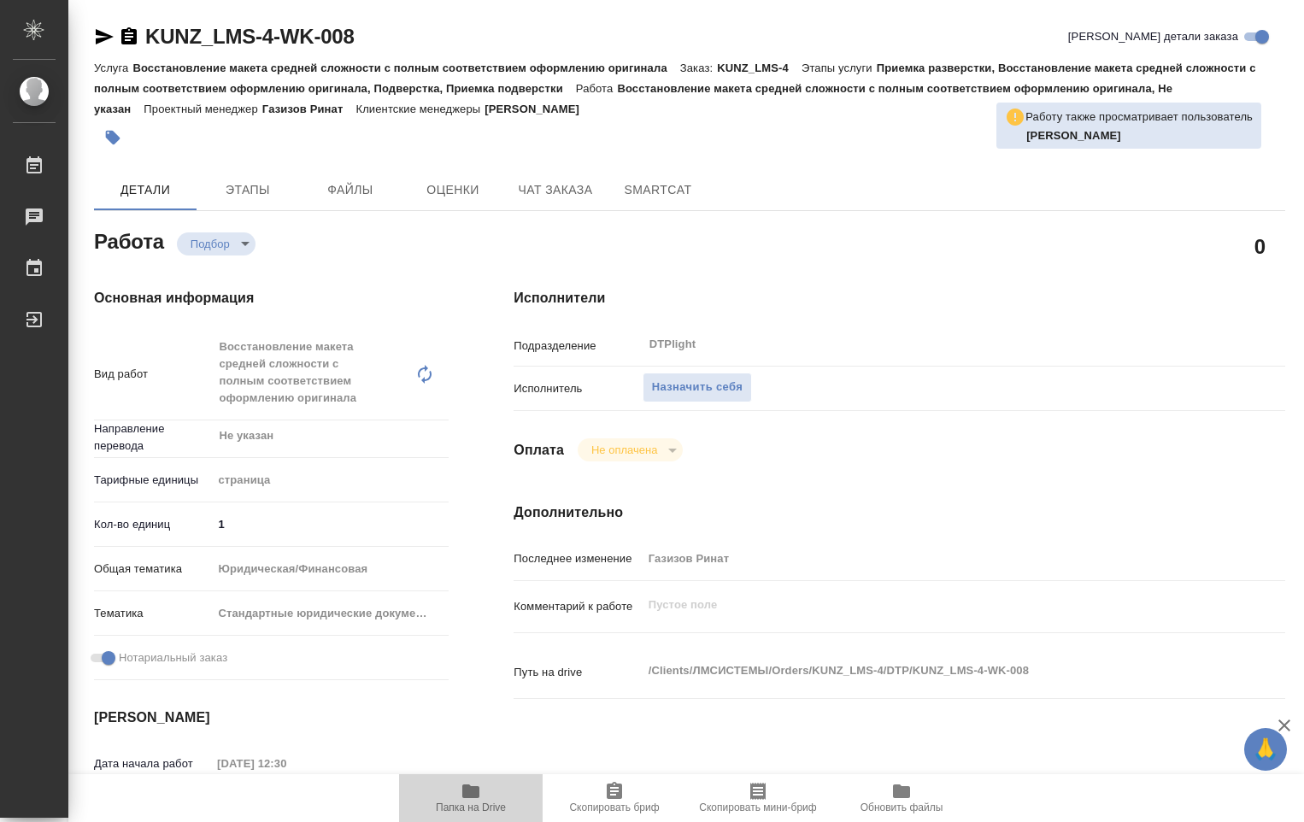
click at [477, 798] on icon "button" at bounding box center [470, 791] width 17 height 14
type textarea "x"
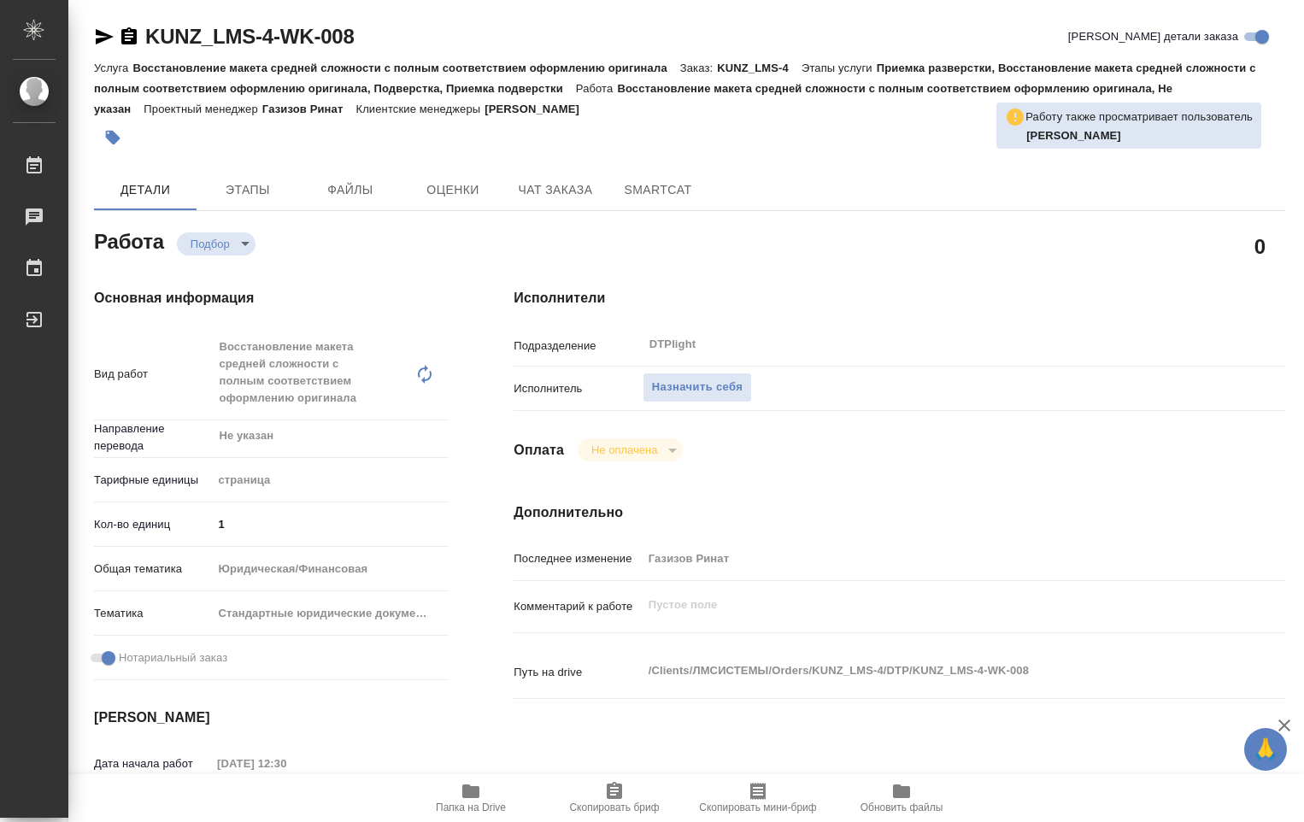
type textarea "x"
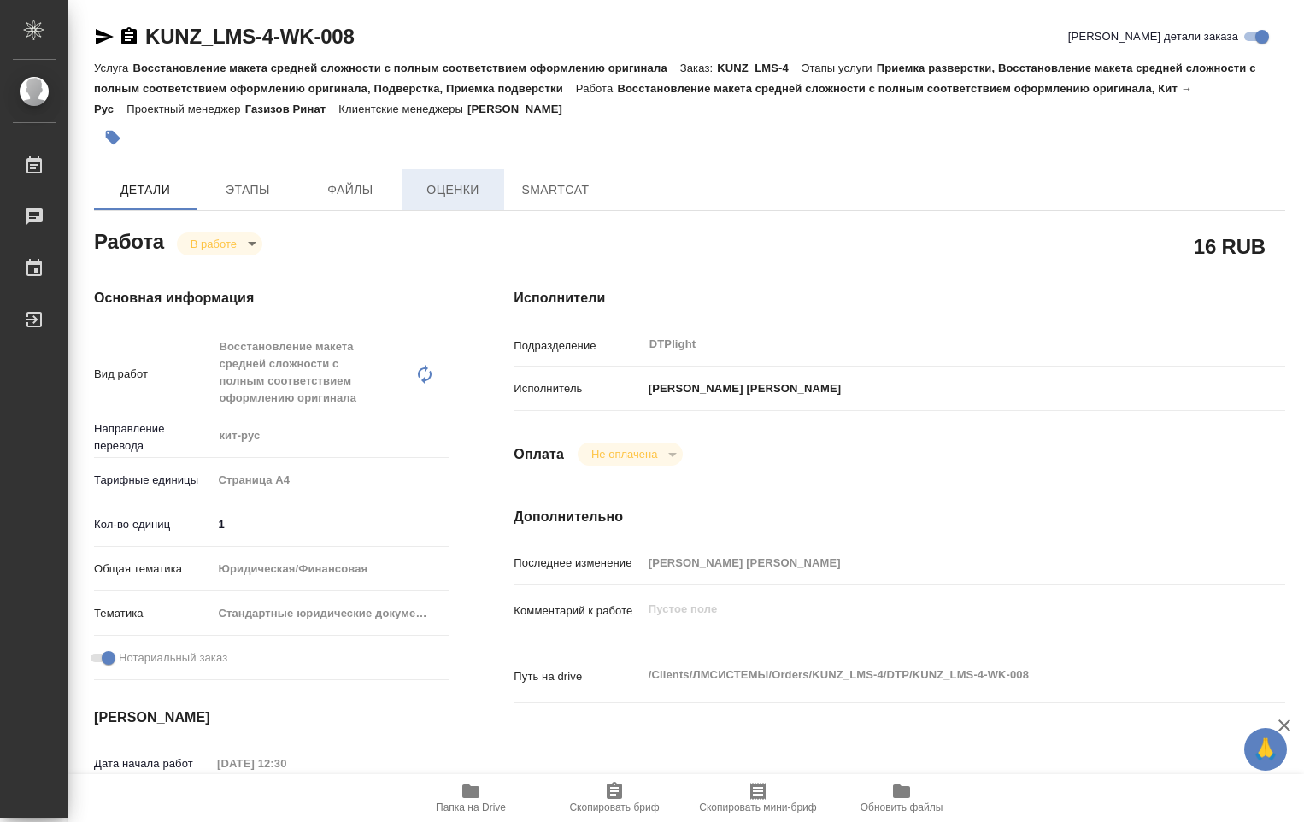
type textarea "x"
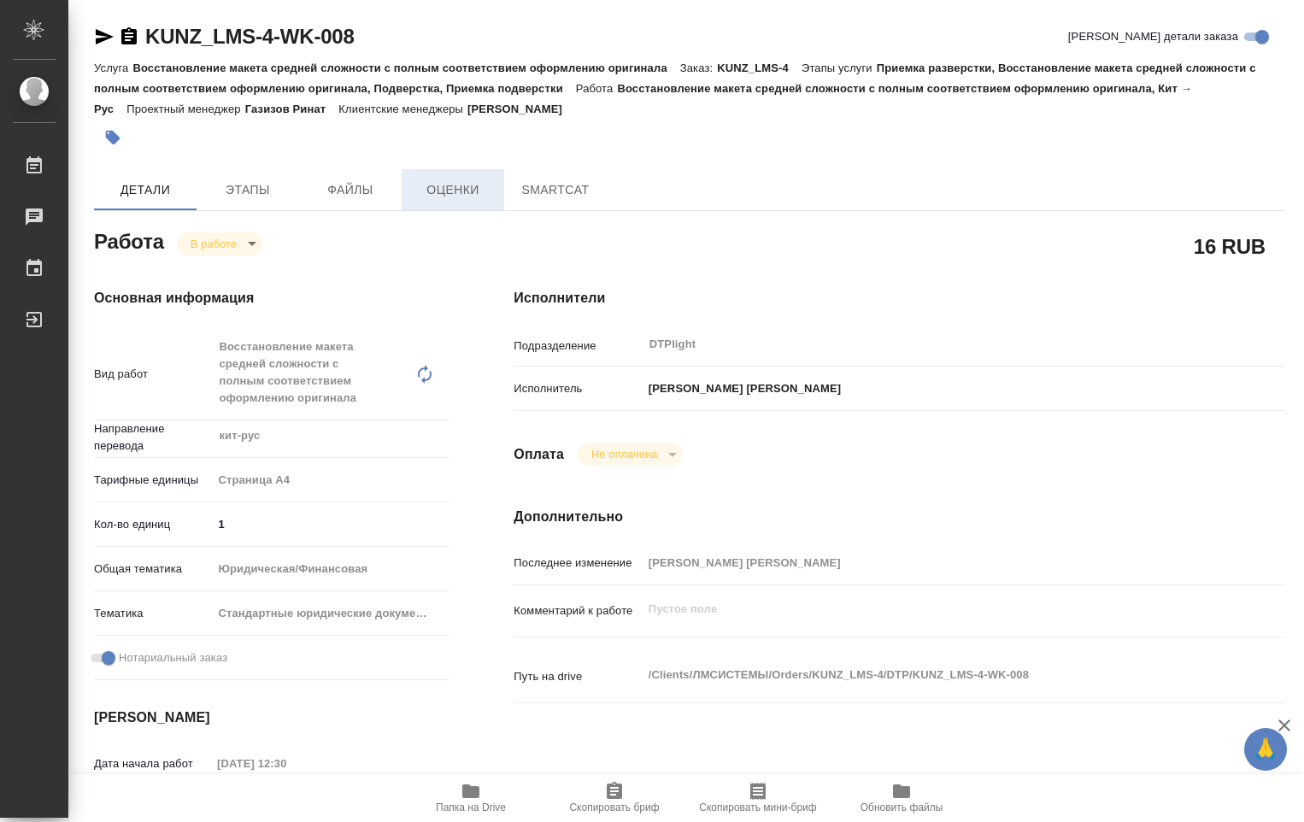
type textarea "x"
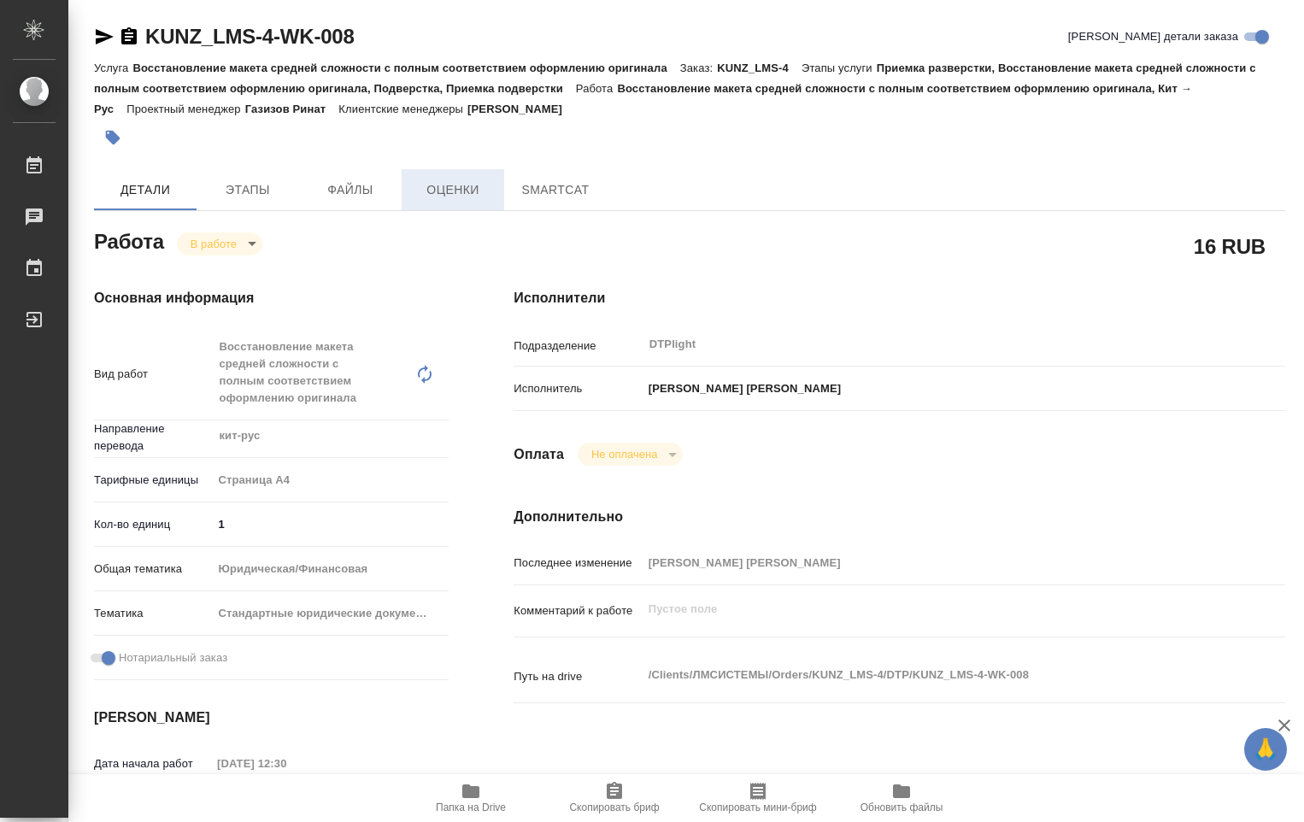
type textarea "x"
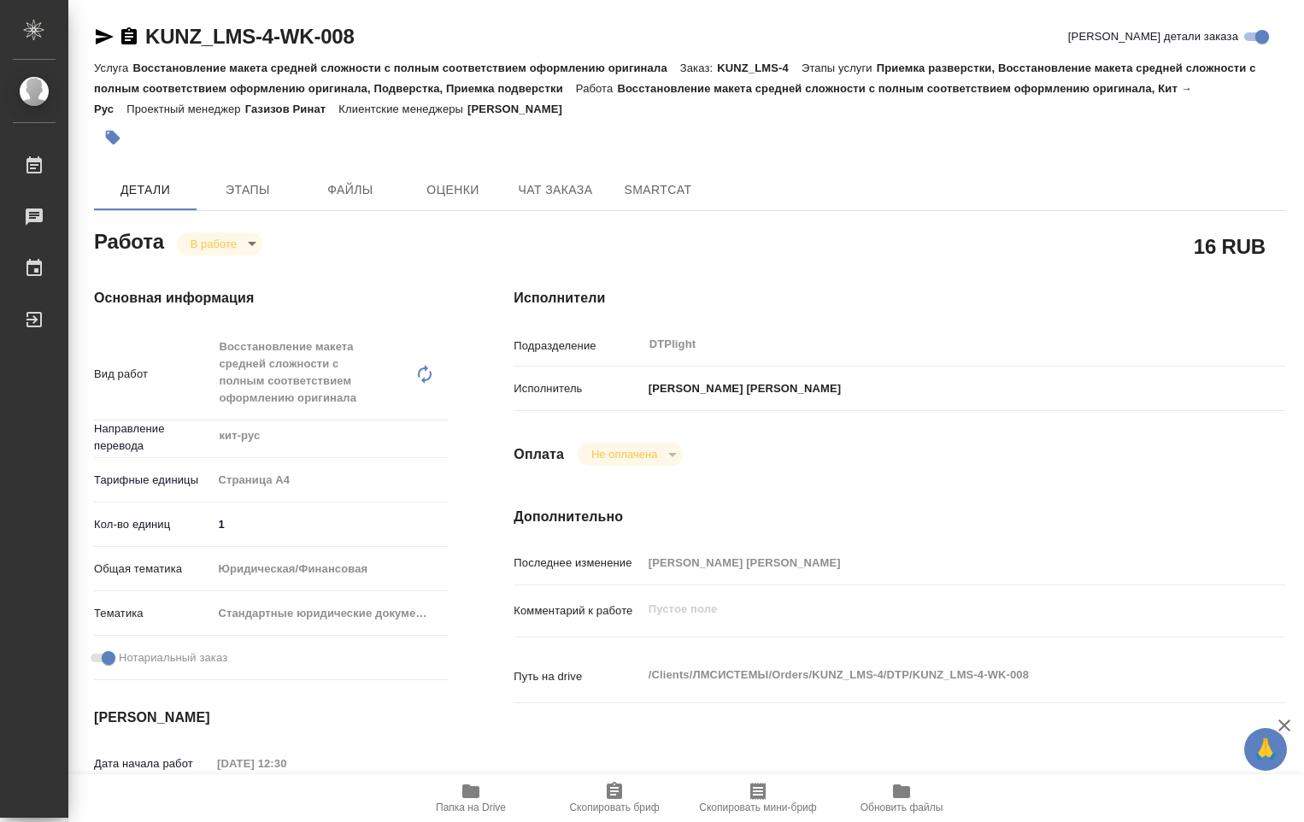
type textarea "x"
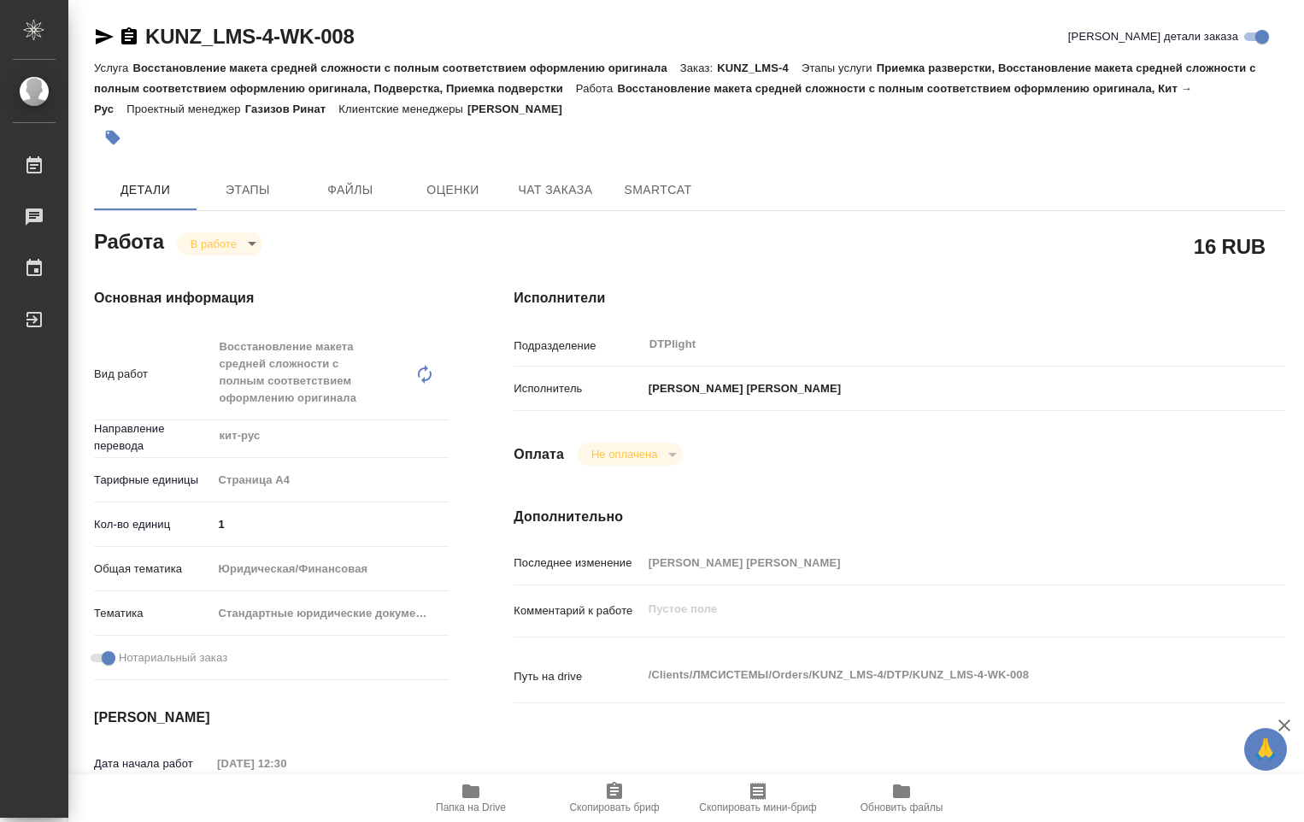
type textarea "x"
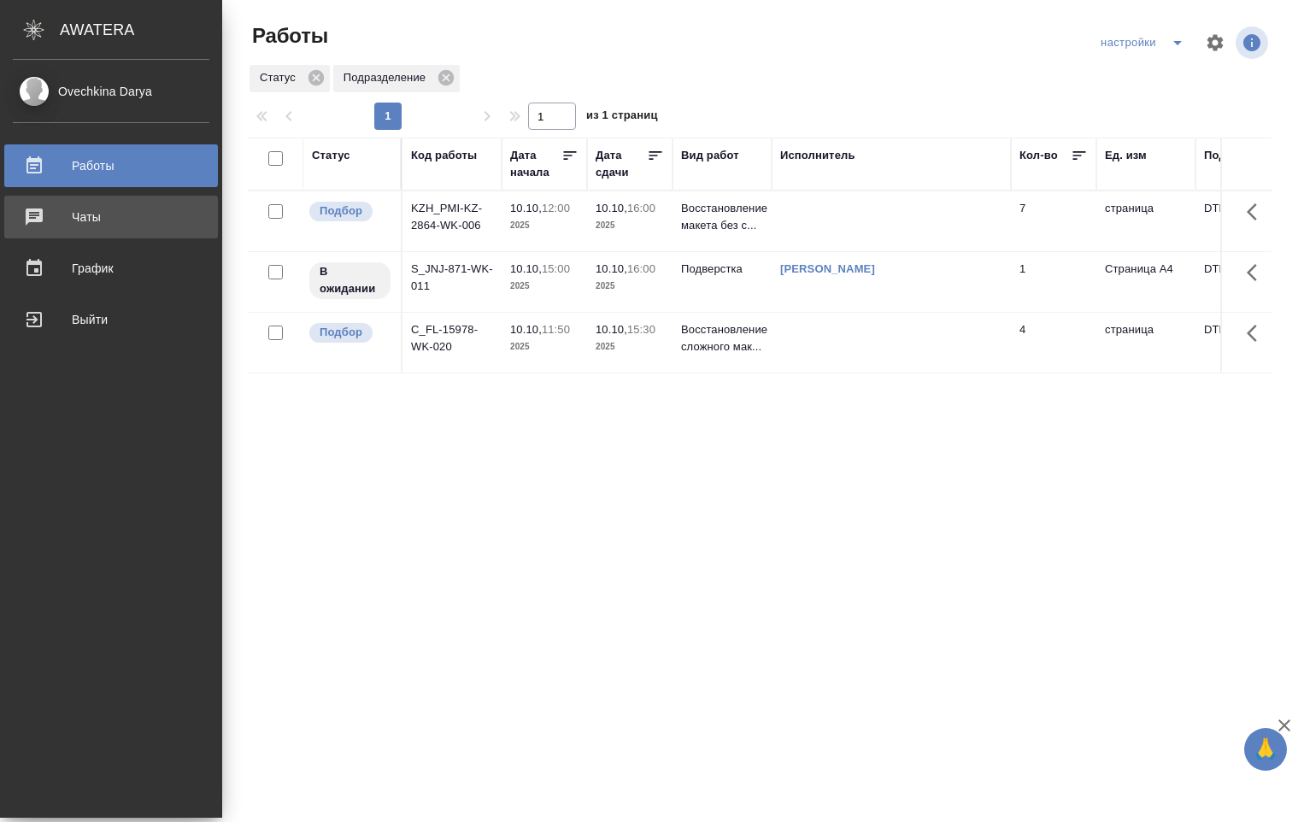
click at [73, 224] on div "Чаты" at bounding box center [111, 217] width 196 height 26
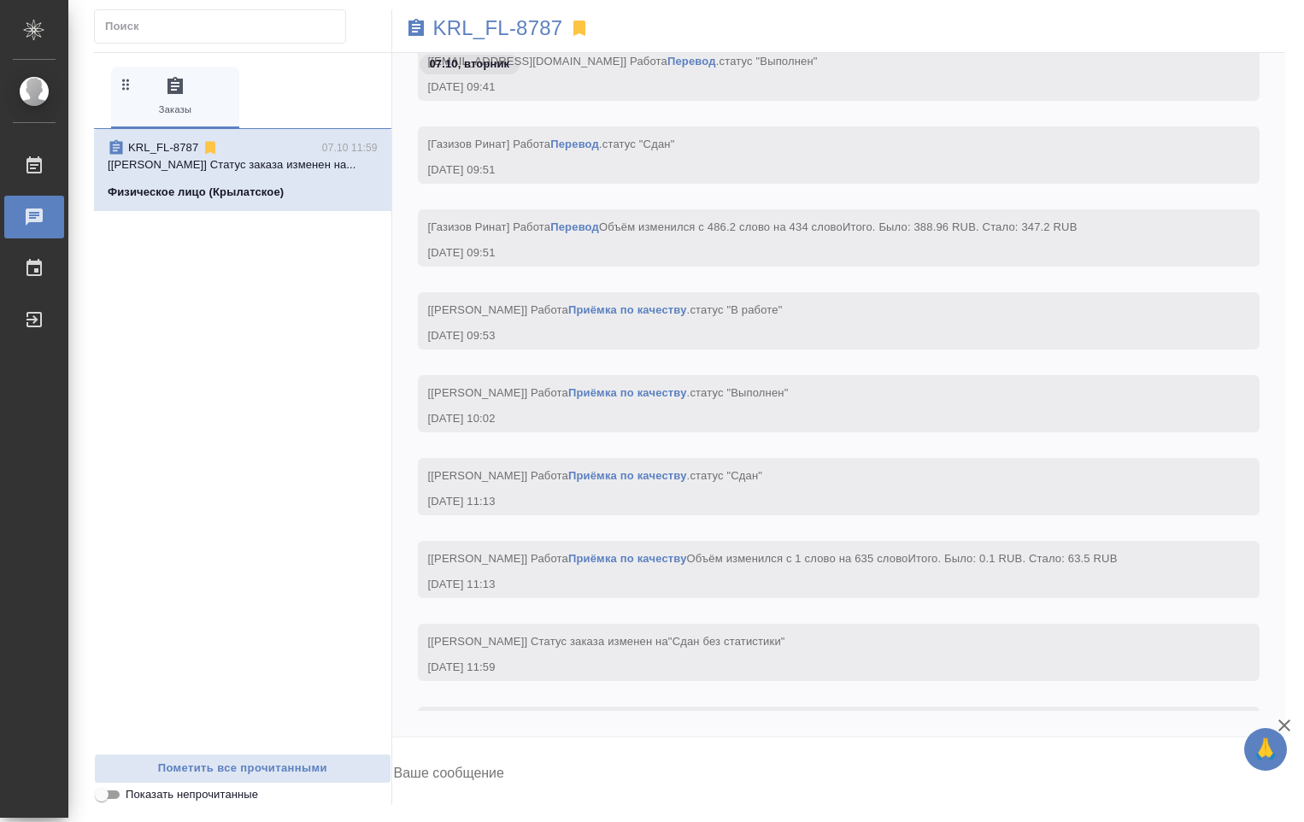
scroll to position [5008, 0]
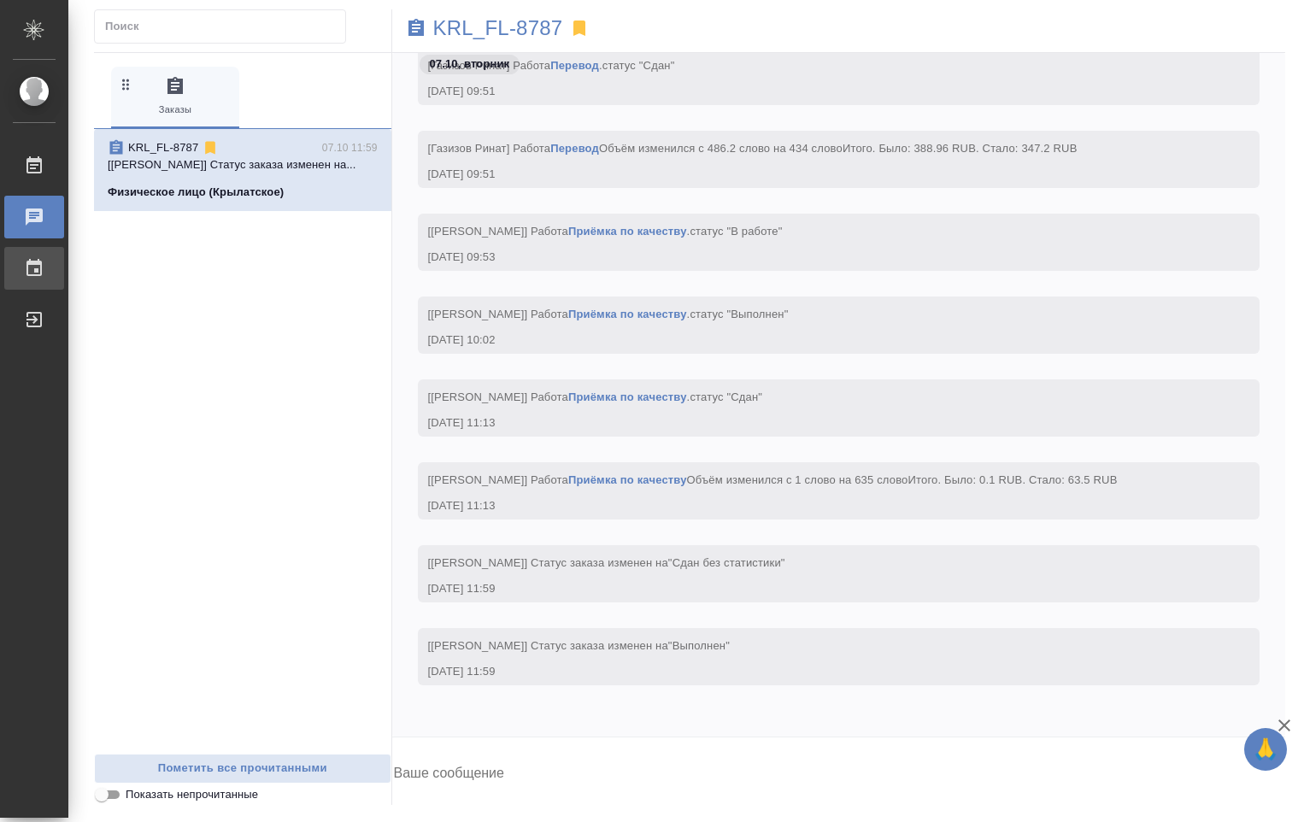
click at [34, 262] on div "График" at bounding box center [12, 268] width 43 height 26
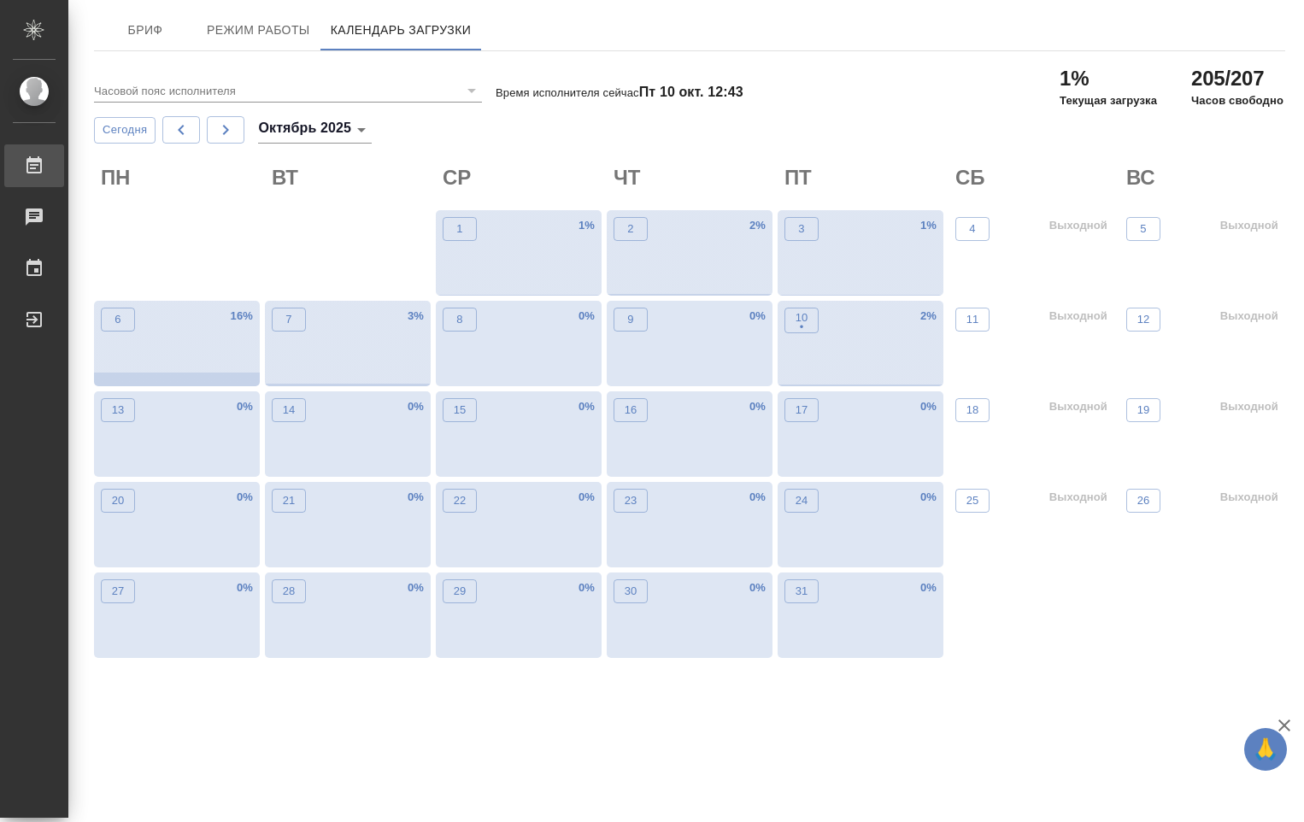
click at [34, 168] on div "Работы" at bounding box center [12, 166] width 43 height 26
